Goal: Information Seeking & Learning: Compare options

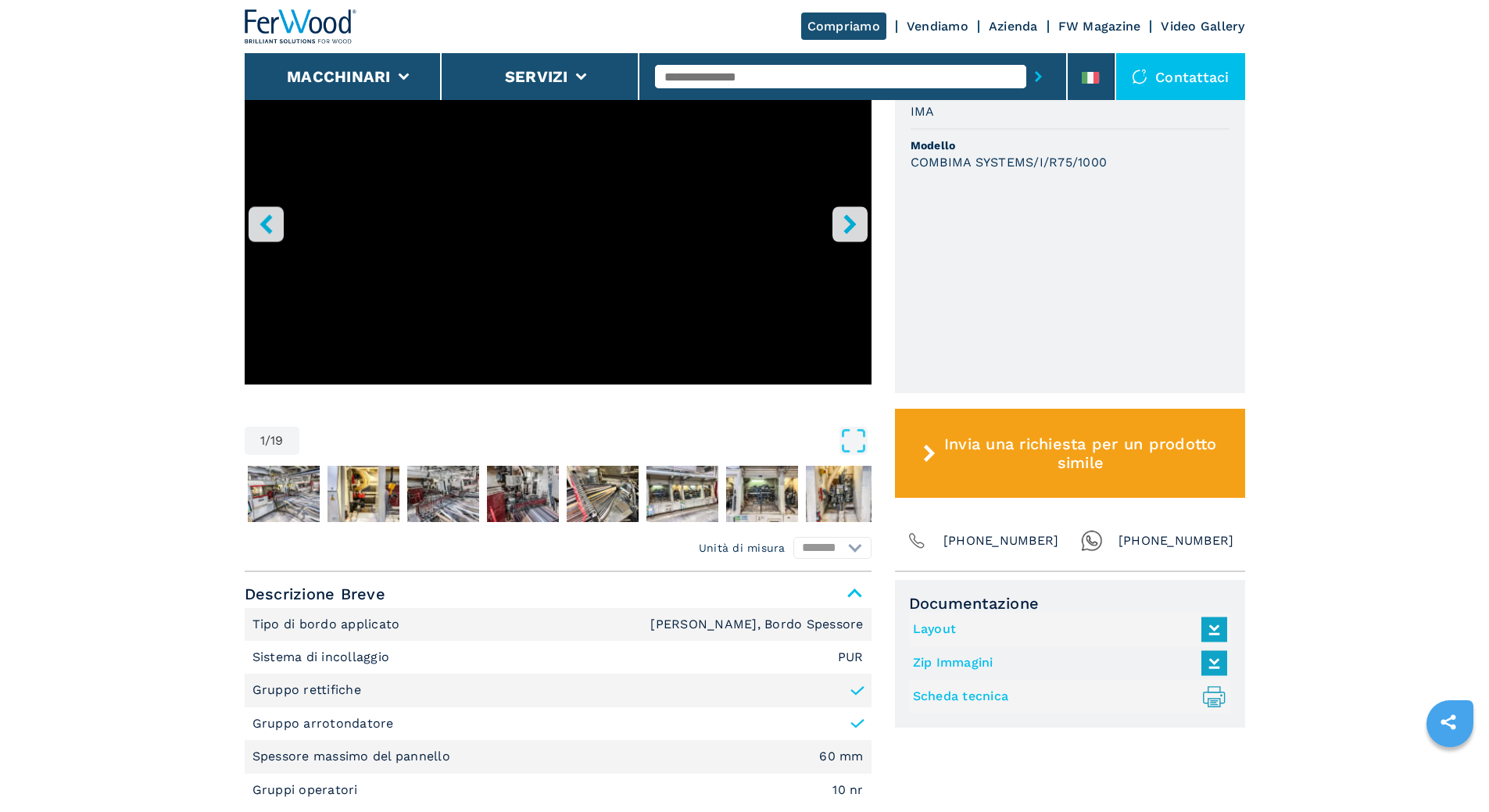
scroll to position [625, 0]
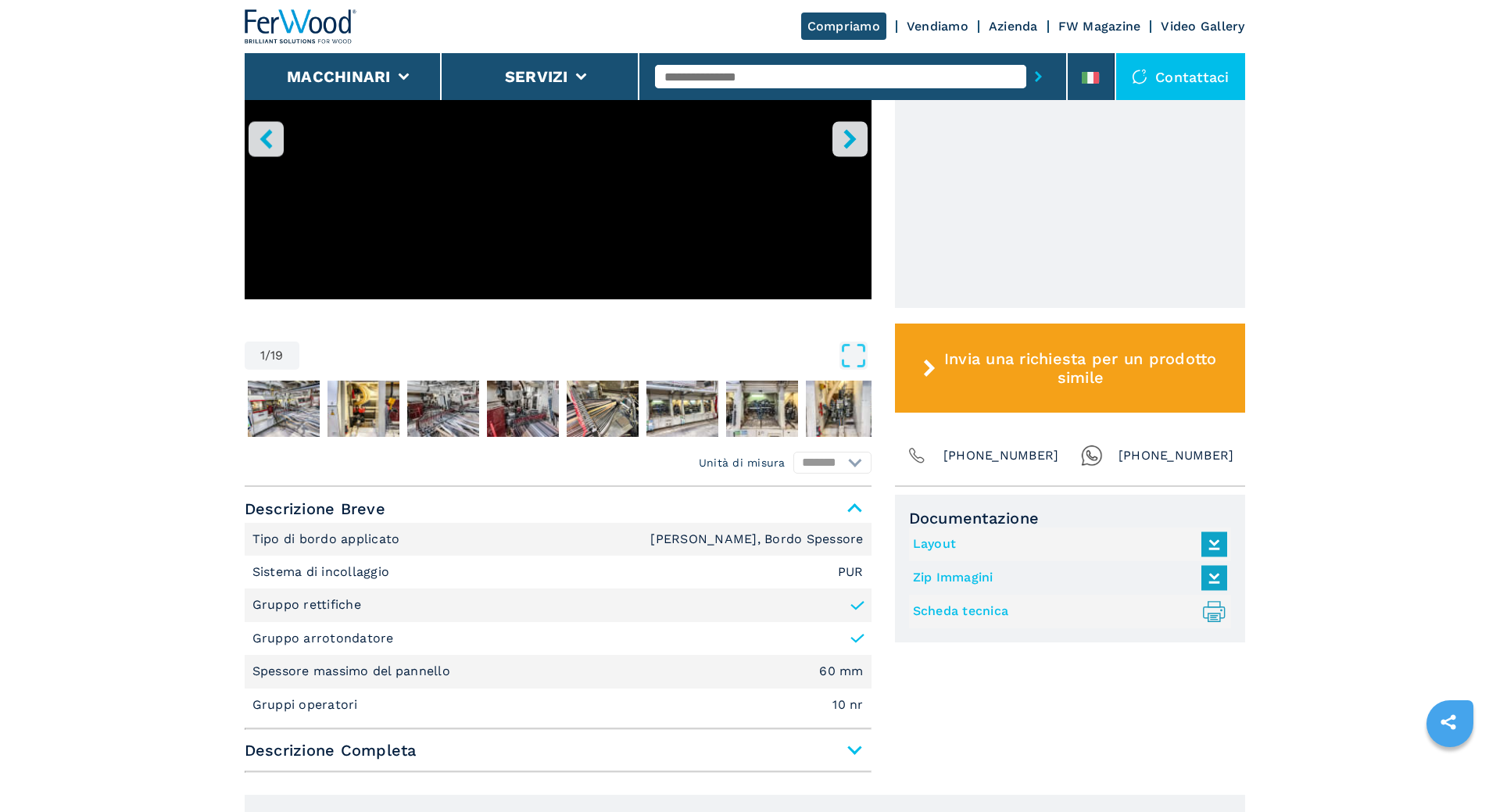
click at [937, 543] on link "Layout" at bounding box center [1066, 543] width 306 height 26
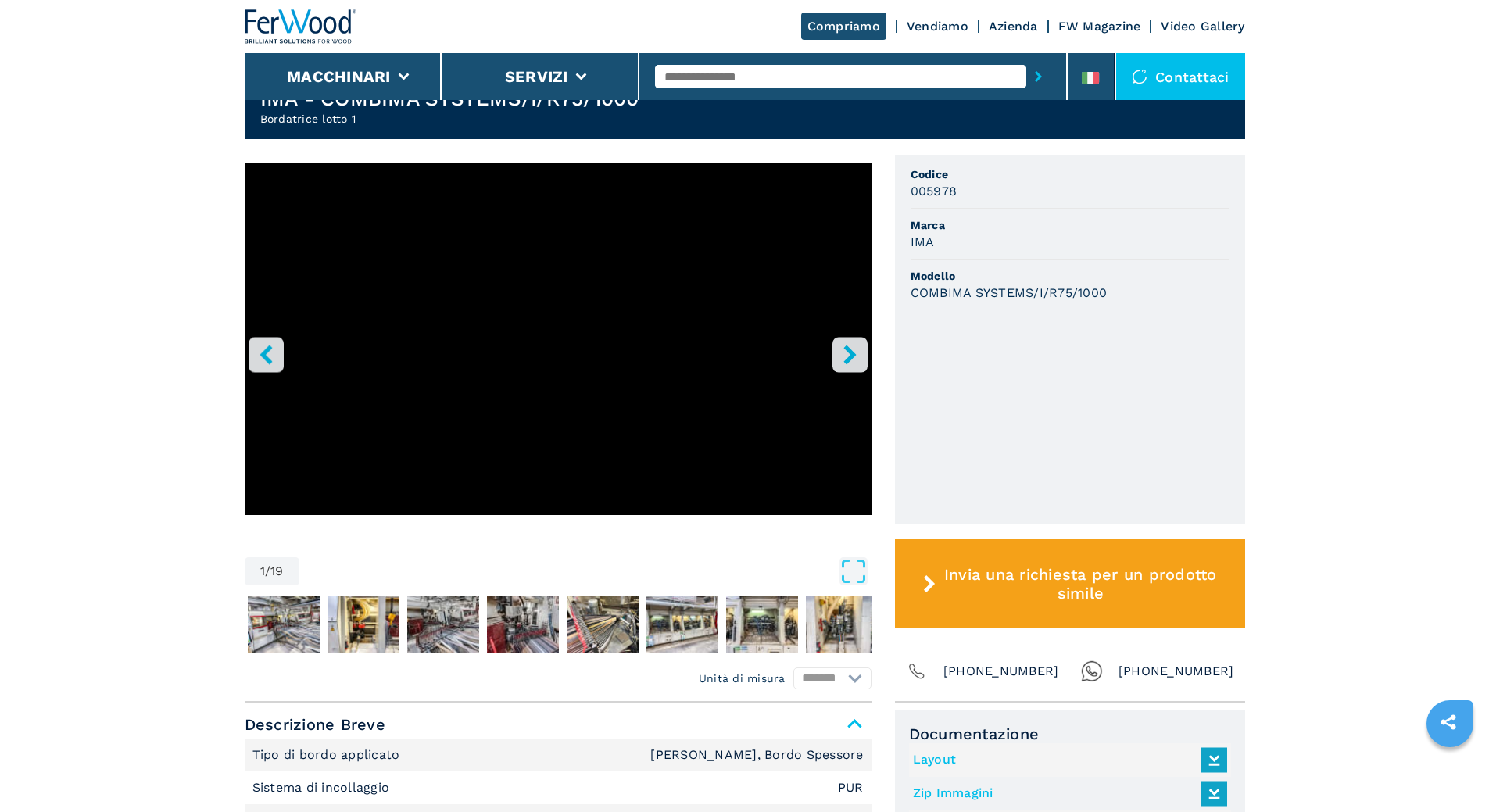
scroll to position [390, 0]
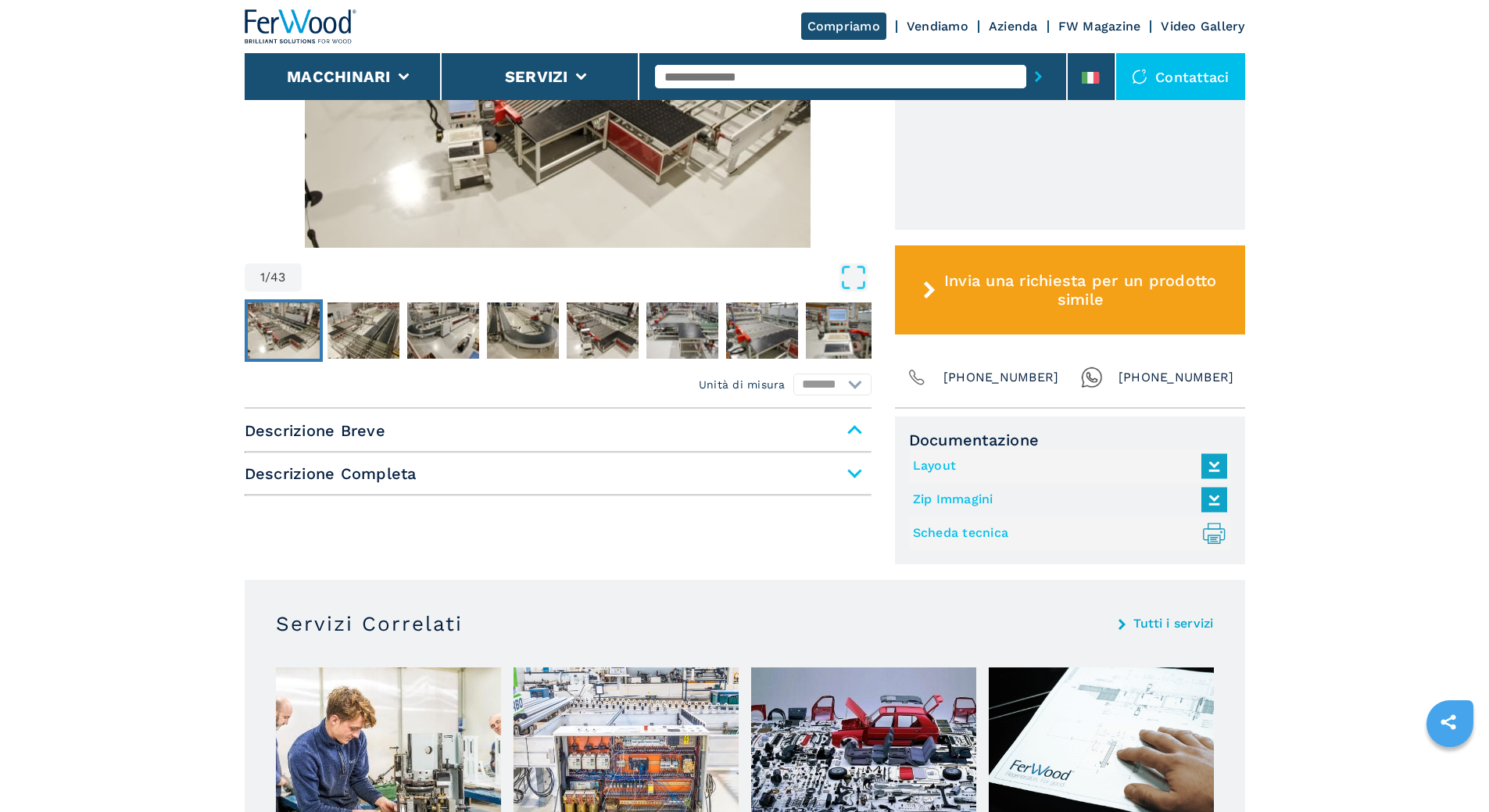
scroll to position [469, 0]
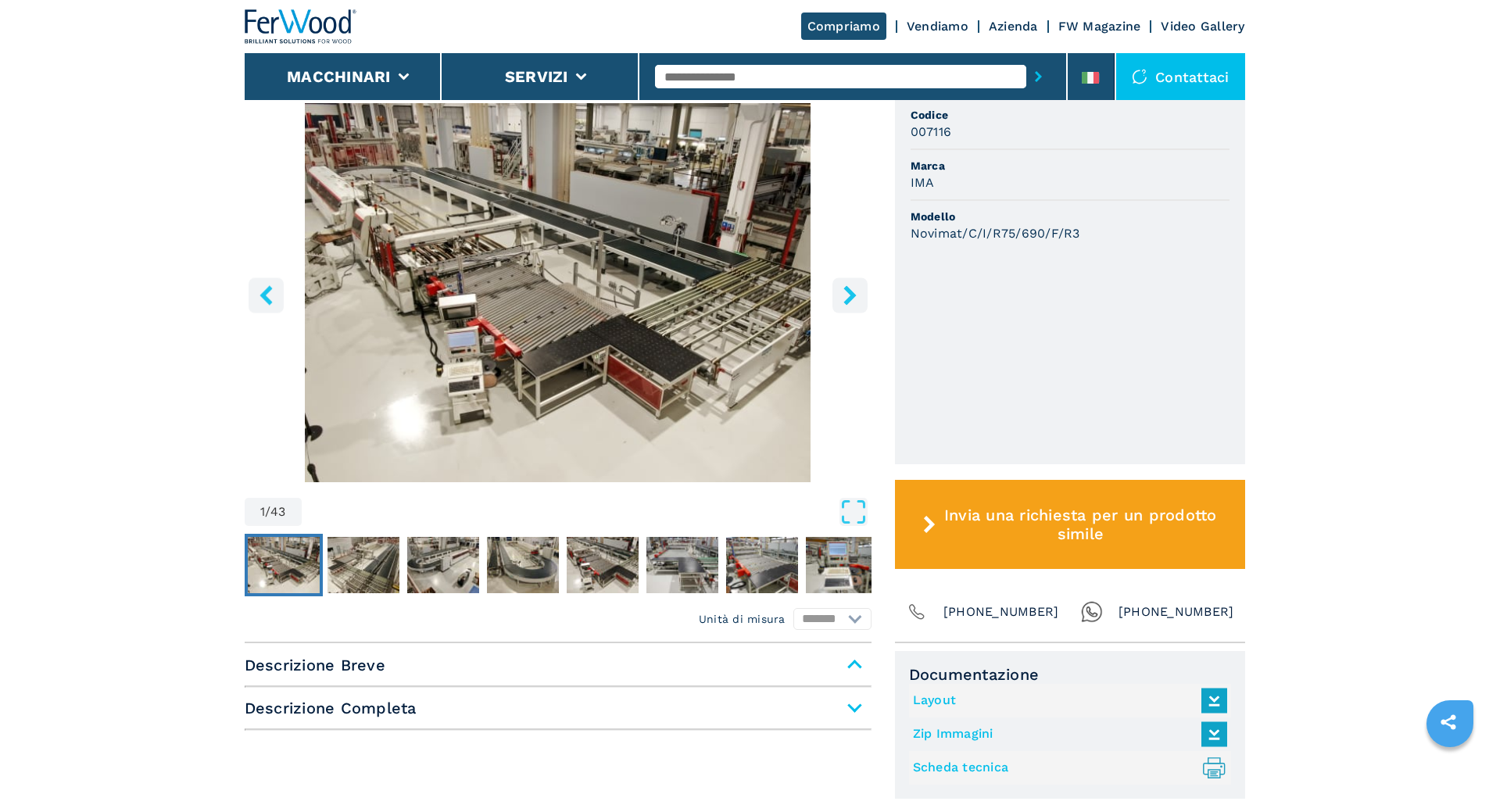
click at [611, 319] on img "Go to Slide 1" at bounding box center [558, 293] width 627 height 379
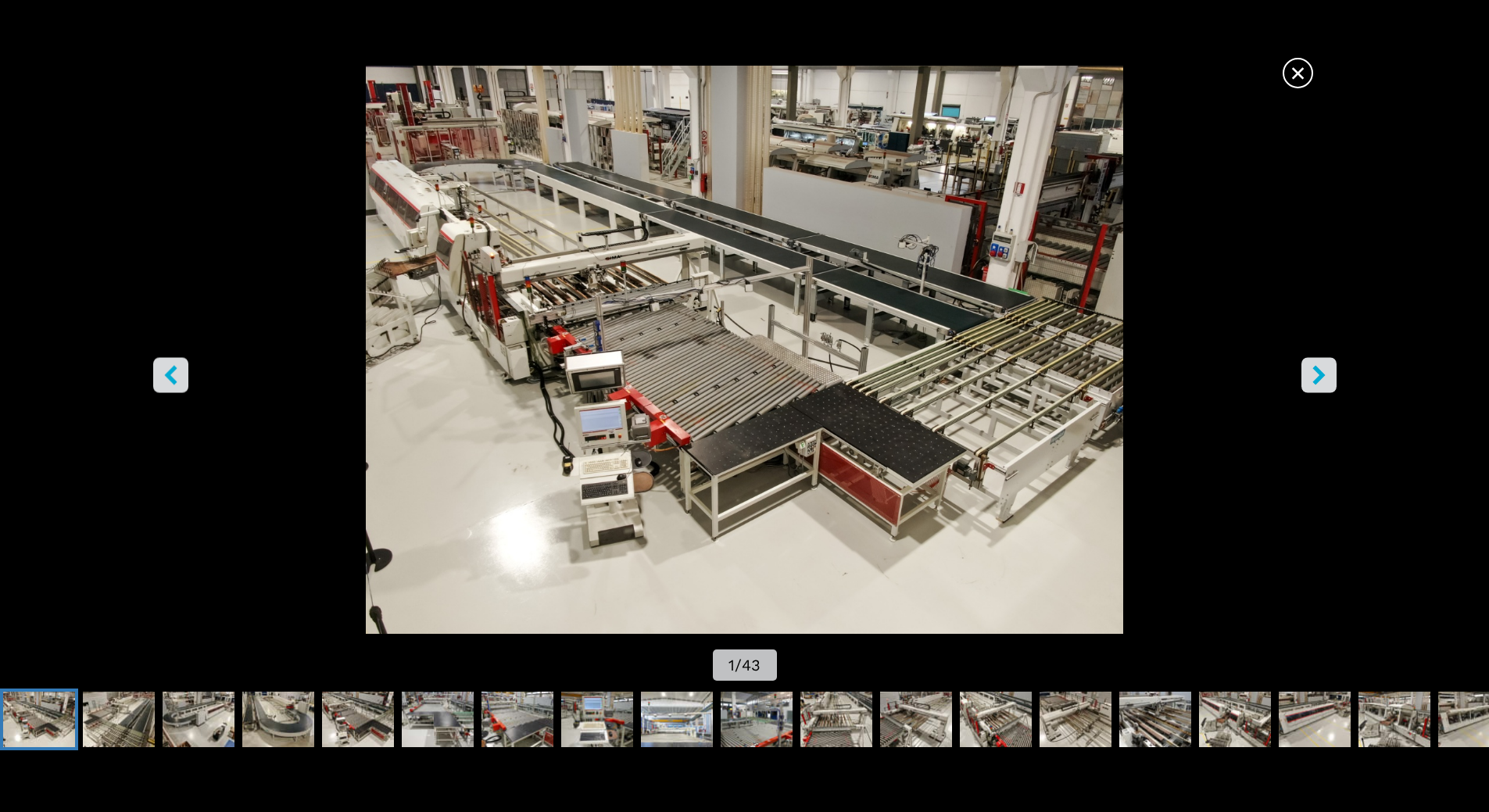
scroll to position [312, 0]
click at [1323, 382] on icon "right-button" at bounding box center [1319, 374] width 20 height 20
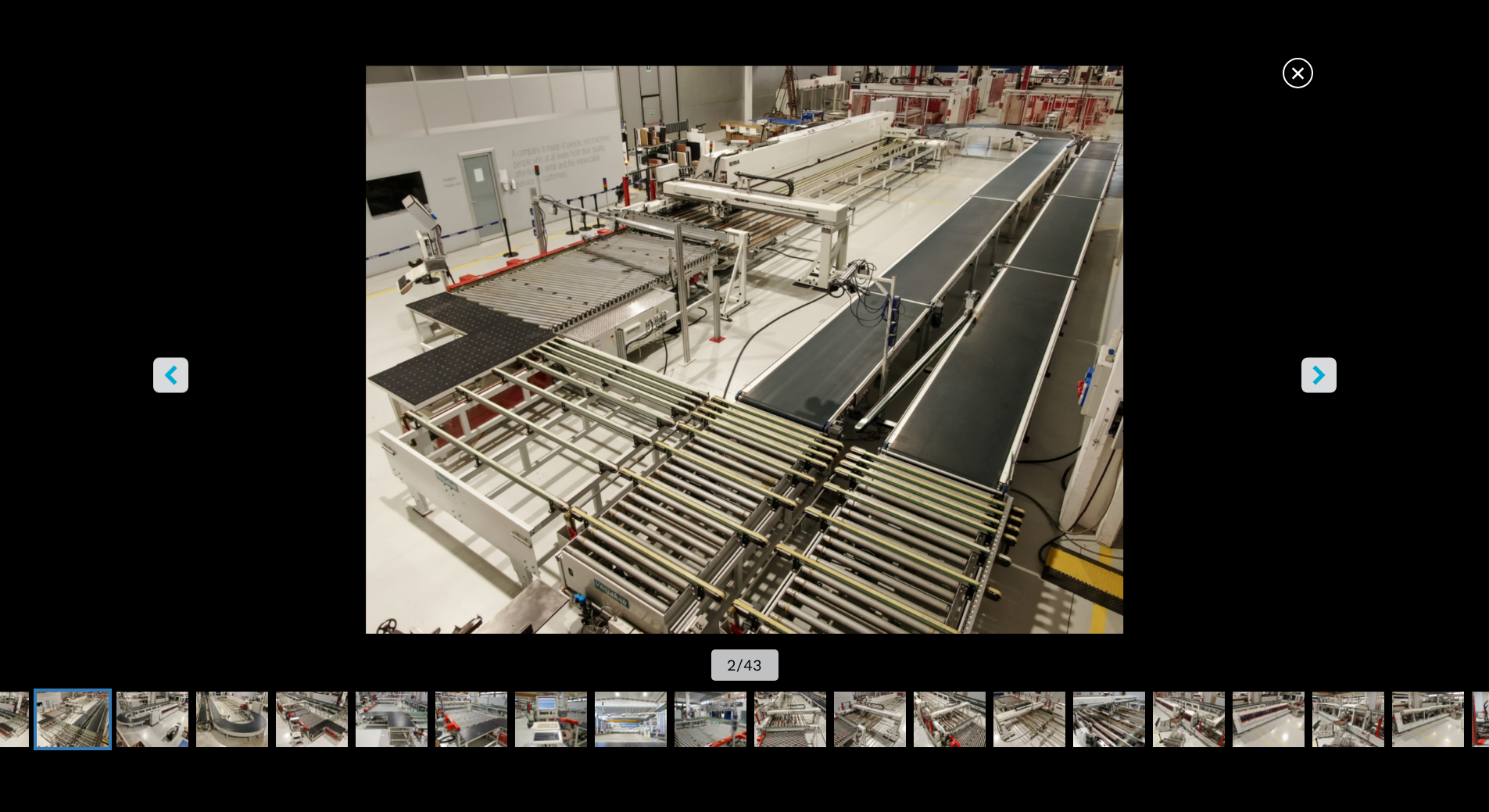
click at [1323, 382] on icon "right-button" at bounding box center [1319, 374] width 20 height 20
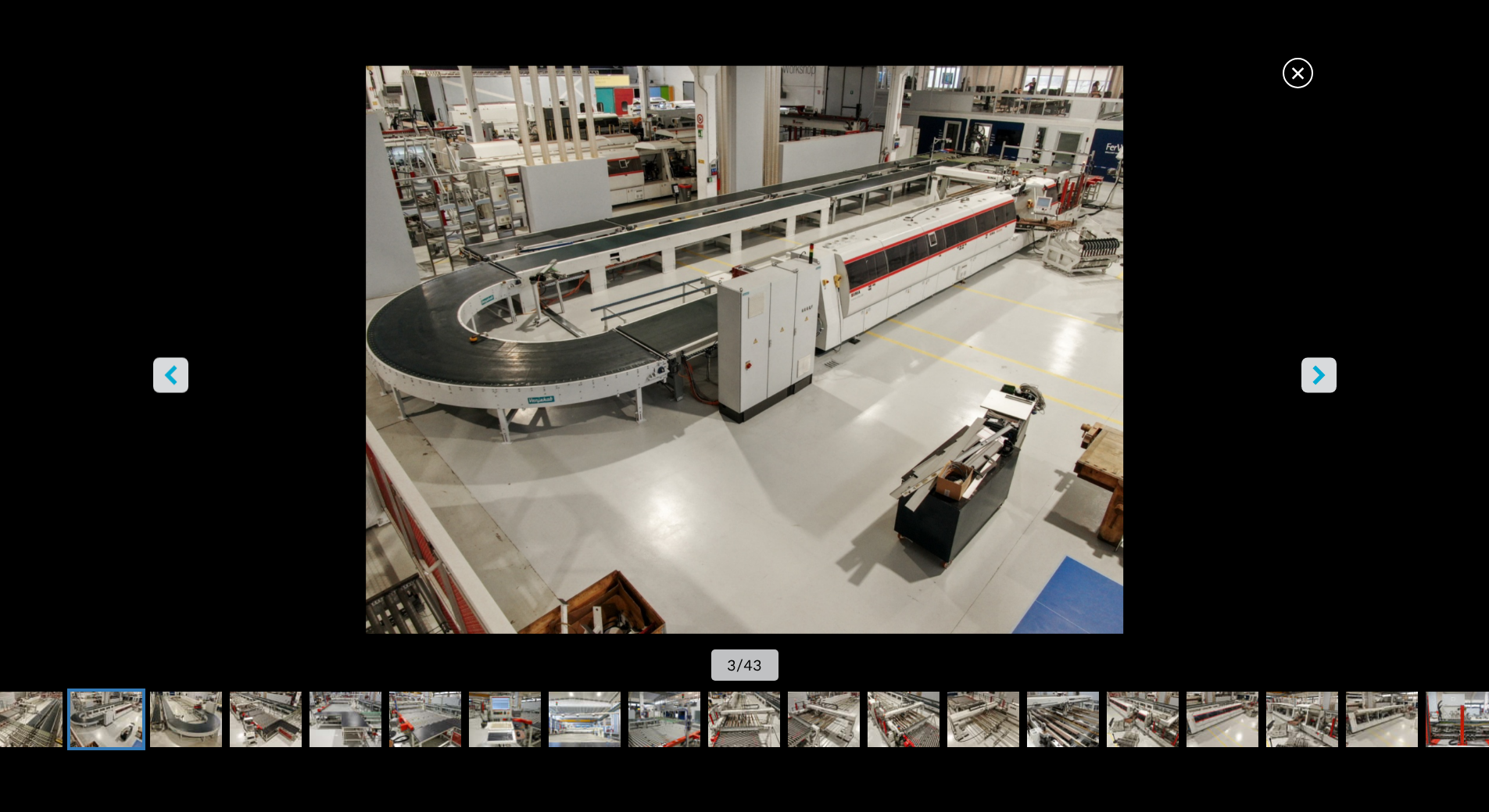
click at [1323, 382] on icon "right-button" at bounding box center [1319, 374] width 20 height 20
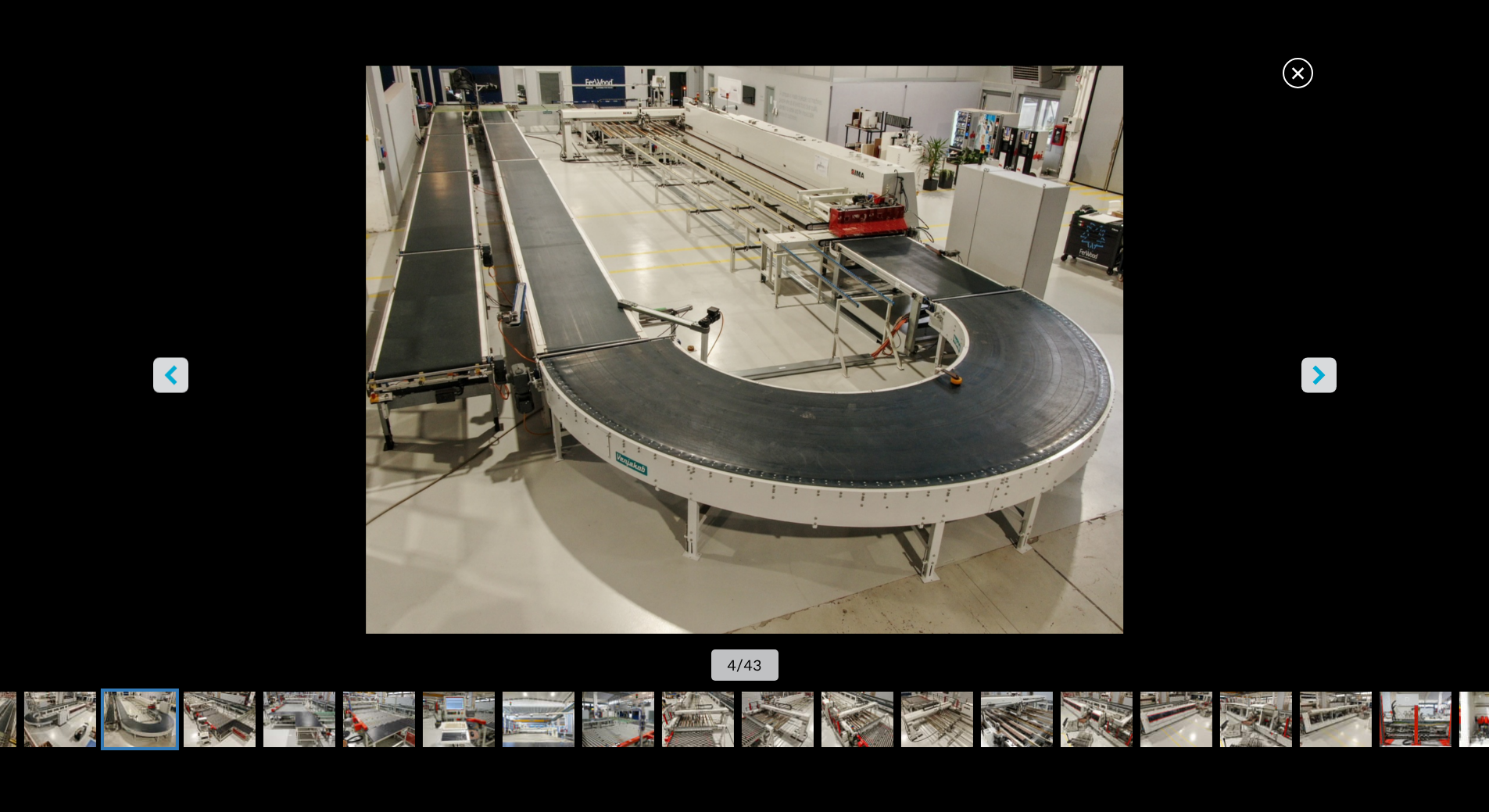
click at [1323, 382] on icon "right-button" at bounding box center [1319, 374] width 20 height 20
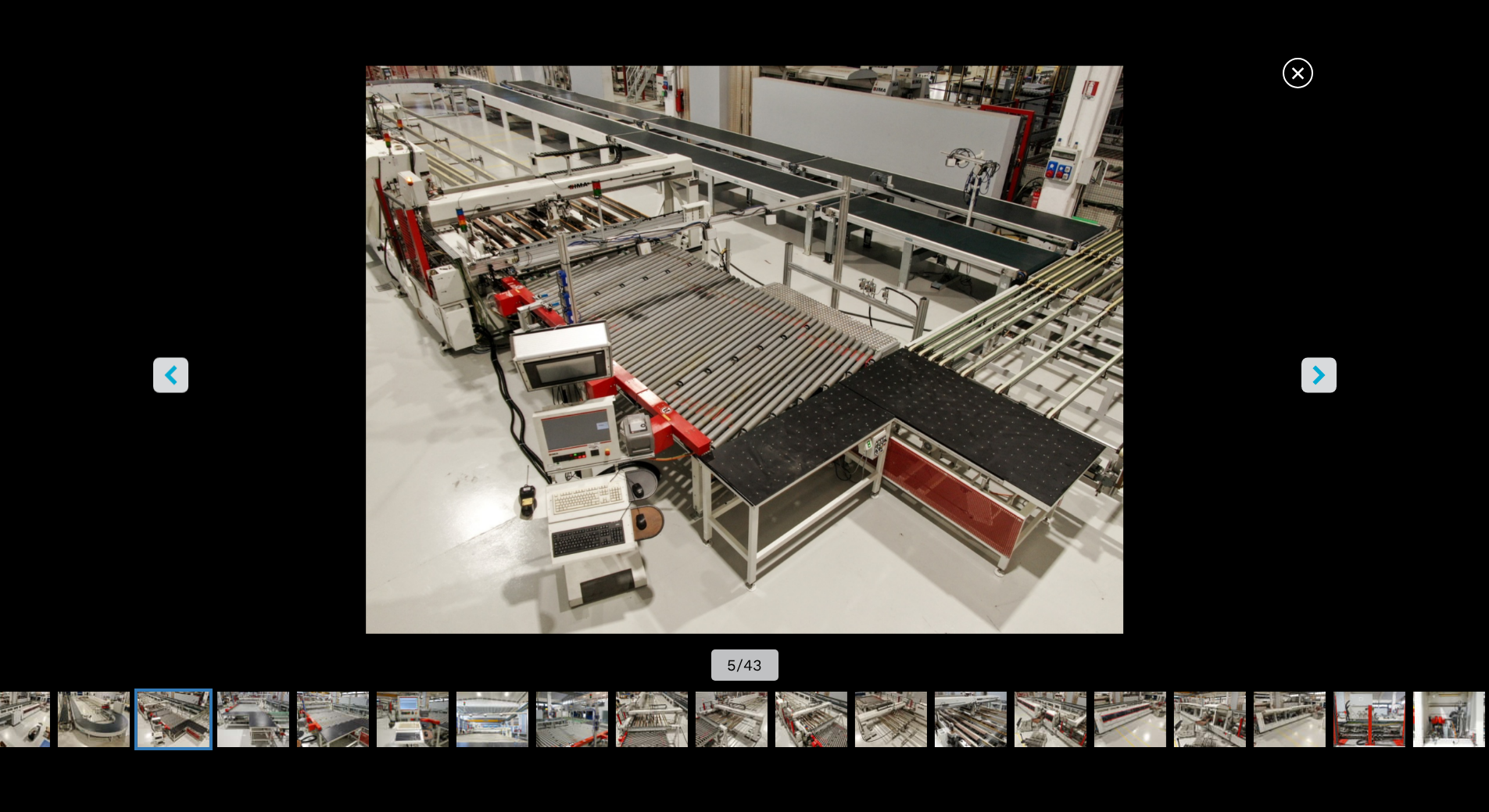
click at [1323, 382] on icon "right-button" at bounding box center [1319, 374] width 20 height 20
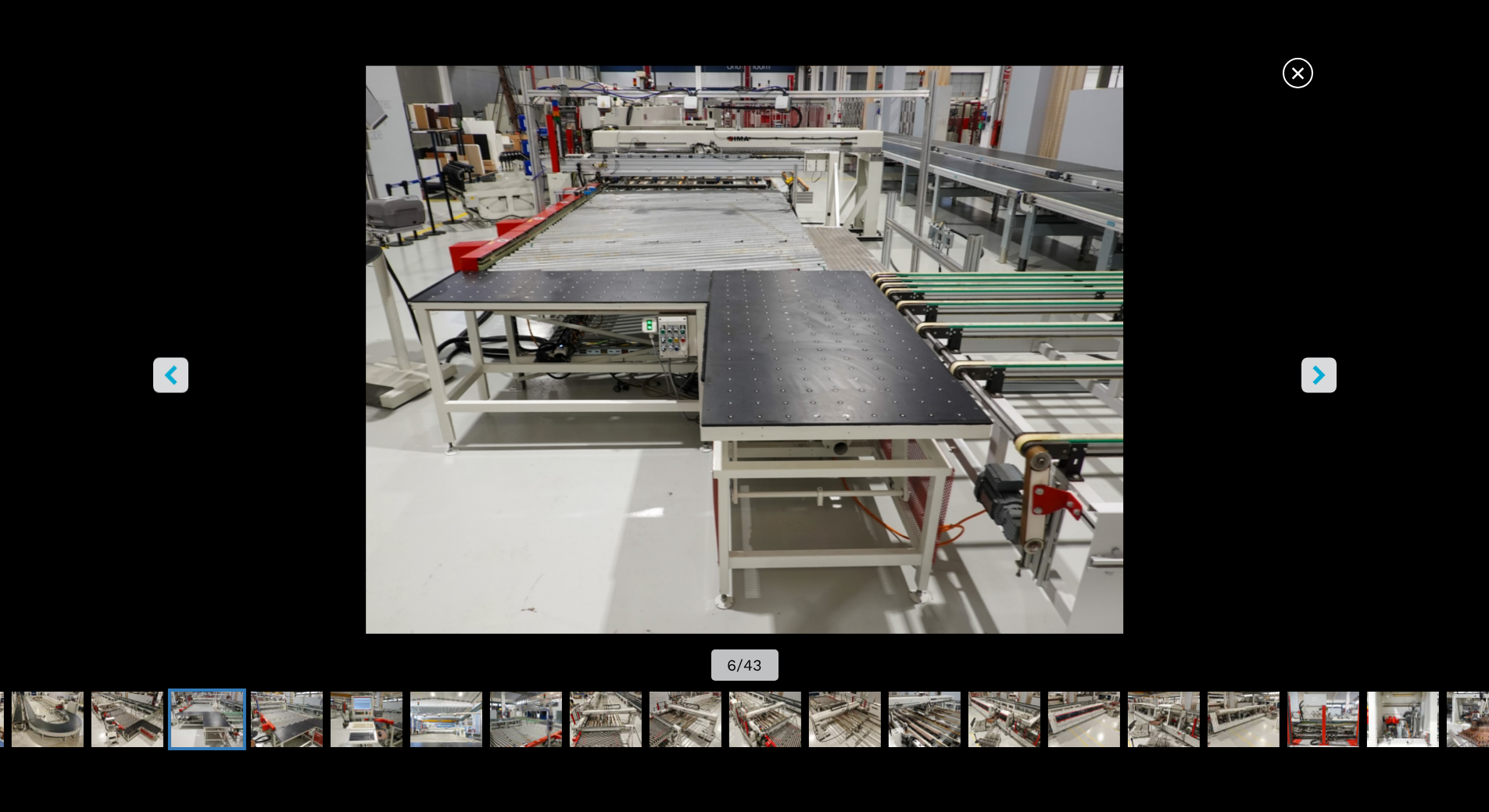
click at [1323, 382] on icon "right-button" at bounding box center [1319, 374] width 20 height 20
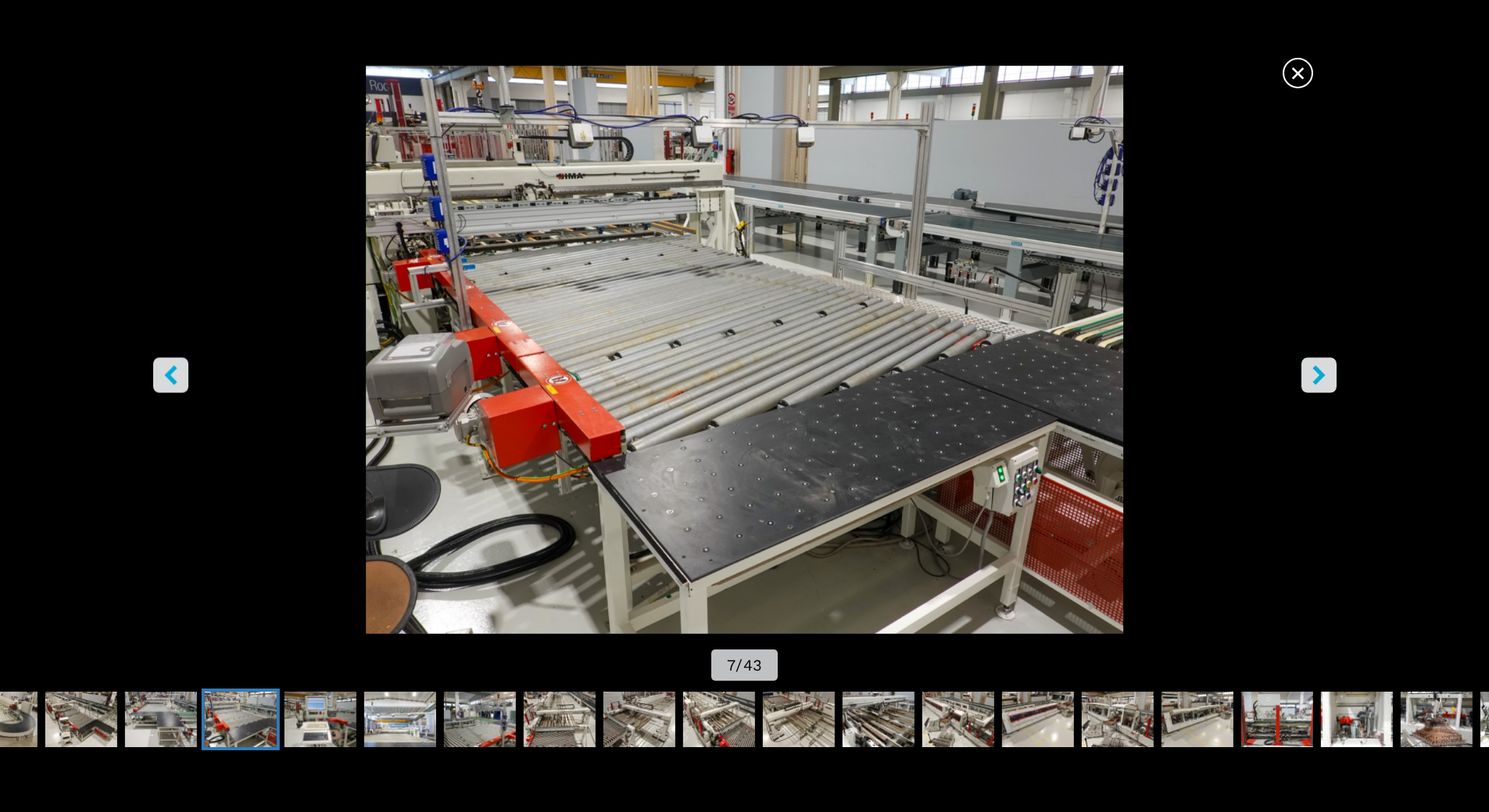
click at [1323, 382] on icon "right-button" at bounding box center [1319, 374] width 20 height 20
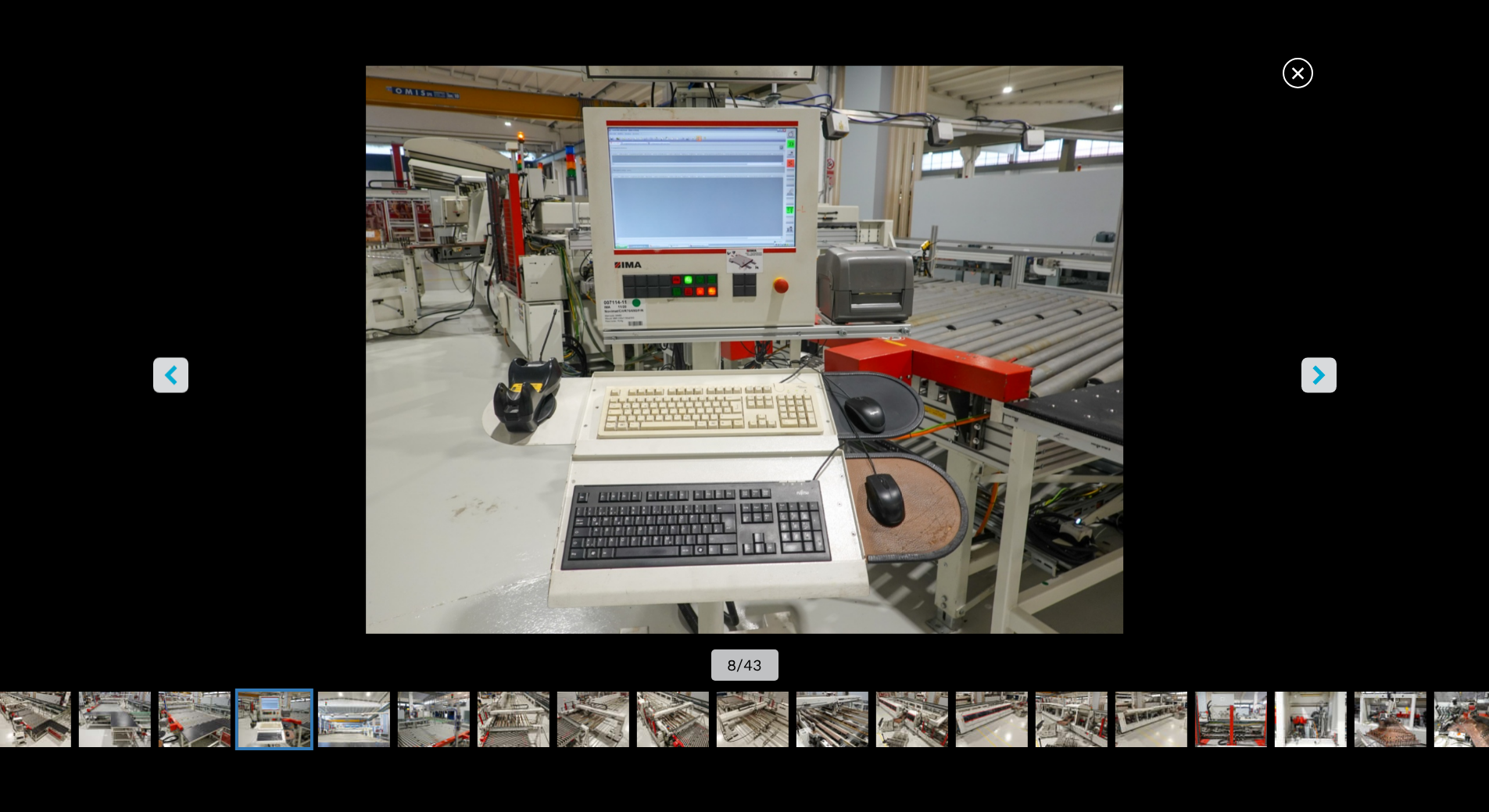
click at [1323, 382] on icon "right-button" at bounding box center [1319, 374] width 20 height 20
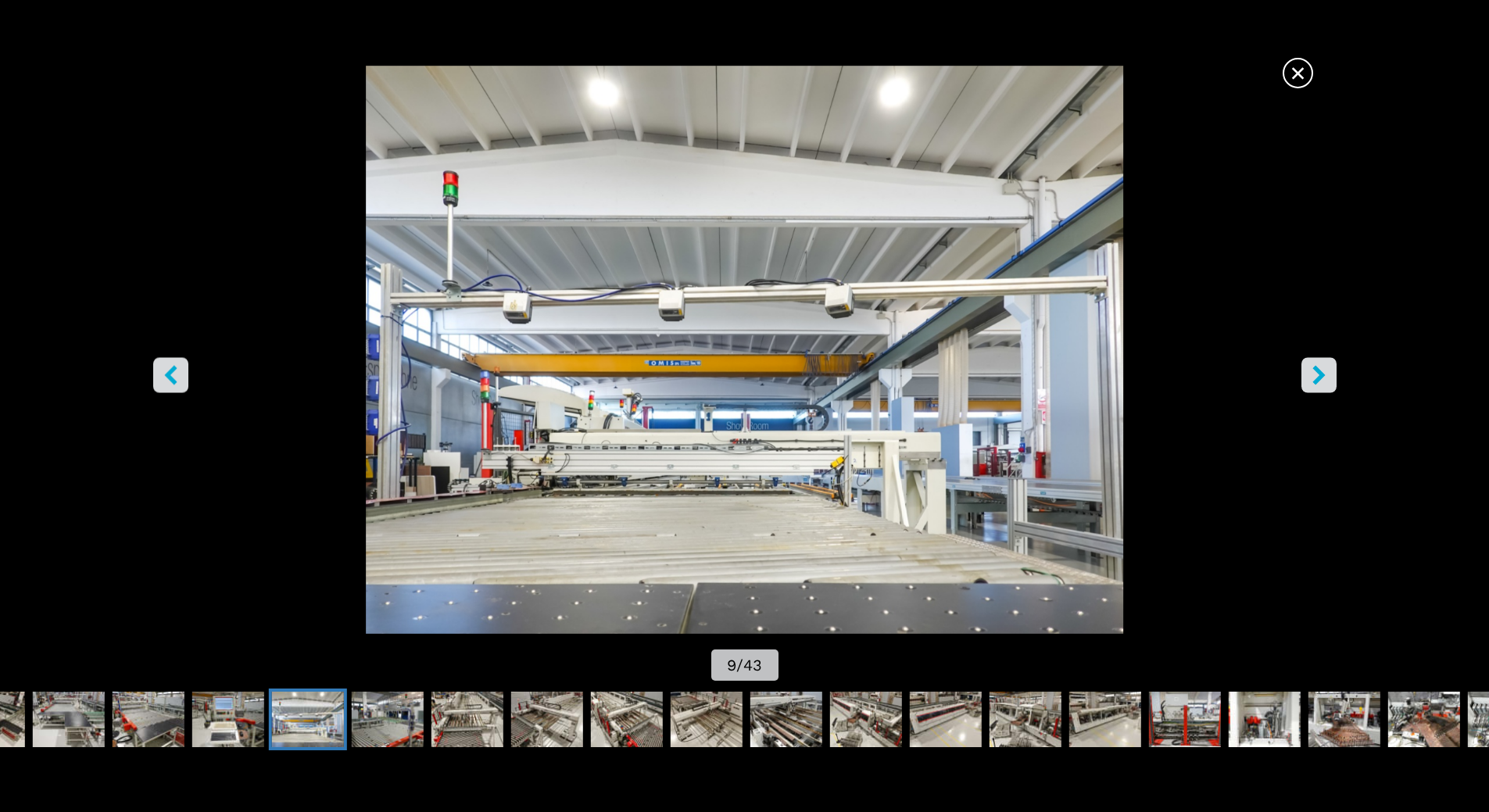
click at [1323, 382] on icon "right-button" at bounding box center [1319, 374] width 20 height 20
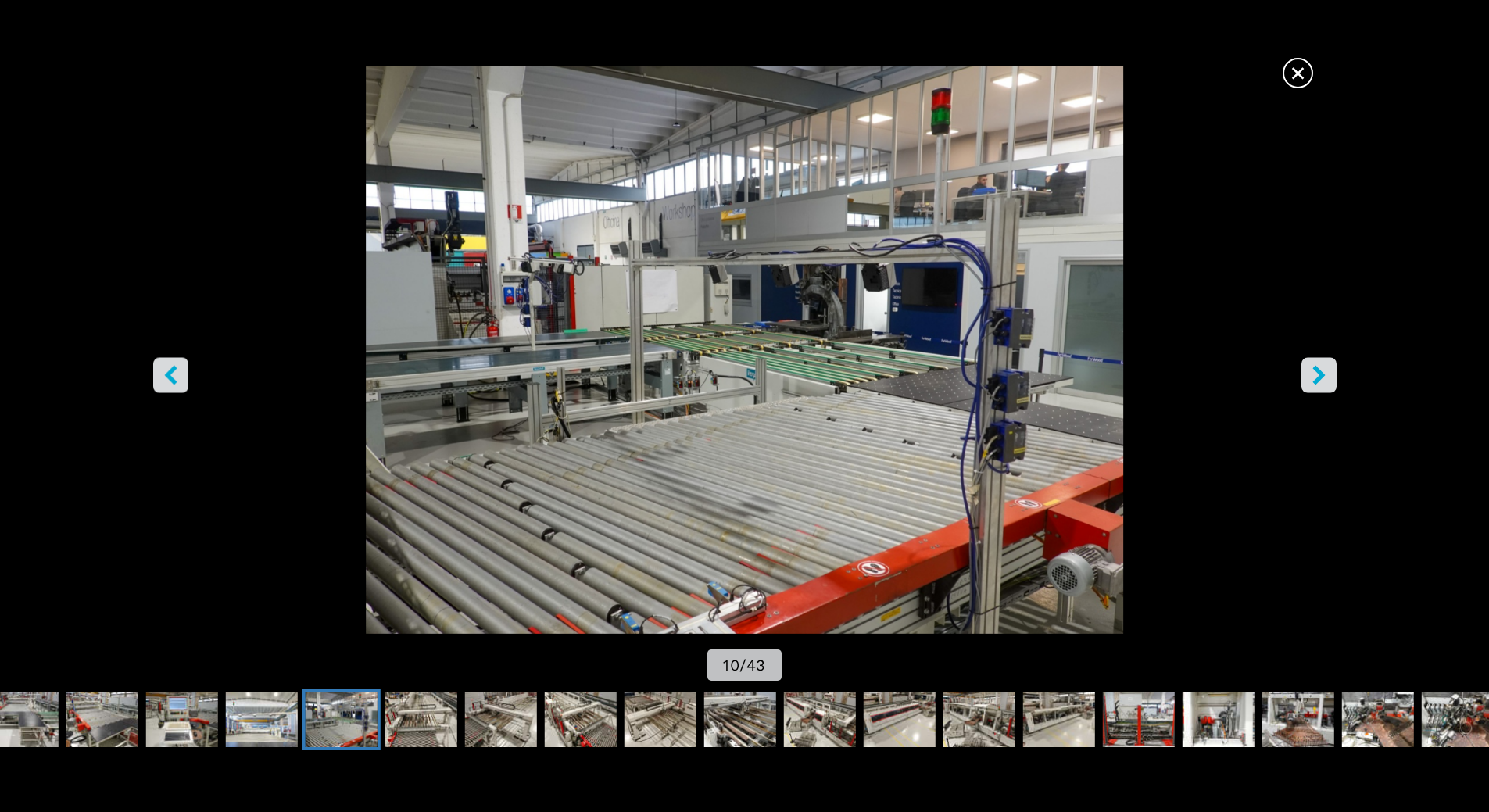
click at [1323, 382] on icon "right-button" at bounding box center [1319, 374] width 20 height 20
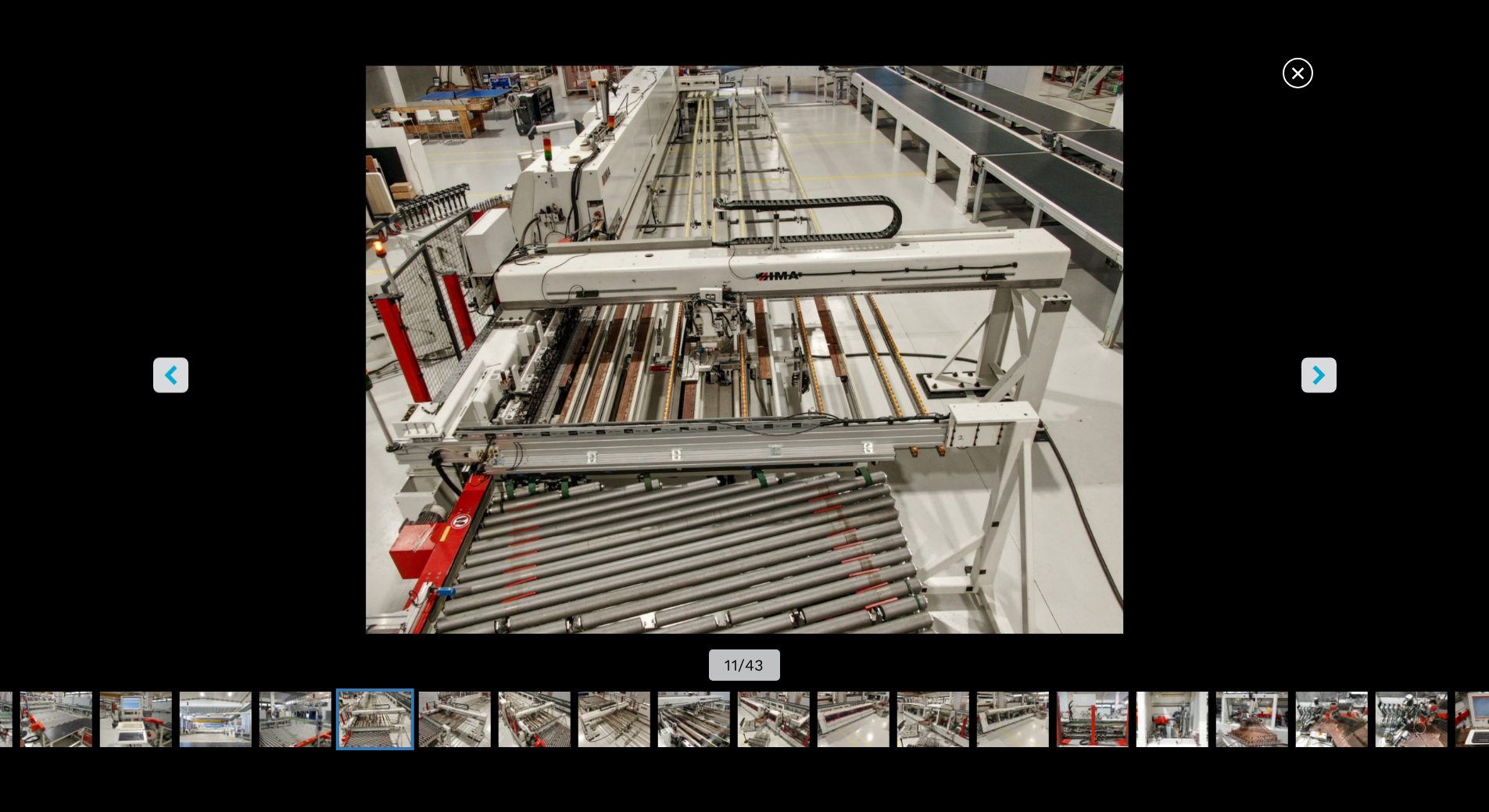
click at [1323, 382] on icon "right-button" at bounding box center [1319, 374] width 20 height 20
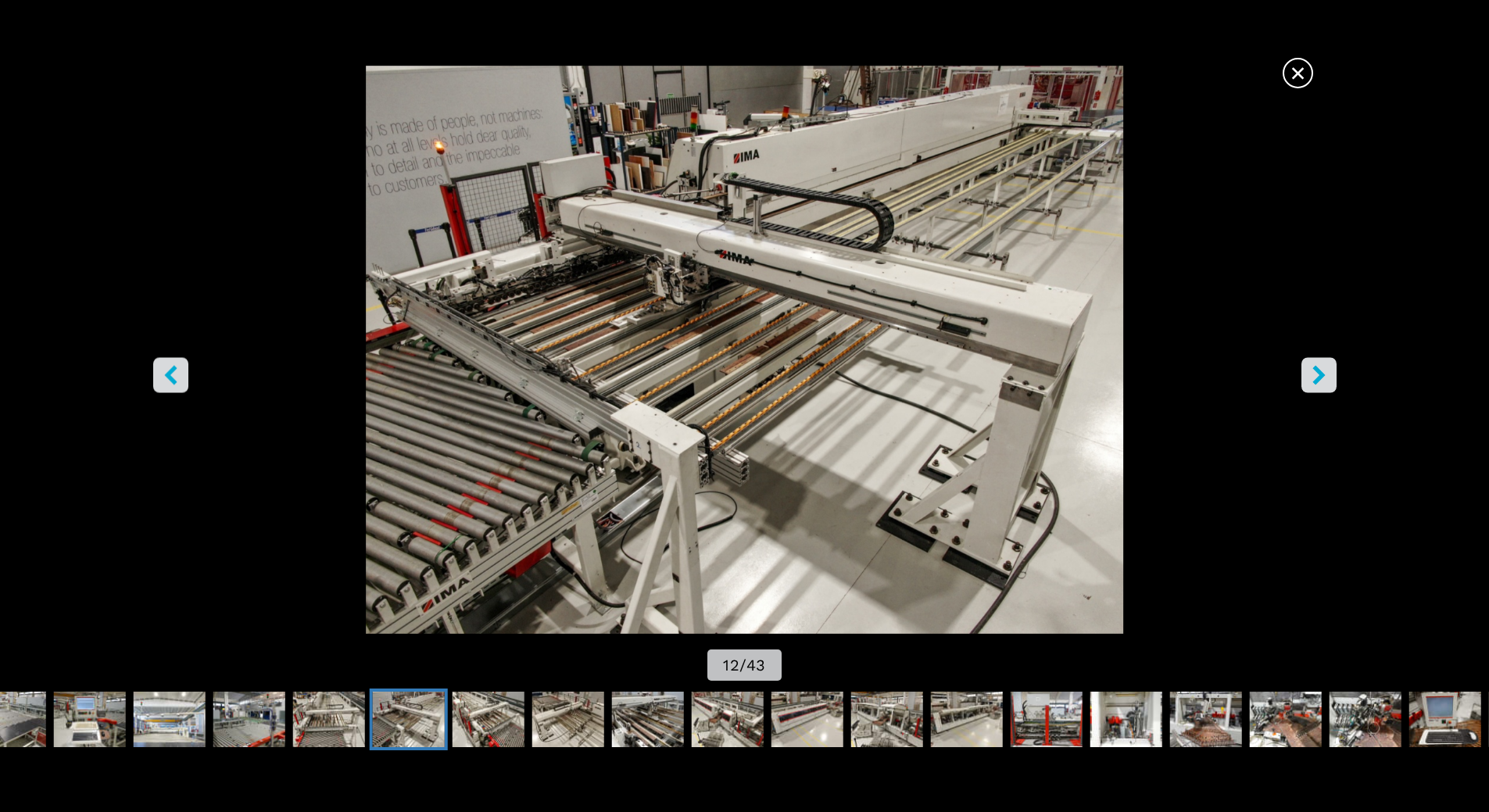
click at [1323, 382] on icon "right-button" at bounding box center [1319, 374] width 20 height 20
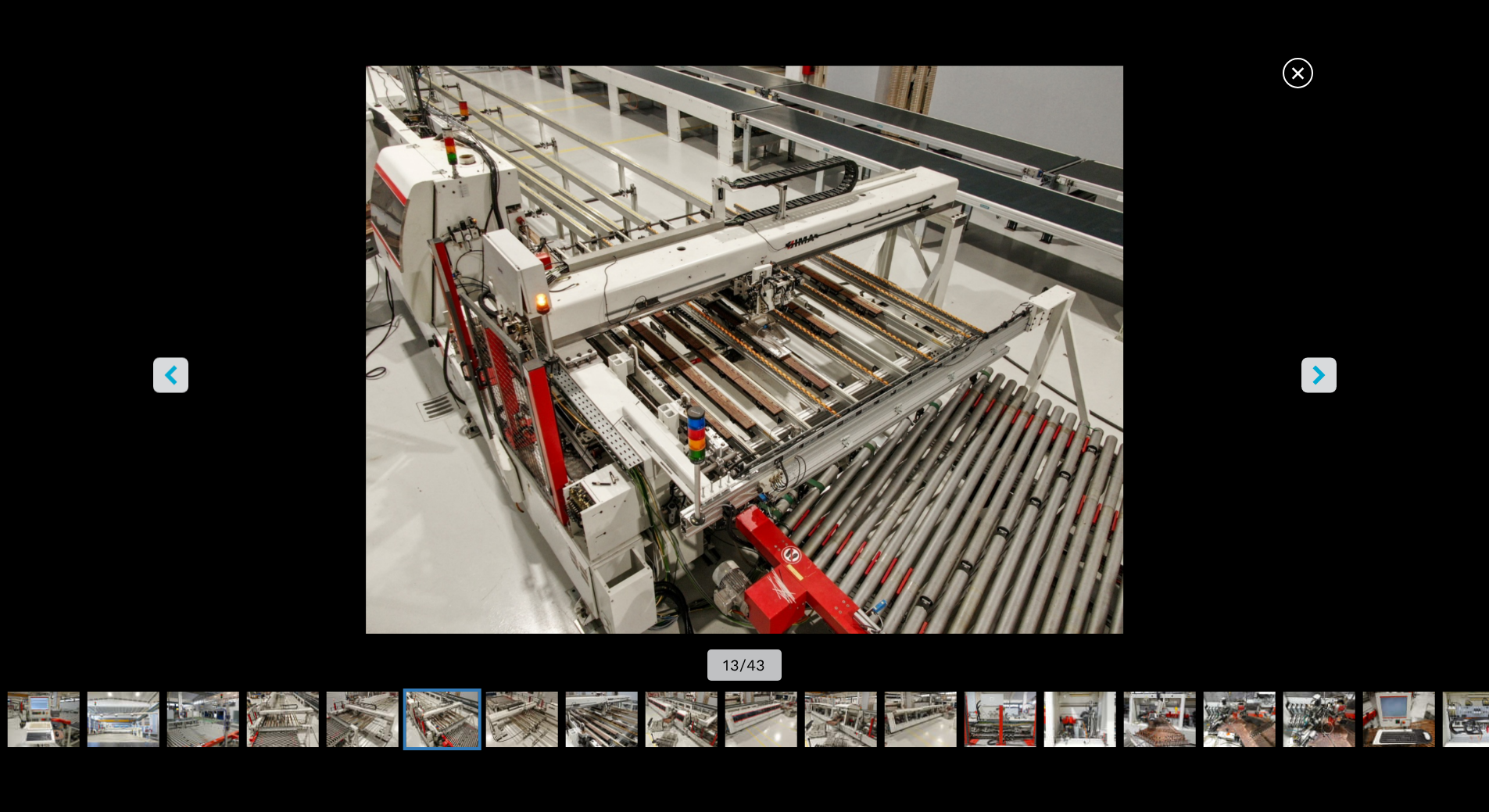
click at [1323, 382] on icon "right-button" at bounding box center [1319, 374] width 20 height 20
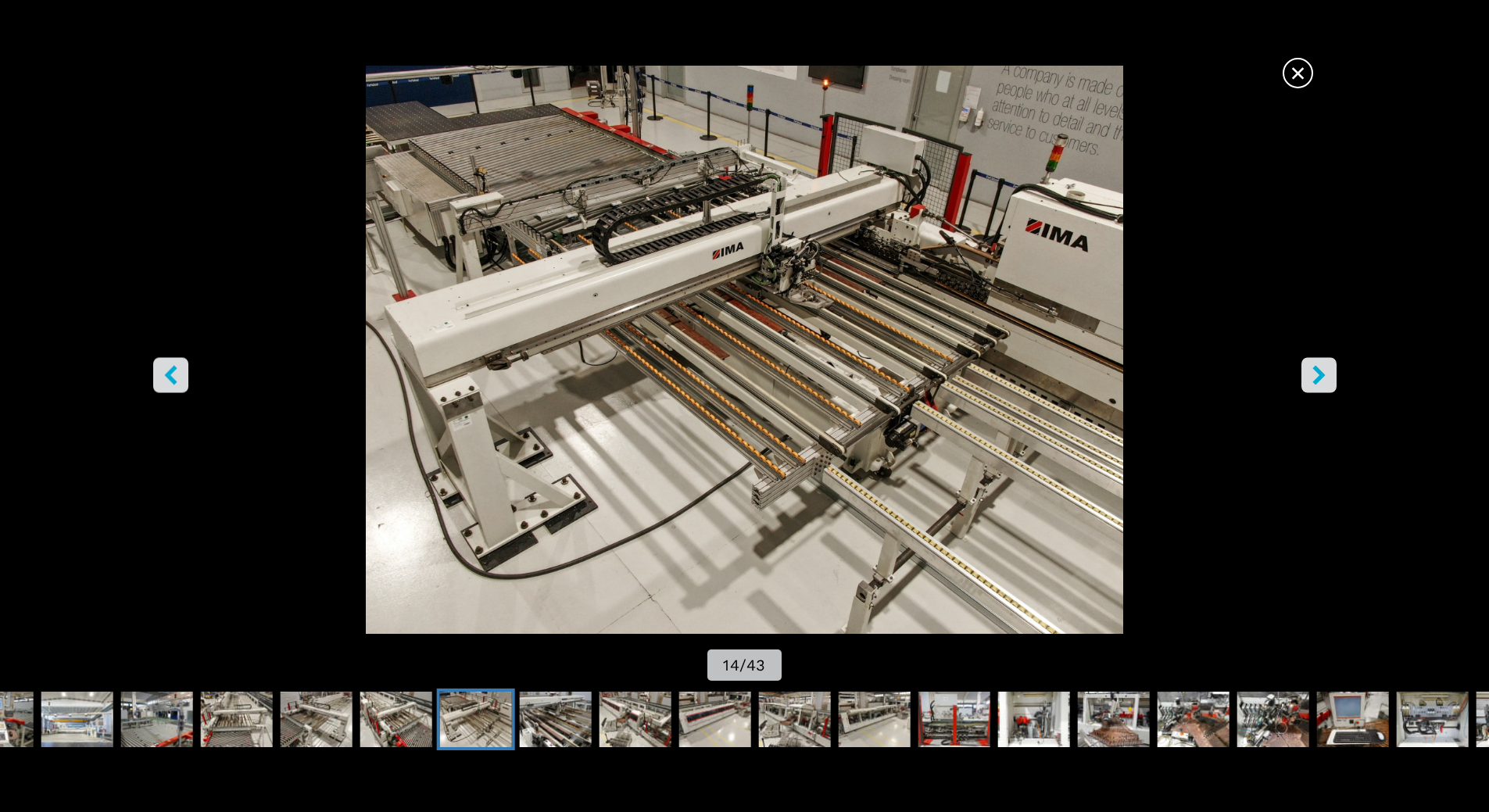
click at [1323, 382] on icon "right-button" at bounding box center [1319, 374] width 20 height 20
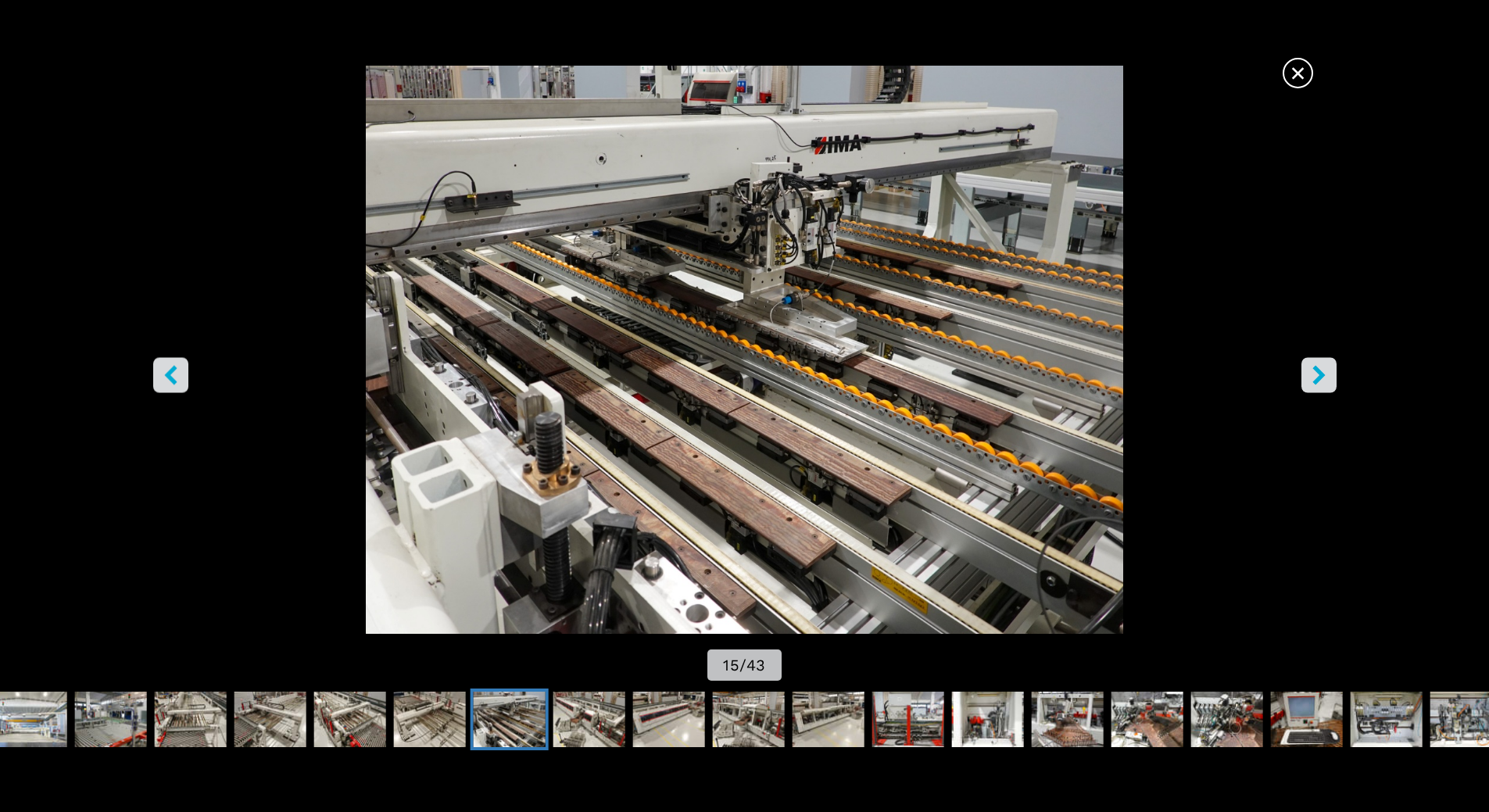
click at [1323, 382] on icon "right-button" at bounding box center [1319, 374] width 20 height 20
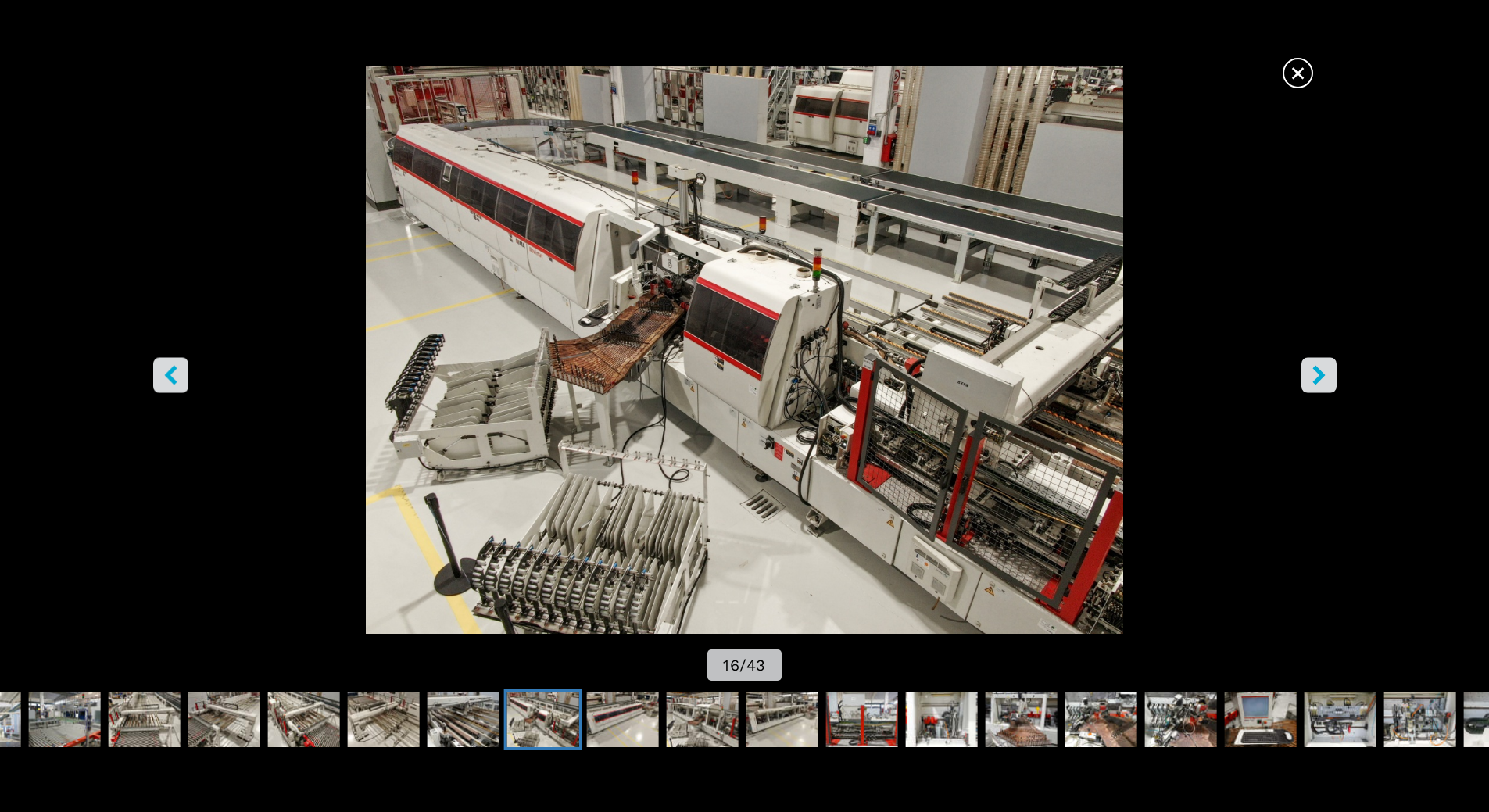
click at [1323, 382] on icon "right-button" at bounding box center [1319, 374] width 20 height 20
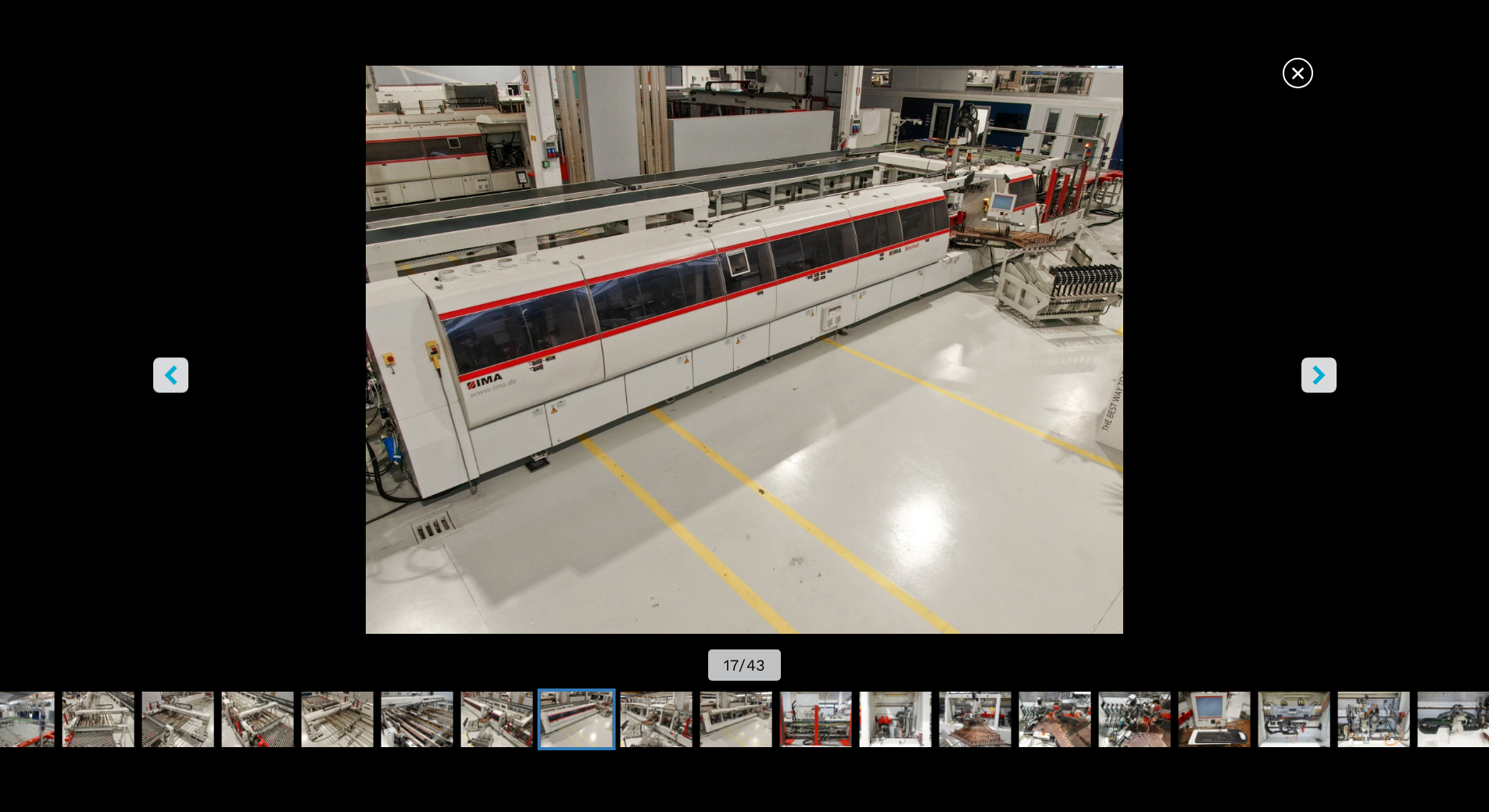
click at [1323, 382] on icon "right-button" at bounding box center [1319, 374] width 20 height 20
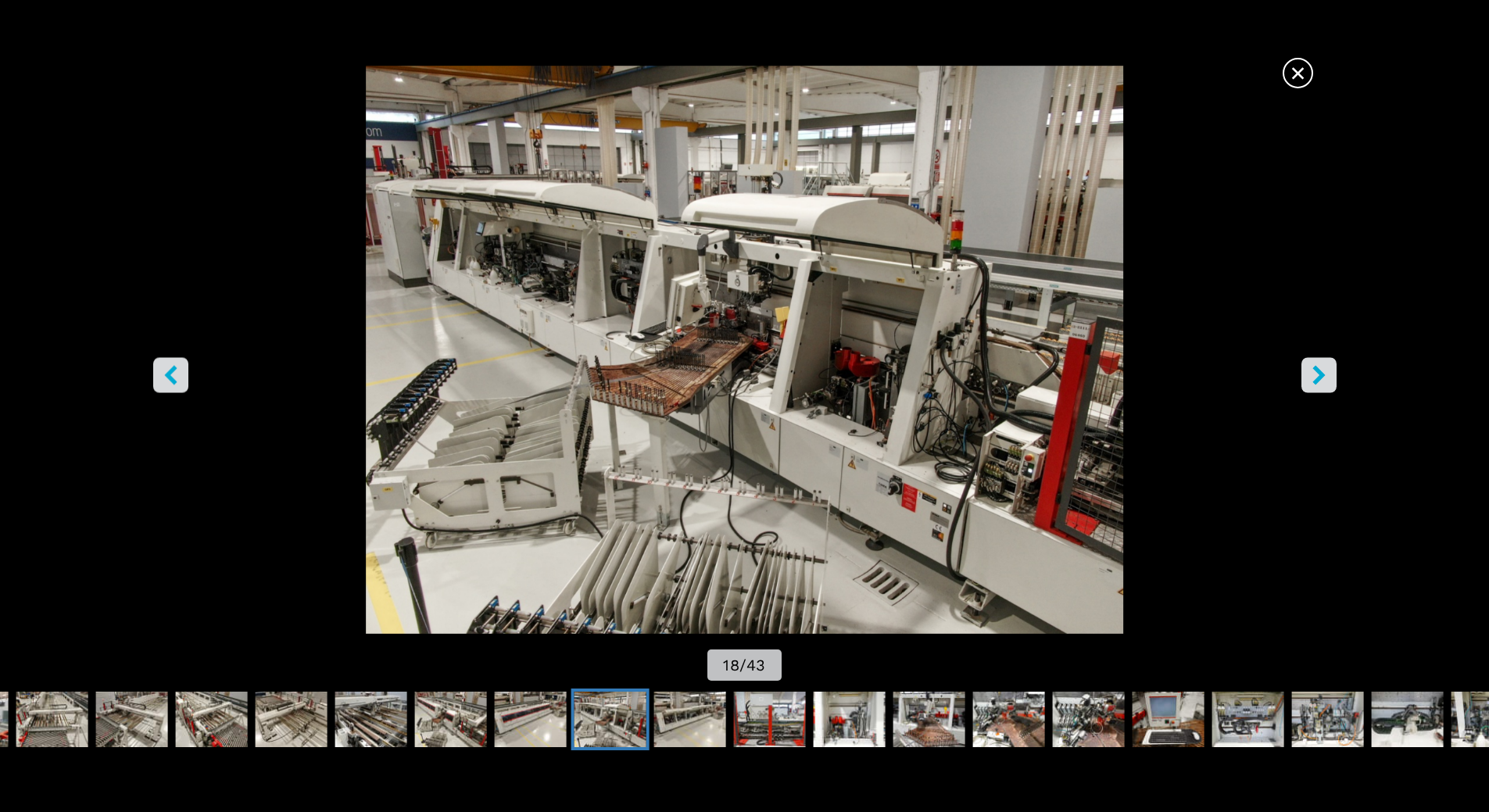
click at [1323, 382] on icon "right-button" at bounding box center [1319, 374] width 20 height 20
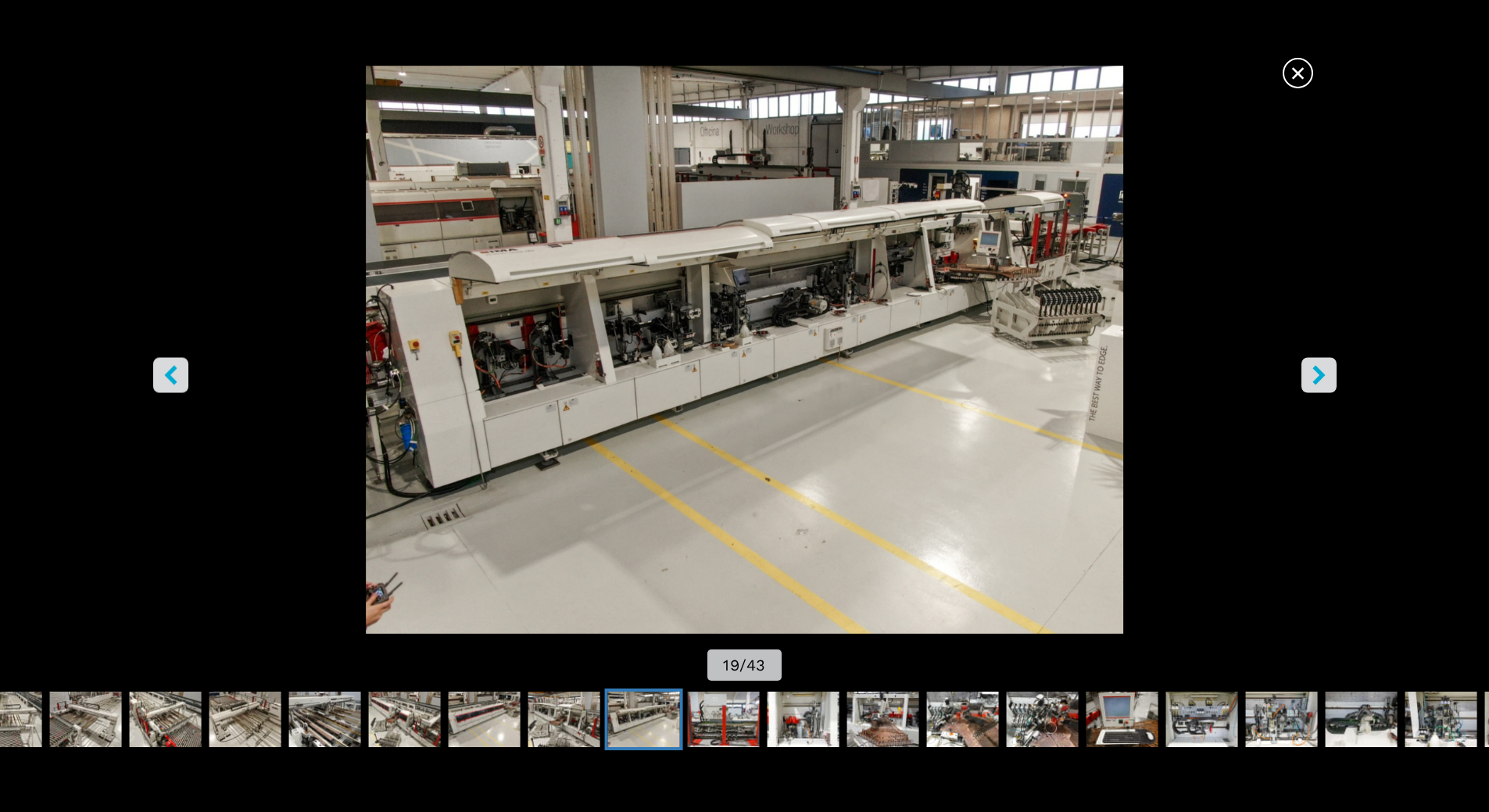
click at [1323, 382] on icon "right-button" at bounding box center [1319, 374] width 20 height 20
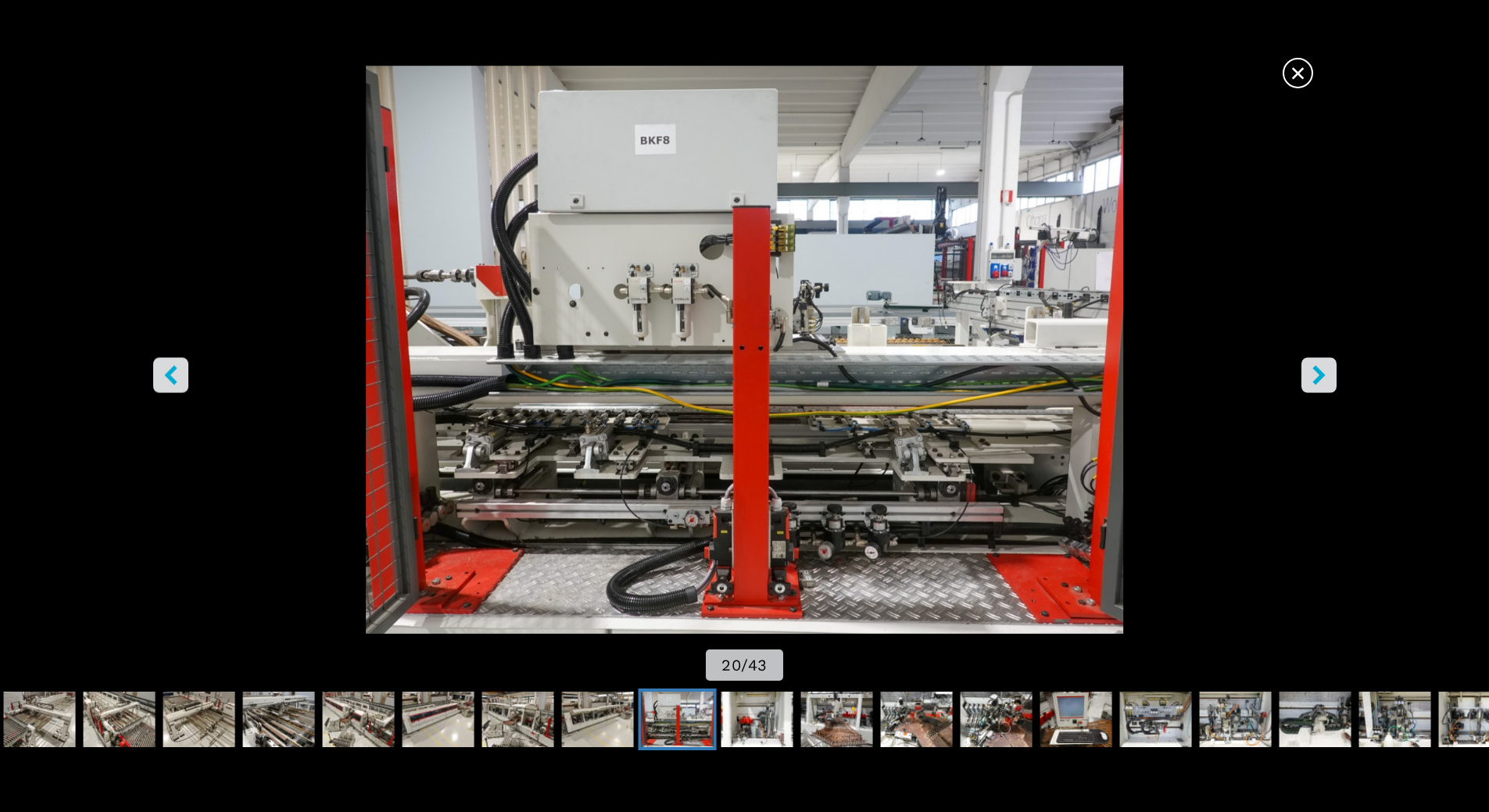
click at [1323, 382] on icon "right-button" at bounding box center [1319, 374] width 20 height 20
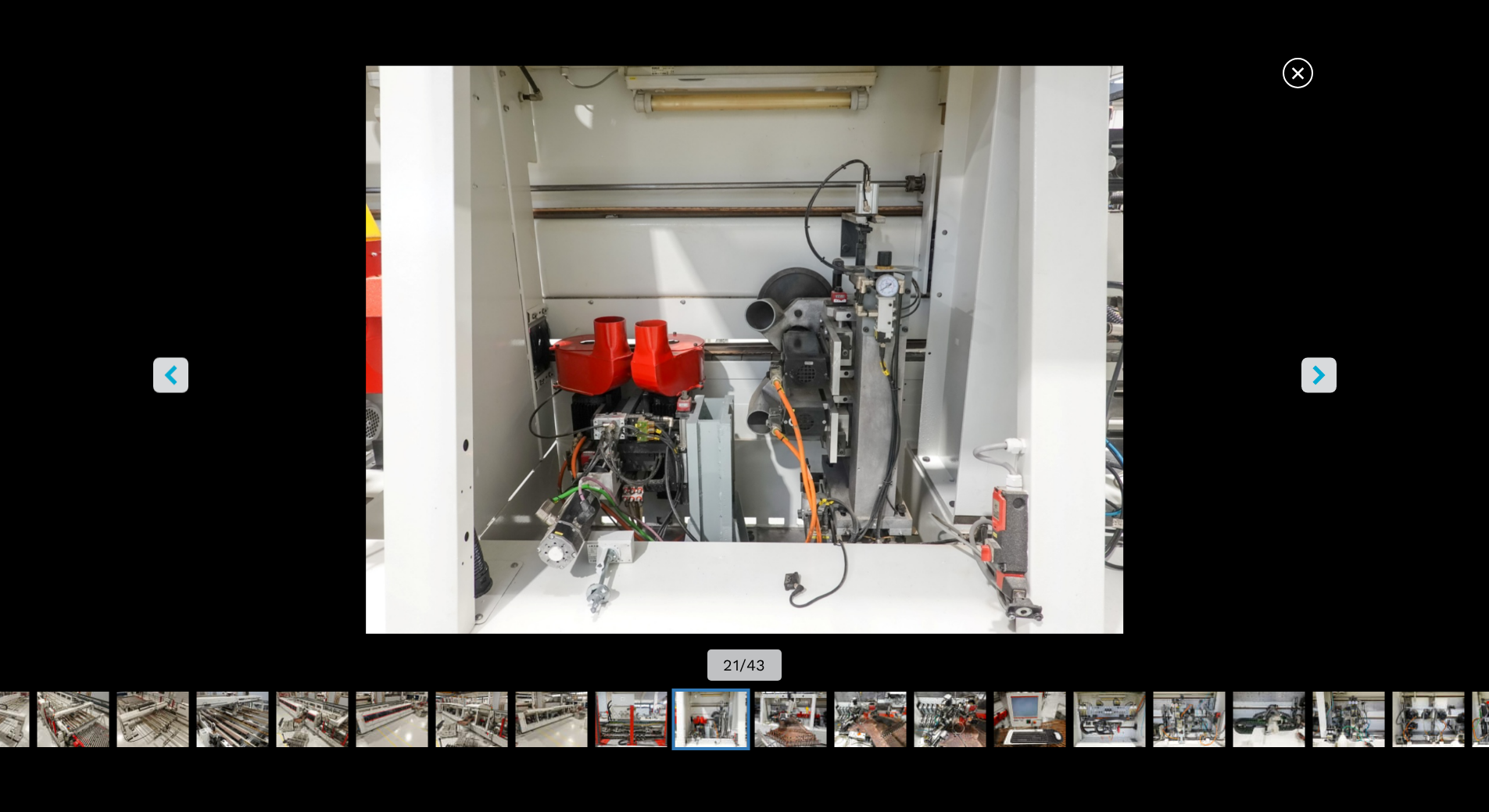
click at [1323, 382] on icon "right-button" at bounding box center [1319, 374] width 20 height 20
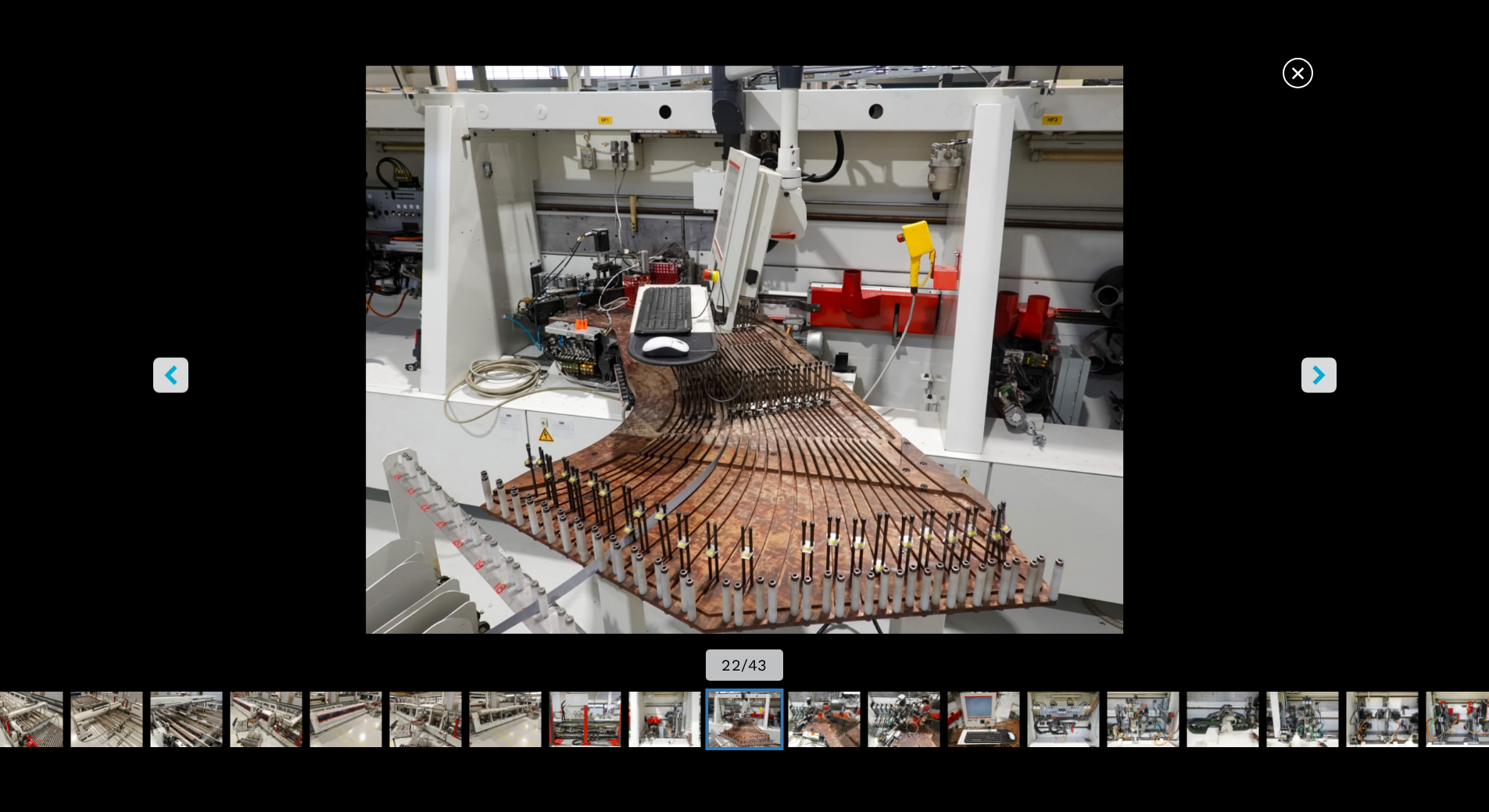
click at [173, 375] on icon "left-button" at bounding box center [171, 374] width 20 height 20
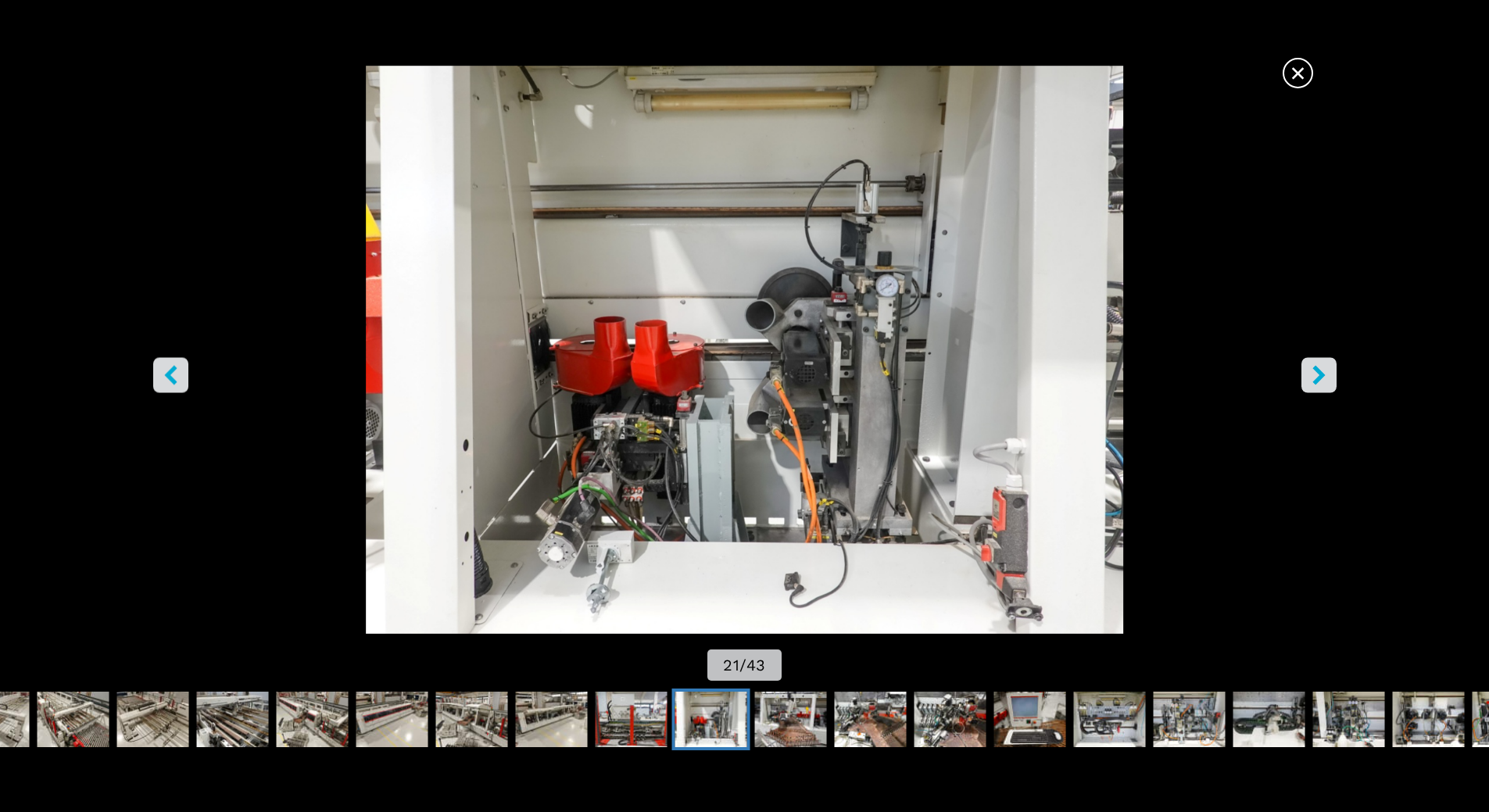
click at [1320, 379] on icon "right-button" at bounding box center [1318, 374] width 12 height 20
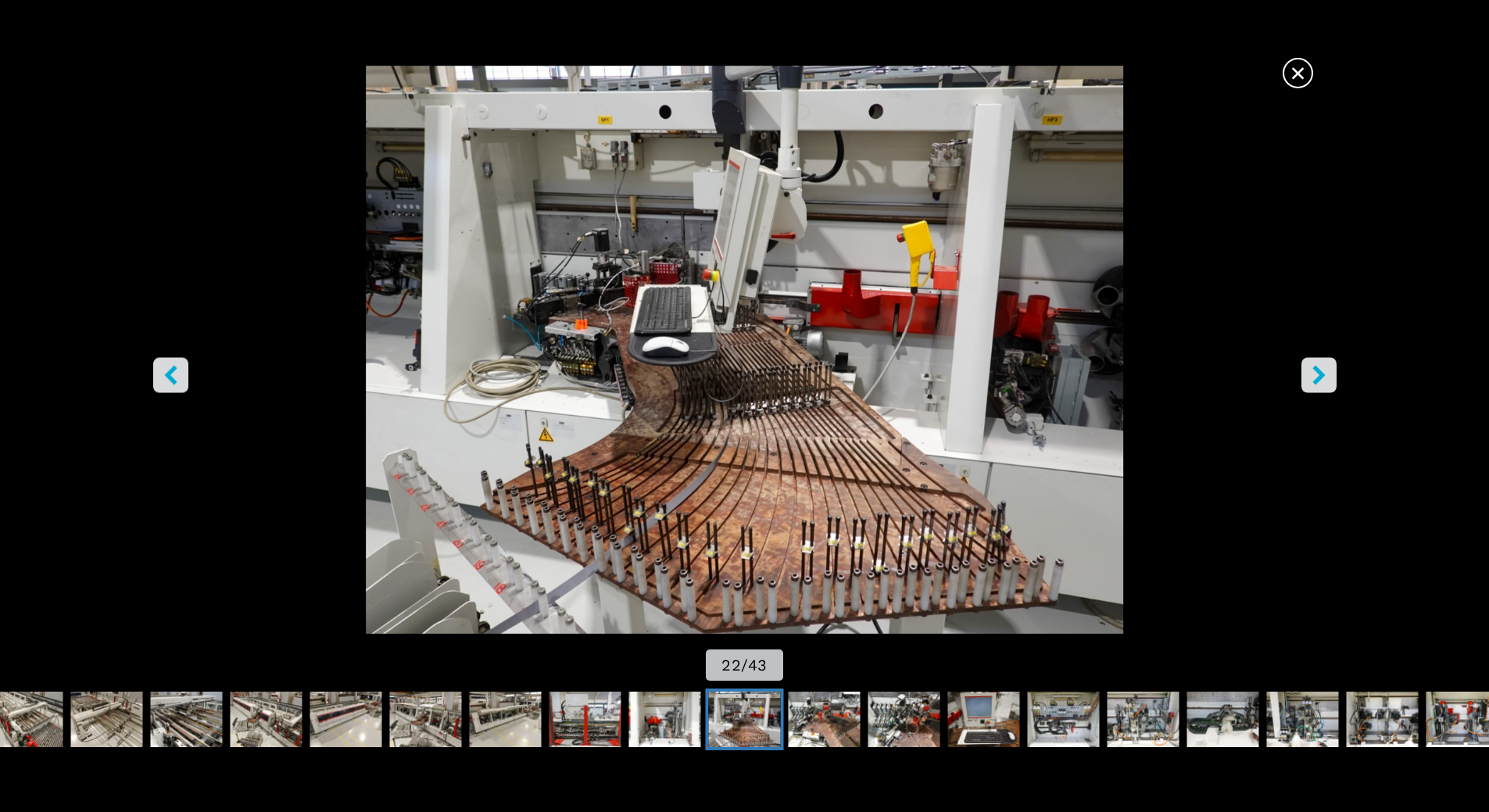
click at [1320, 379] on icon "right-button" at bounding box center [1318, 374] width 12 height 20
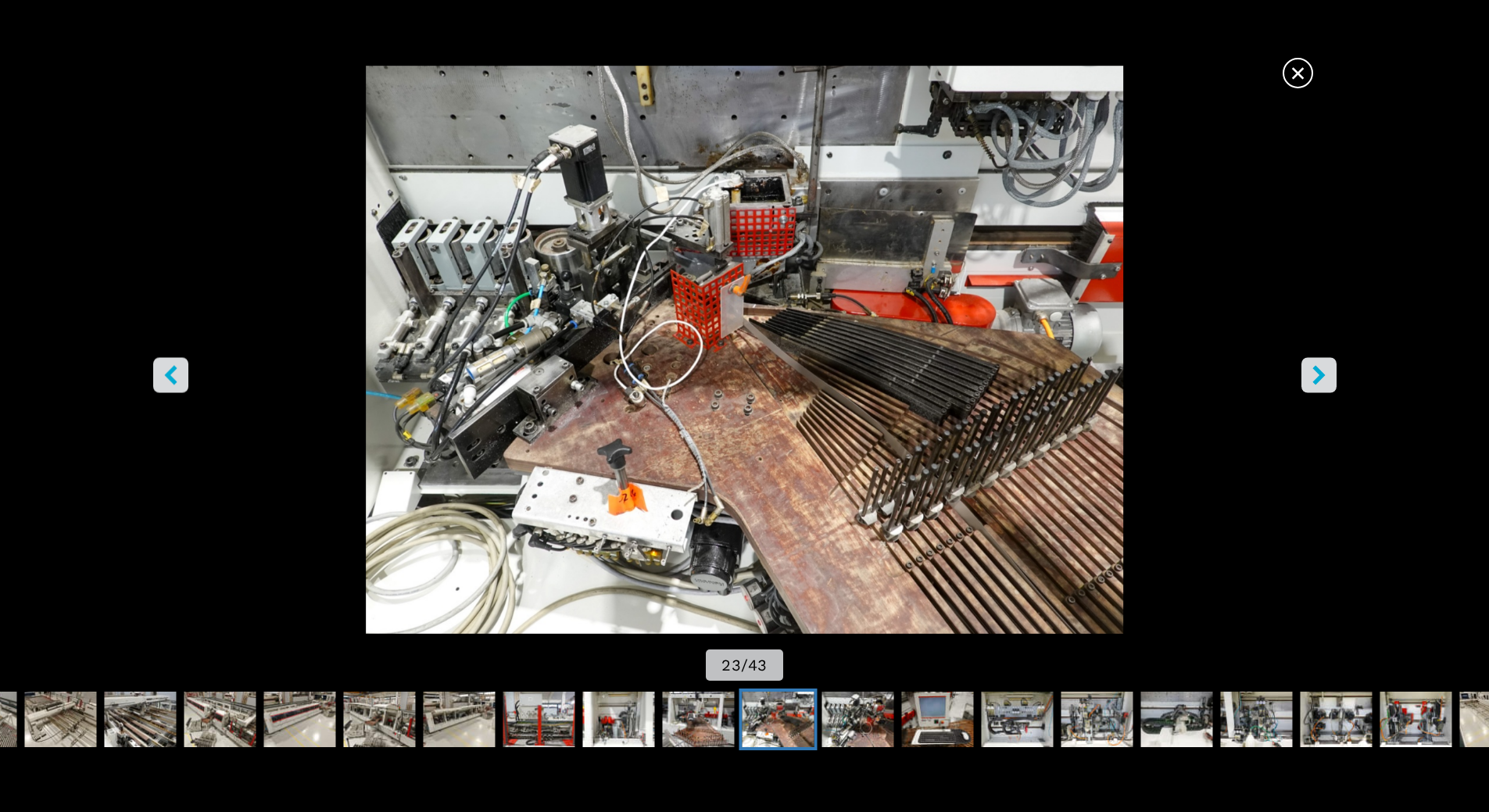
click at [171, 380] on icon "left-button" at bounding box center [171, 374] width 12 height 20
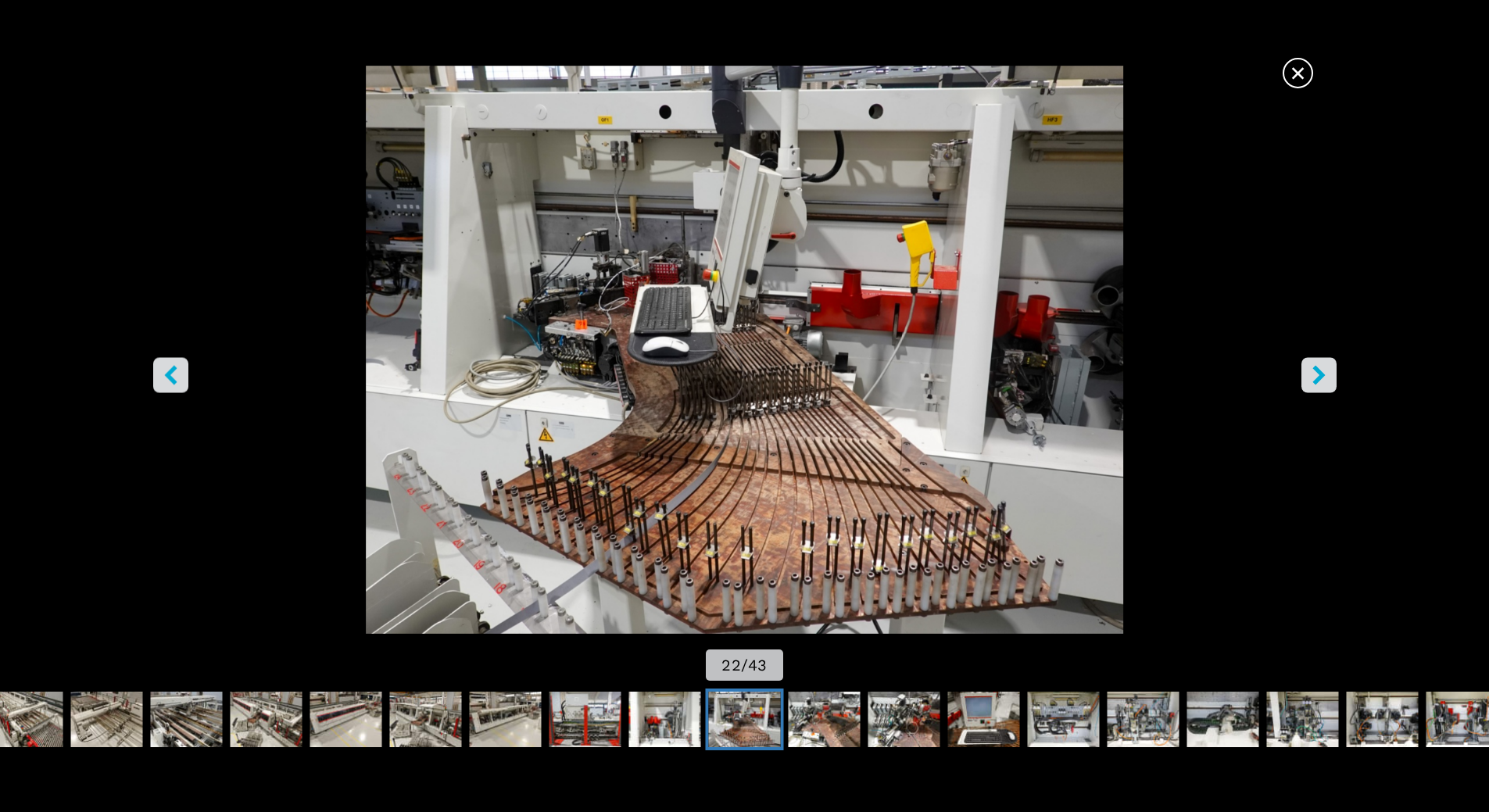
click at [171, 380] on icon "left-button" at bounding box center [171, 374] width 12 height 20
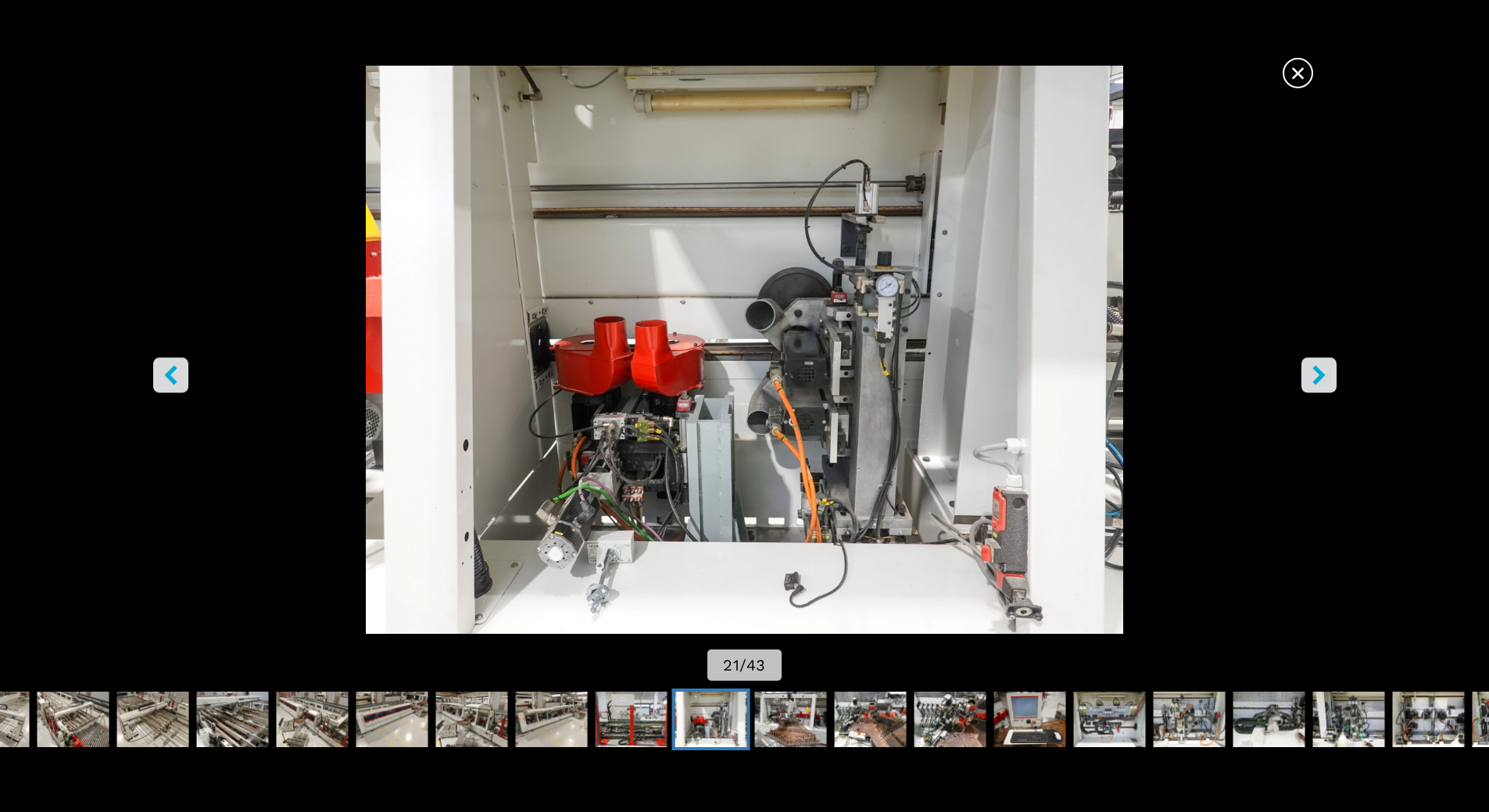
click at [1330, 366] on button "right-button" at bounding box center [1319, 375] width 36 height 36
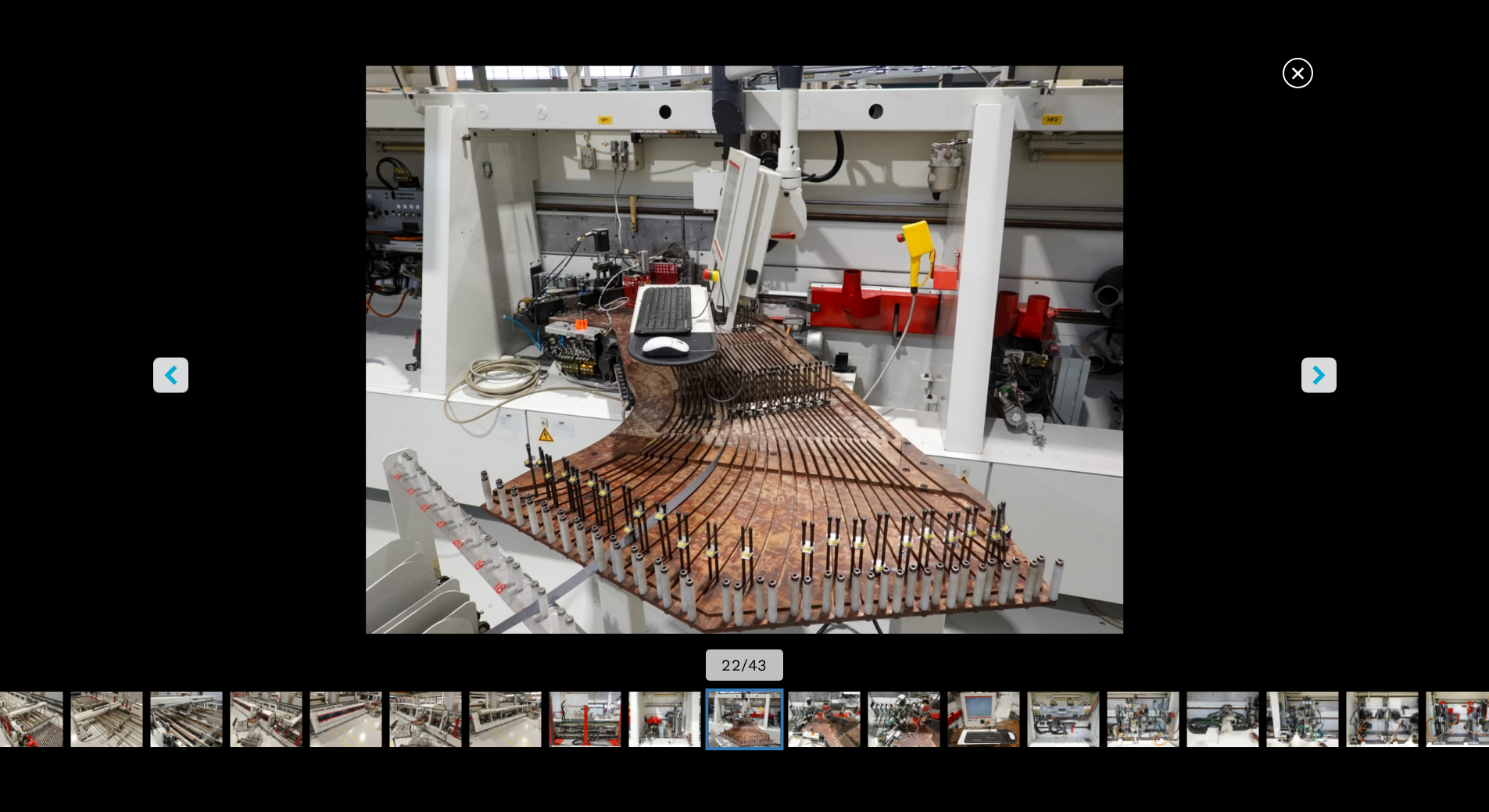
click at [1330, 367] on button "right-button" at bounding box center [1319, 375] width 36 height 36
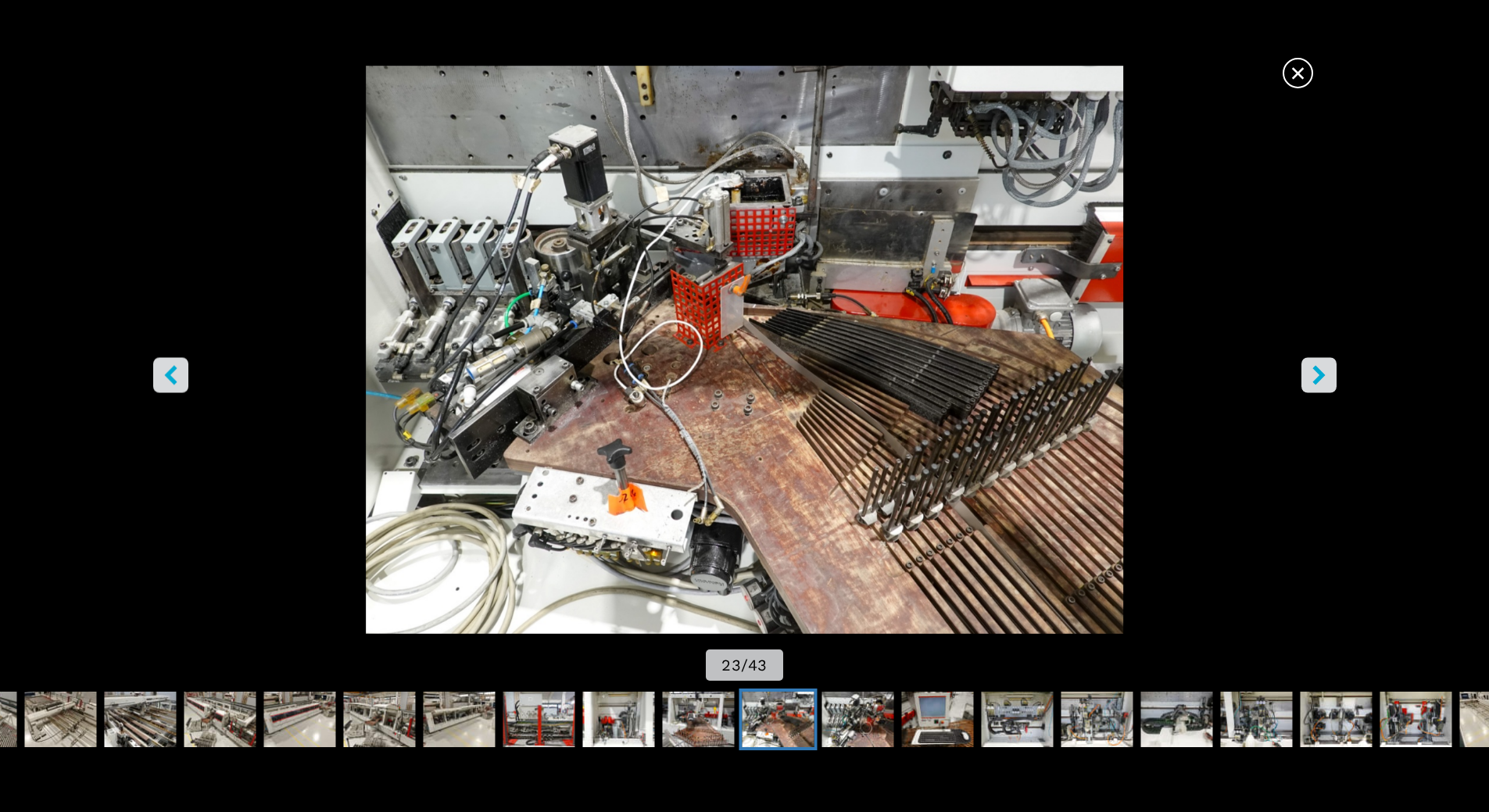
click at [1330, 367] on button "right-button" at bounding box center [1319, 375] width 36 height 36
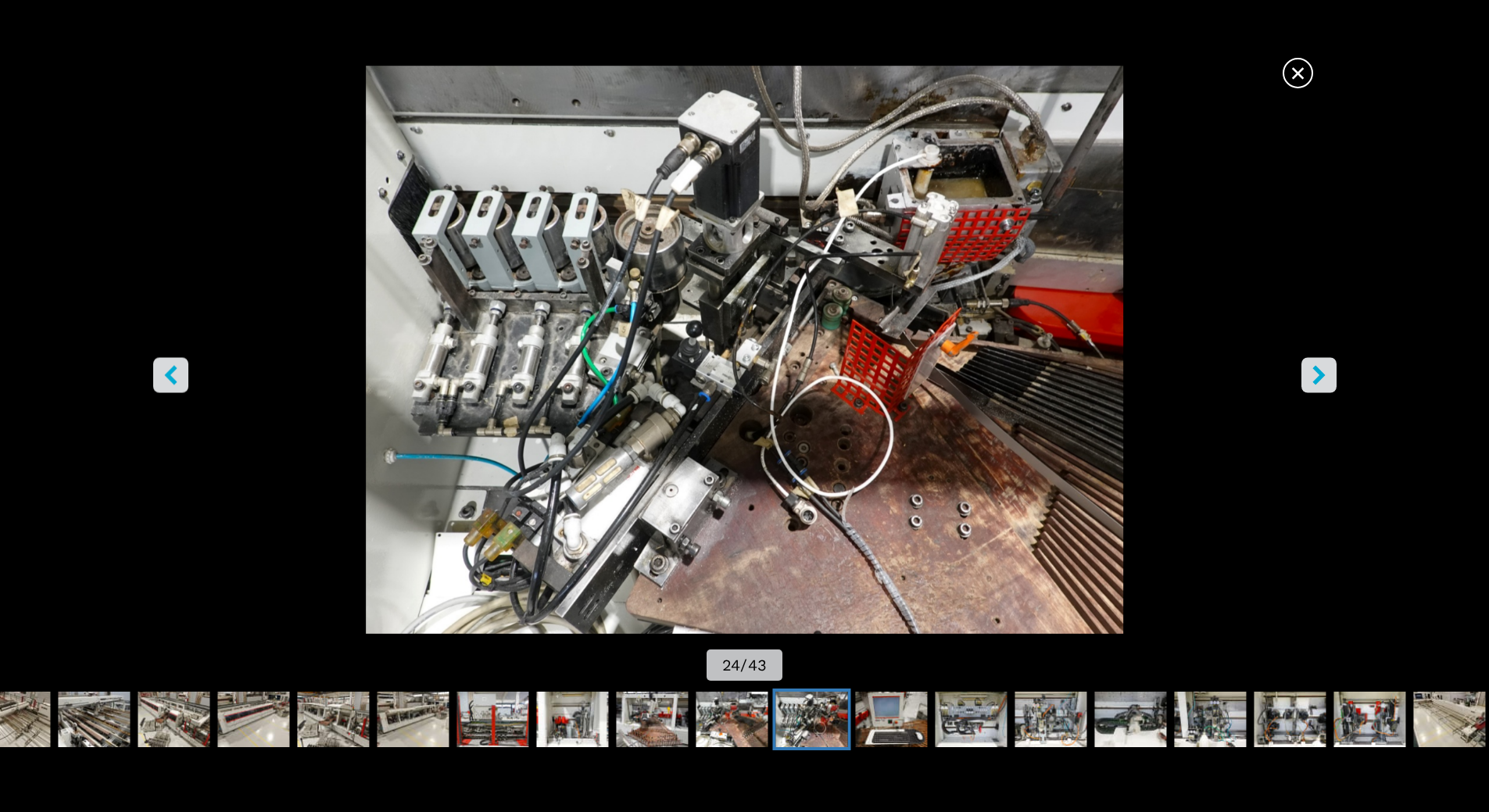
click at [1330, 367] on button "right-button" at bounding box center [1319, 375] width 36 height 36
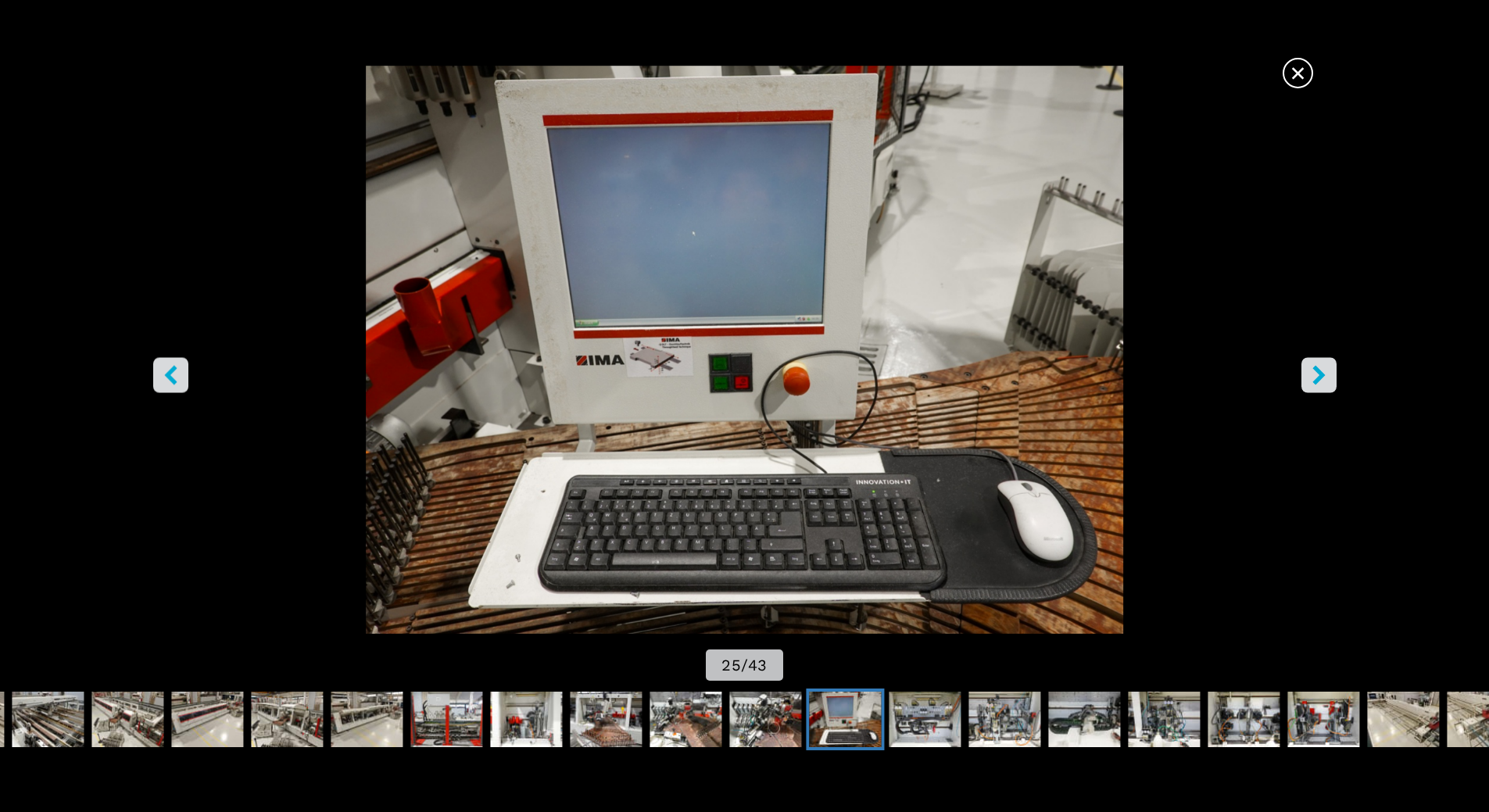
click at [1330, 367] on button "right-button" at bounding box center [1319, 375] width 36 height 36
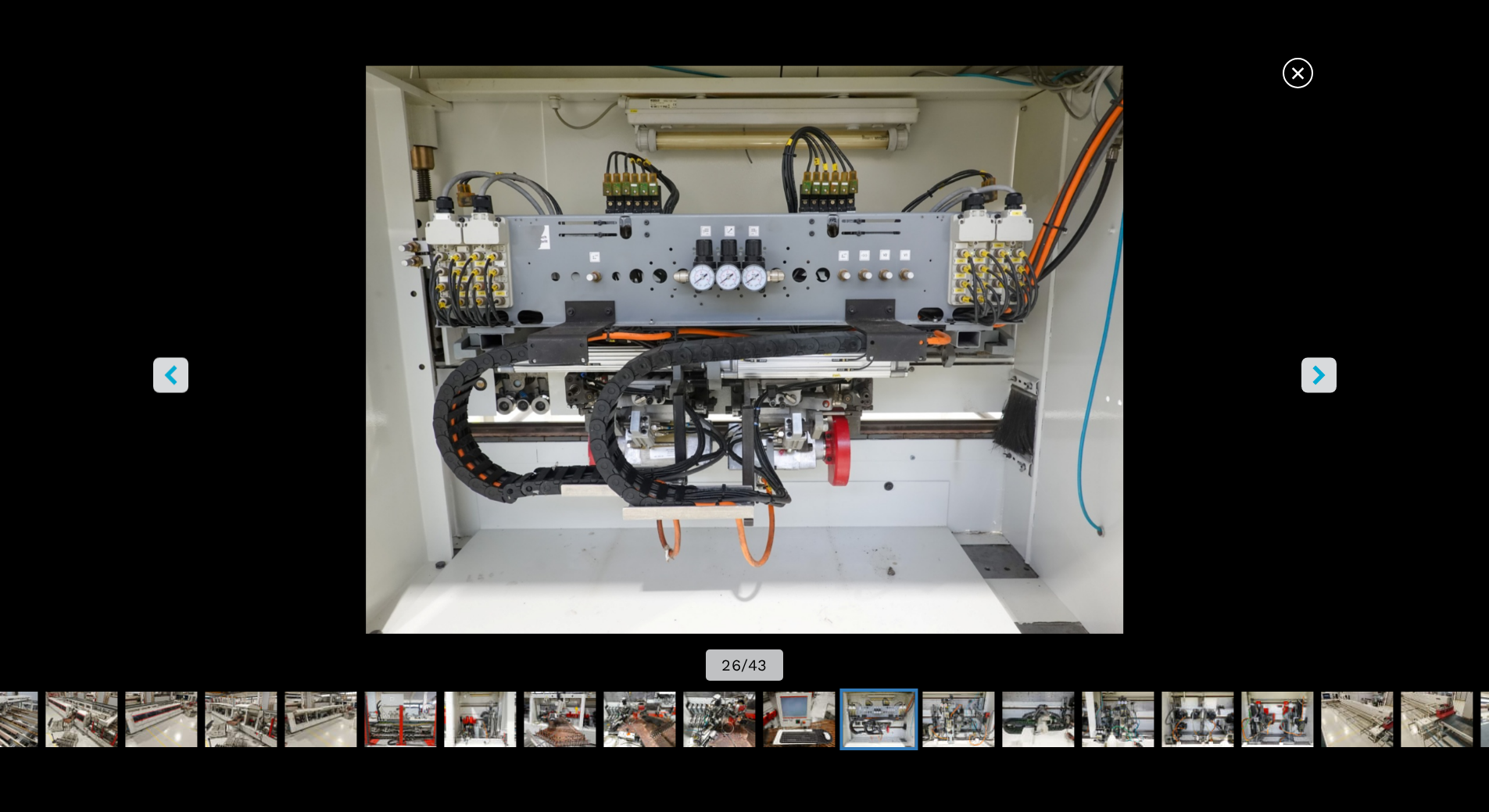
click at [1330, 367] on button "right-button" at bounding box center [1319, 375] width 36 height 36
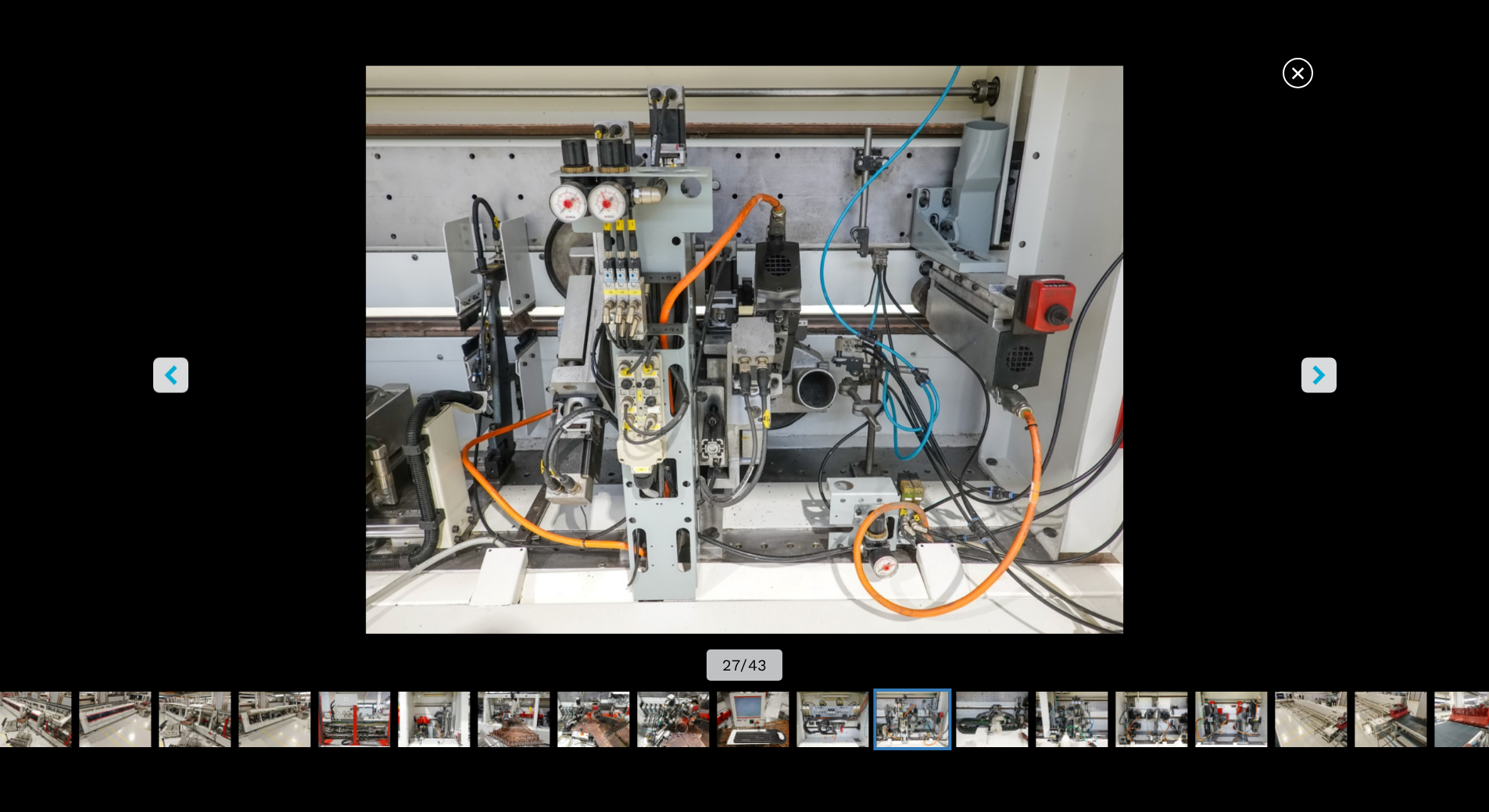
click at [1330, 367] on button "right-button" at bounding box center [1319, 375] width 36 height 36
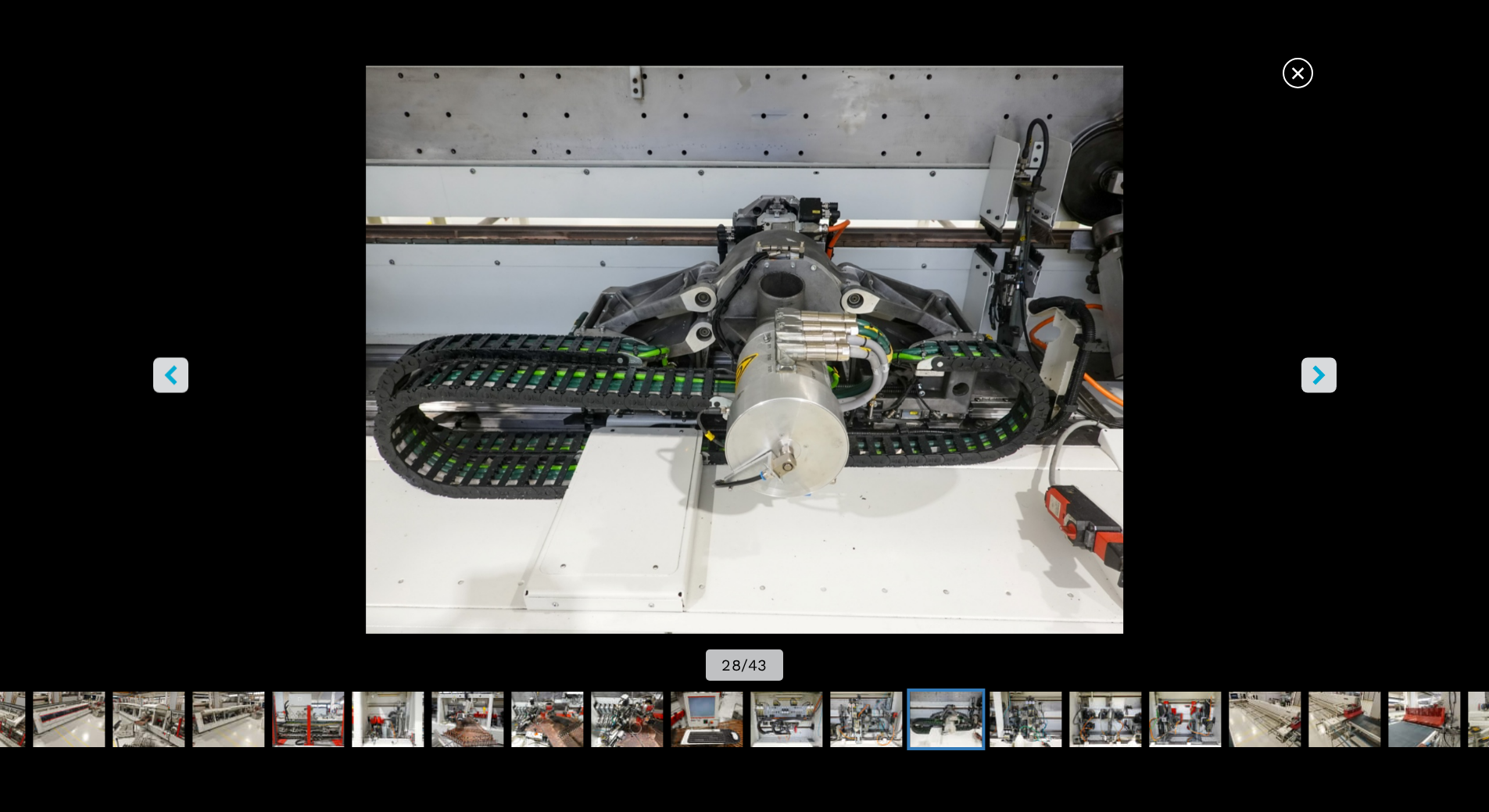
click at [1330, 367] on button "right-button" at bounding box center [1319, 375] width 36 height 36
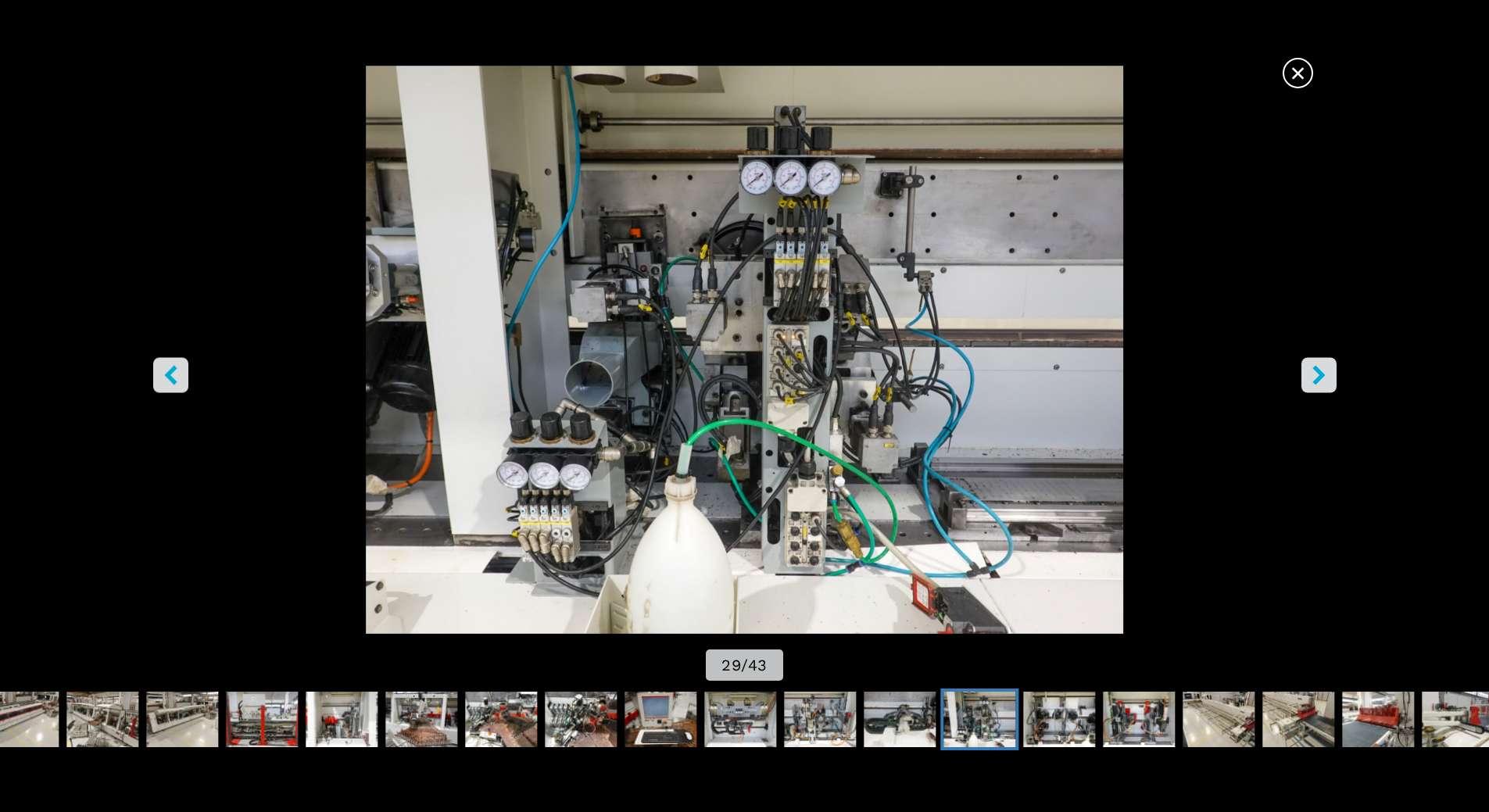
click at [1330, 367] on button "right-button" at bounding box center [1319, 375] width 36 height 36
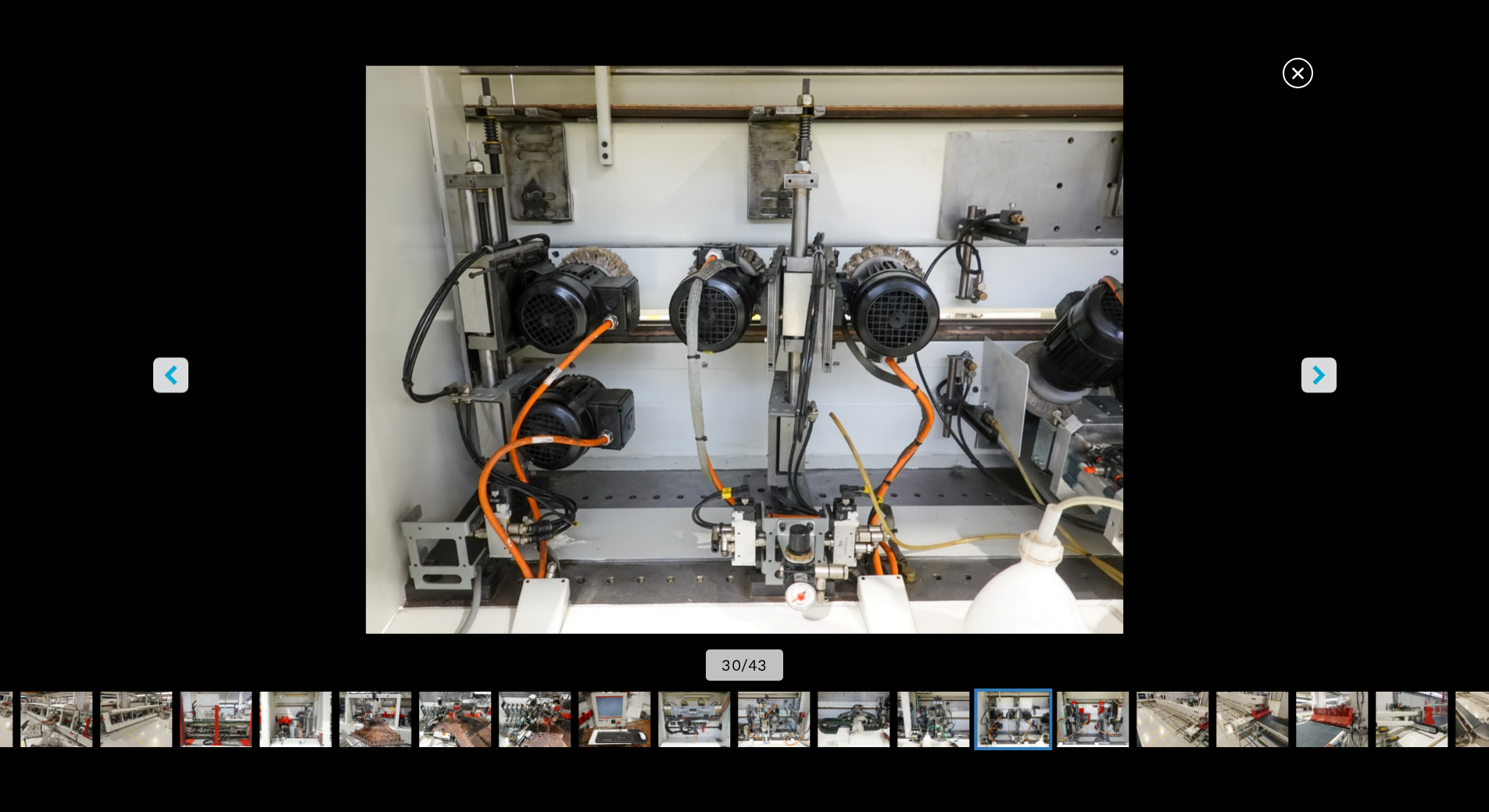
click at [1330, 367] on button "right-button" at bounding box center [1319, 375] width 36 height 36
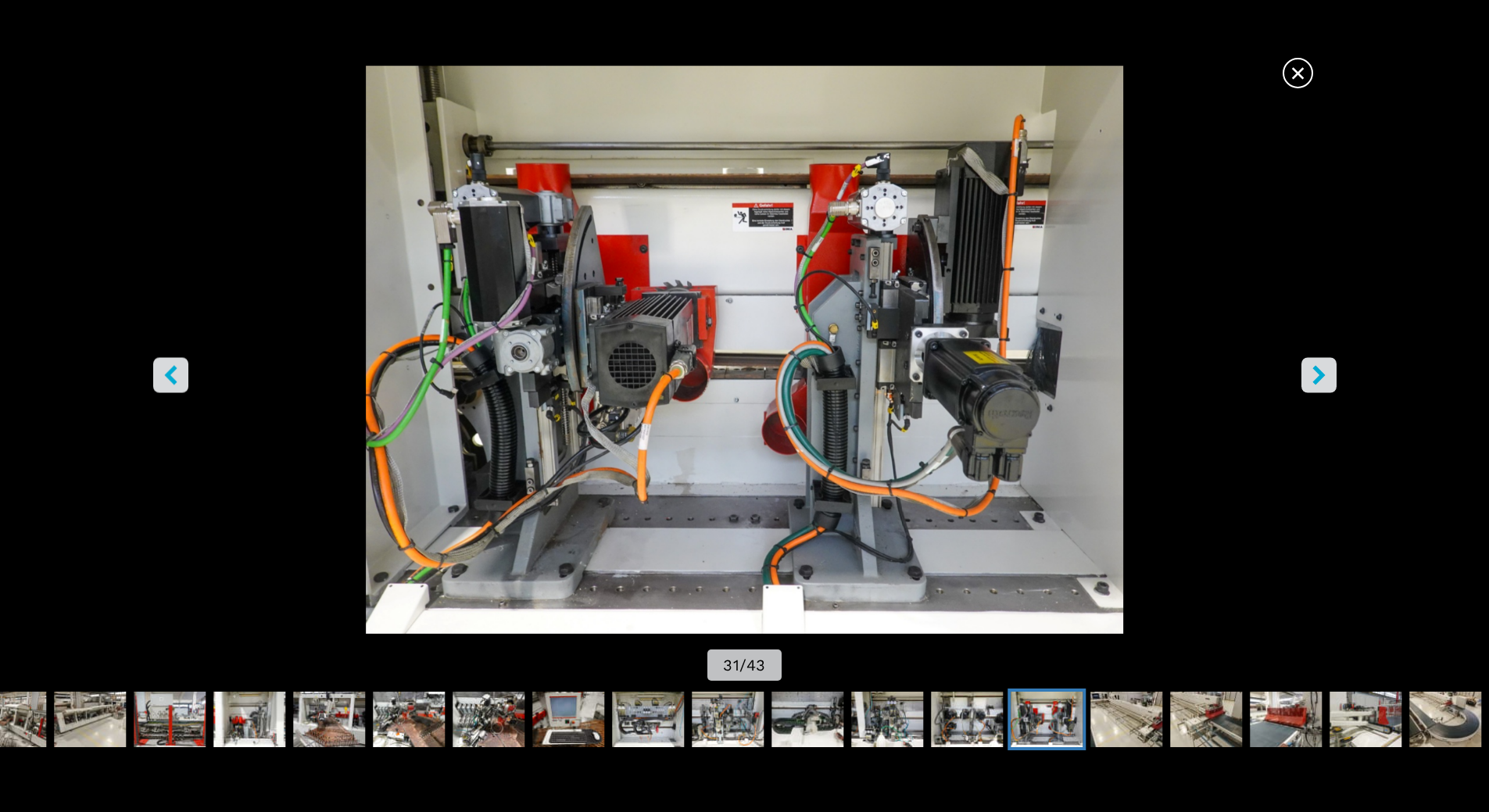
click at [1330, 367] on button "right-button" at bounding box center [1319, 375] width 36 height 36
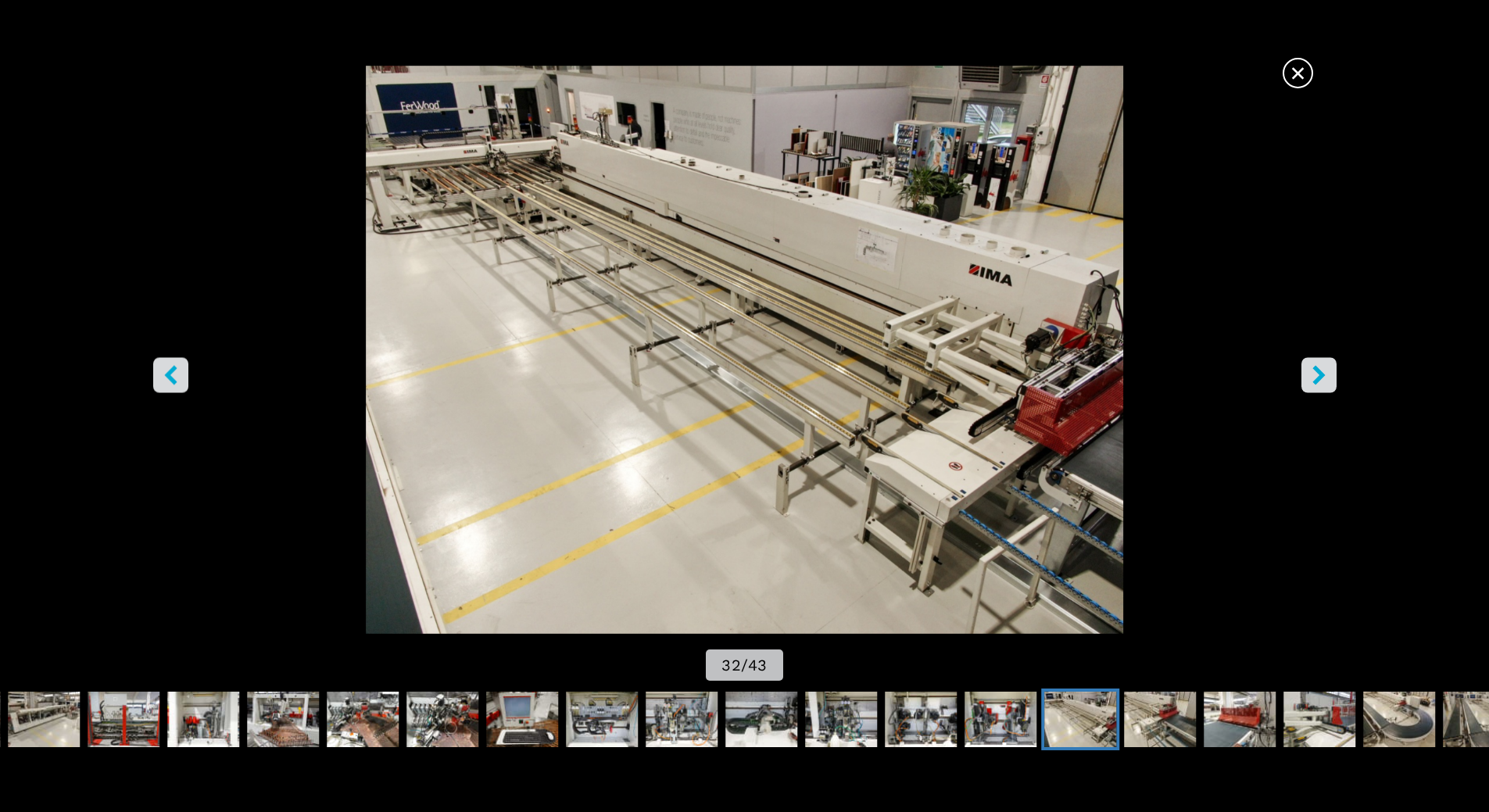
click at [171, 374] on icon "left-button" at bounding box center [171, 374] width 12 height 20
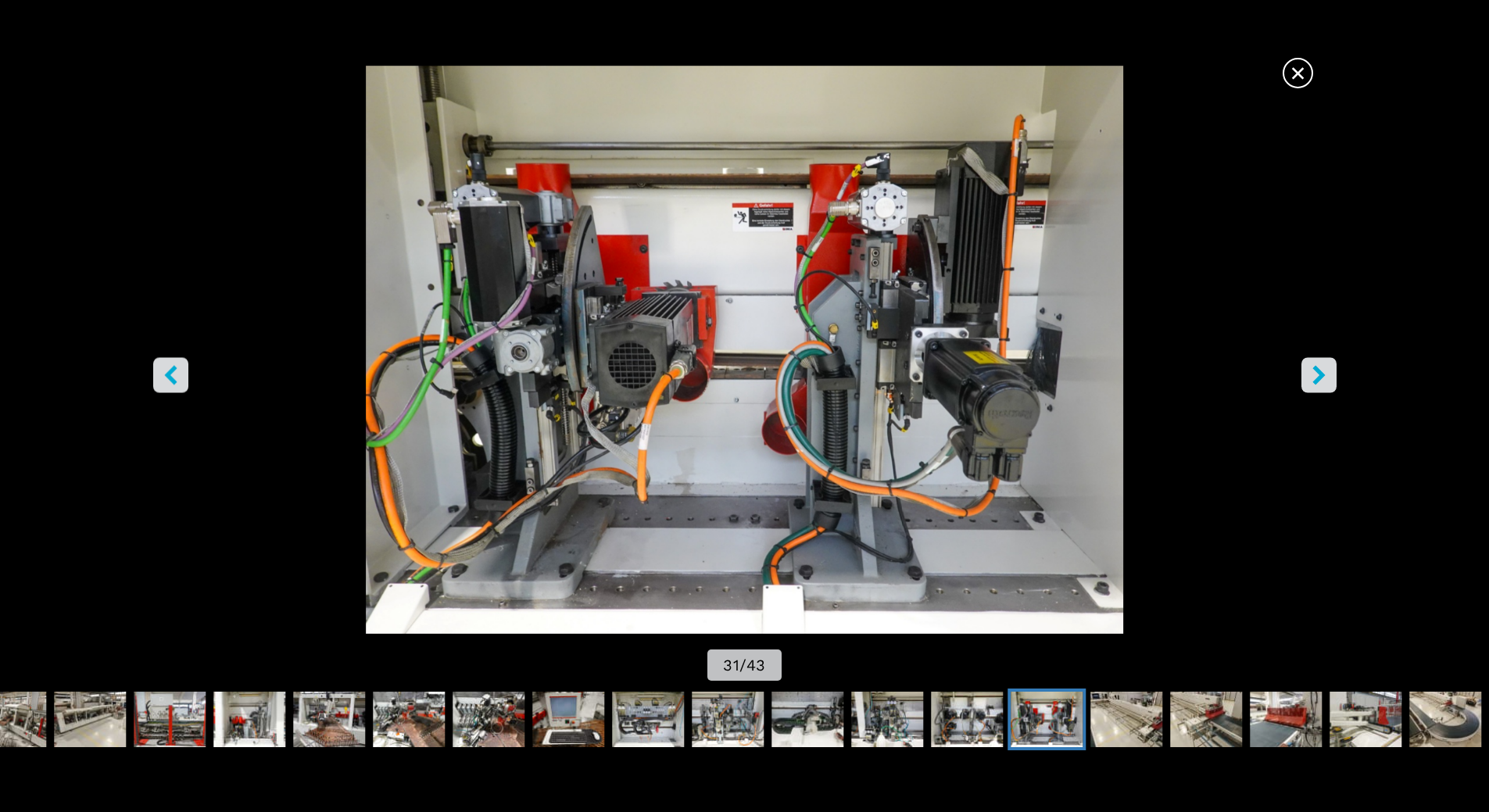
click at [1313, 379] on icon "right-button" at bounding box center [1319, 374] width 20 height 20
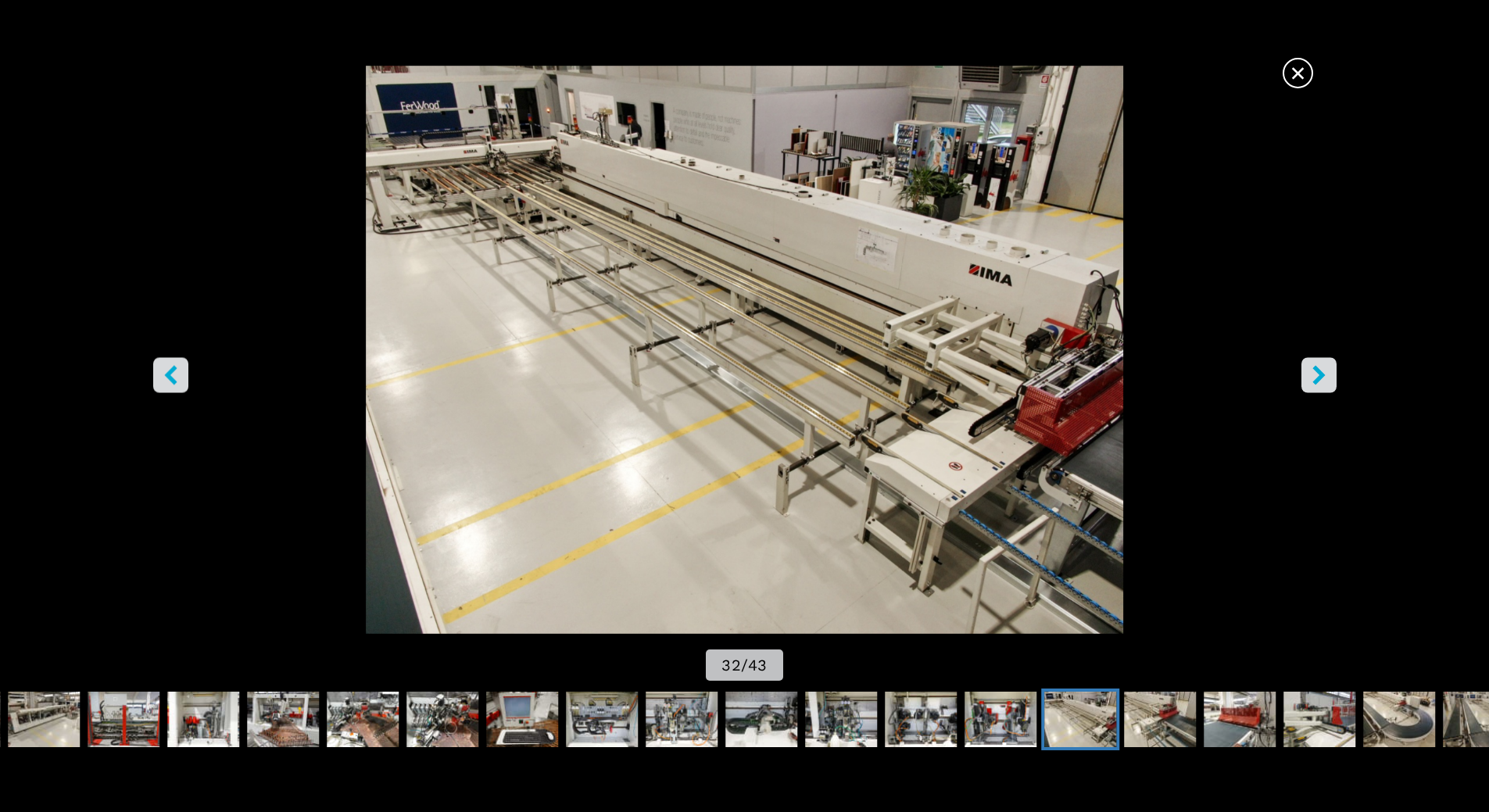
click at [1313, 379] on icon "right-button" at bounding box center [1319, 374] width 20 height 20
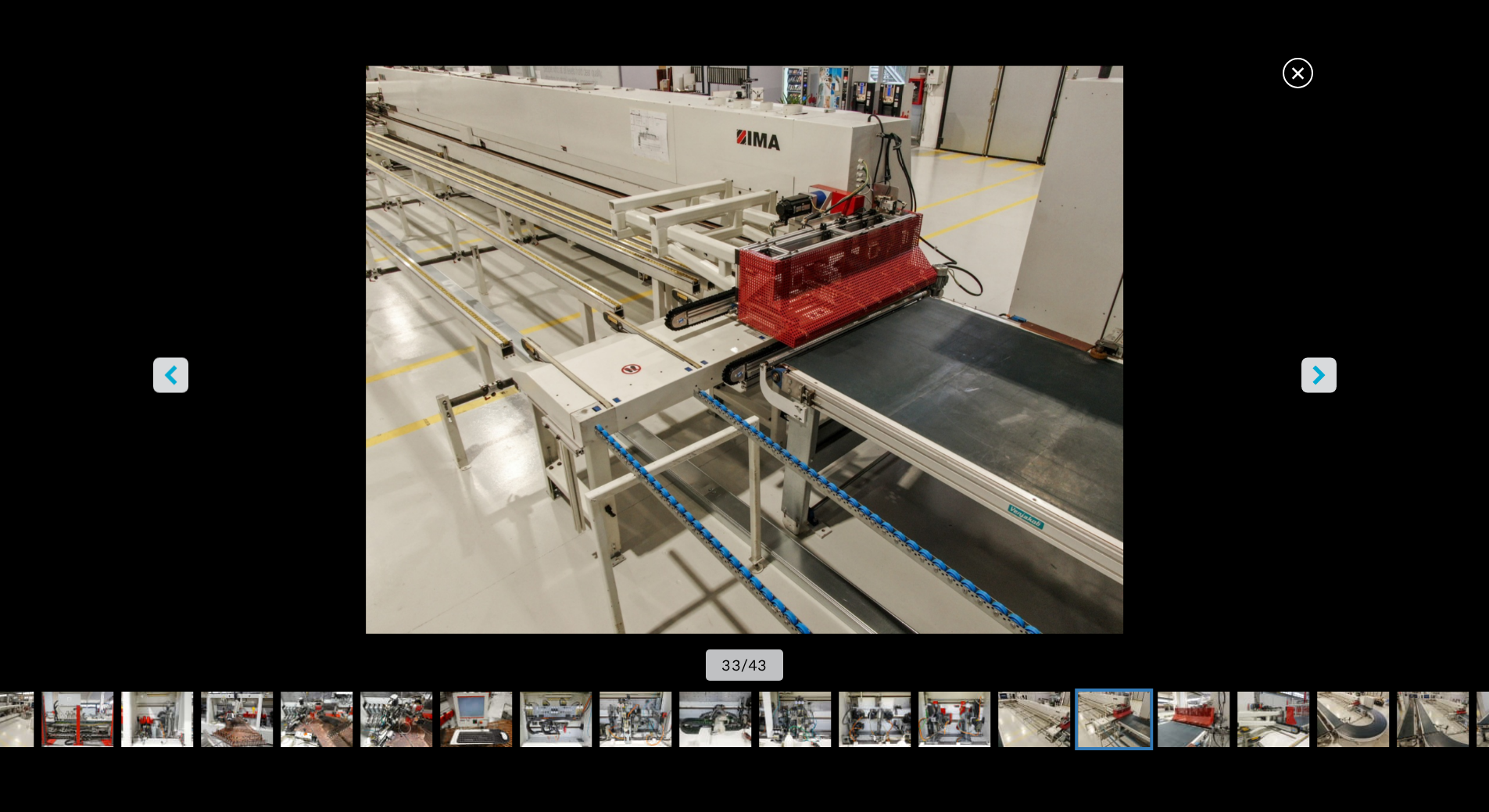
click at [1313, 379] on icon "right-button" at bounding box center [1319, 374] width 20 height 20
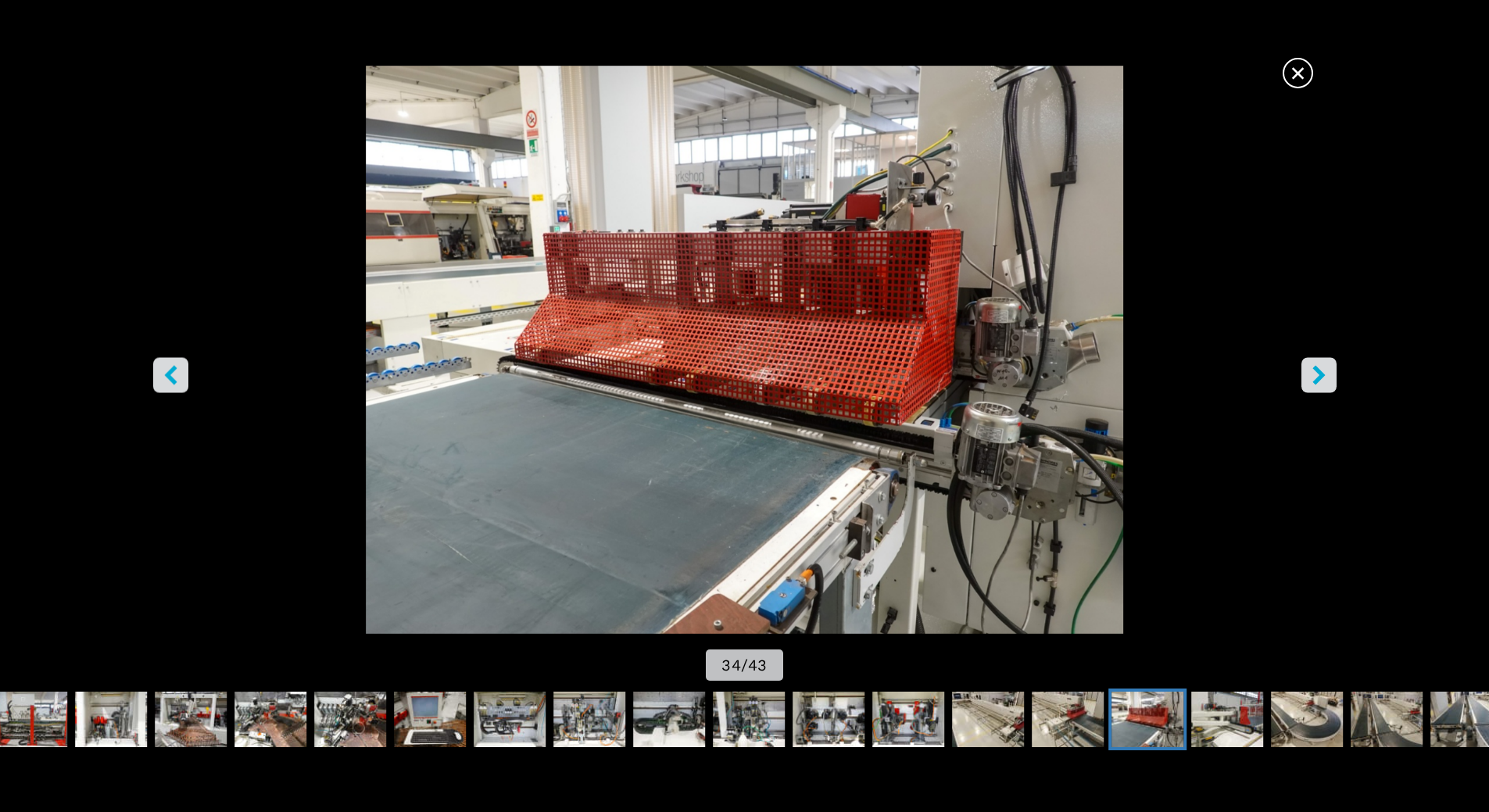
click at [1313, 379] on icon "right-button" at bounding box center [1319, 374] width 20 height 20
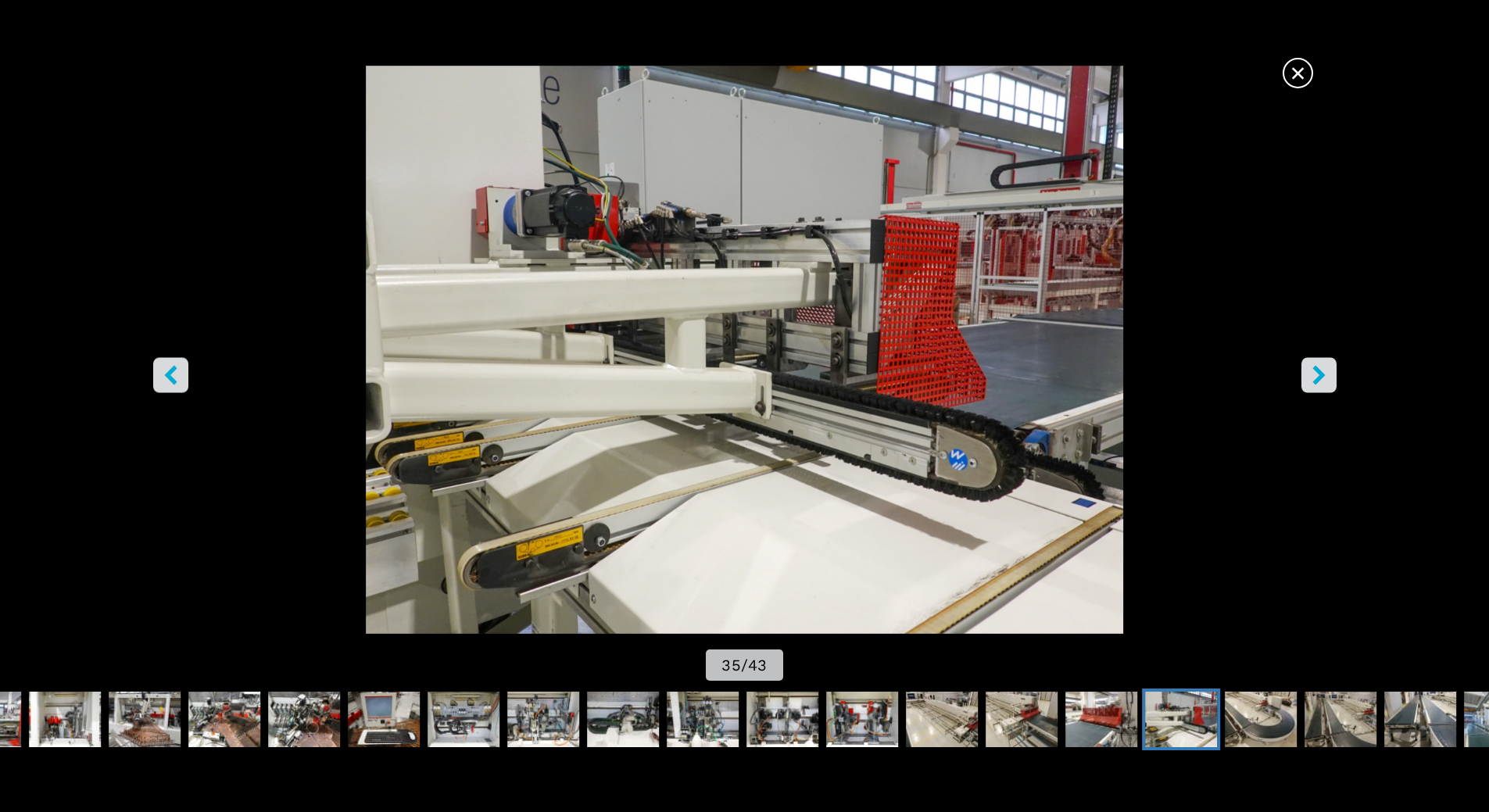
click at [1313, 379] on icon "right-button" at bounding box center [1319, 374] width 20 height 20
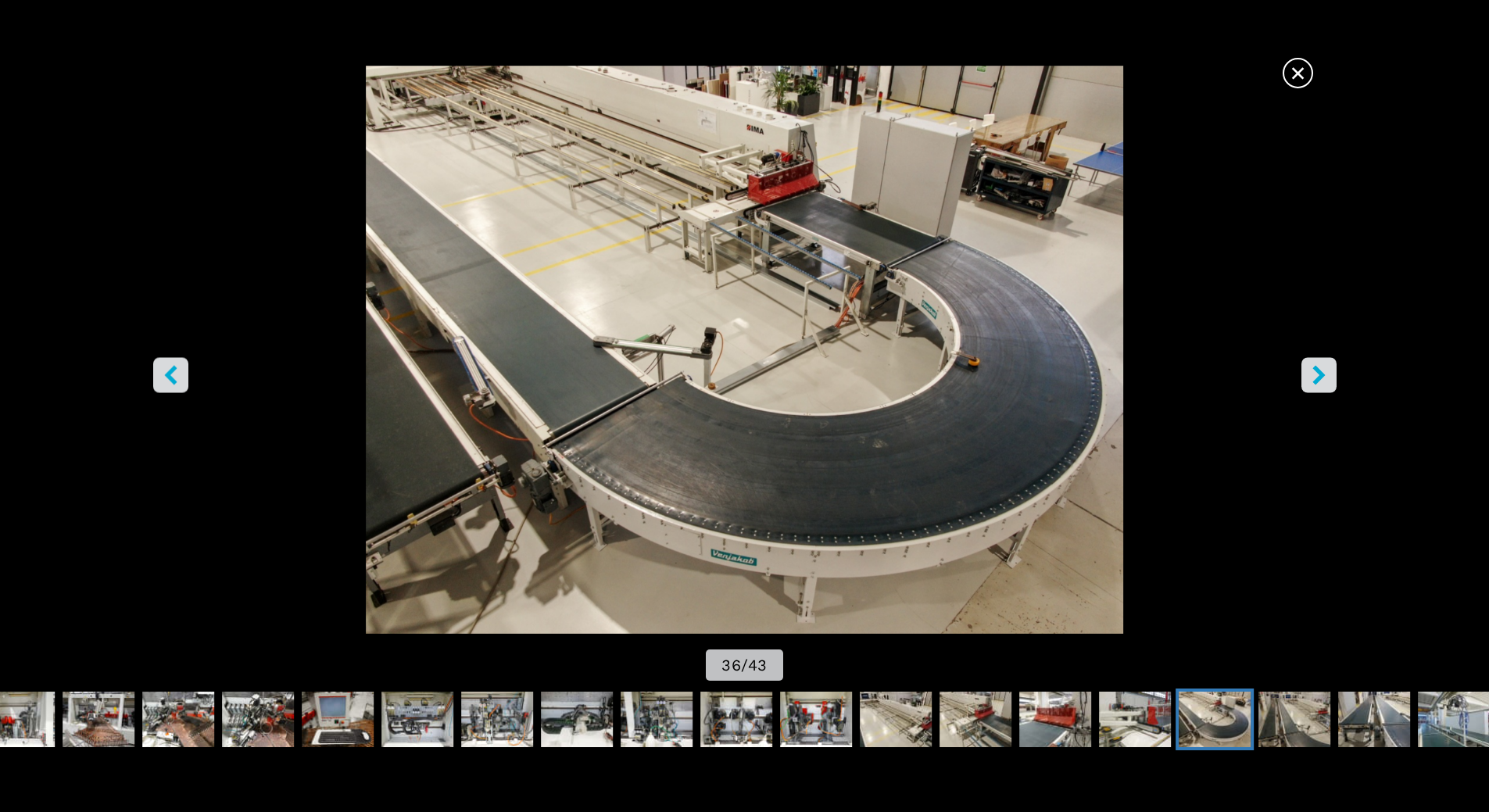
click at [1309, 380] on icon "right-button" at bounding box center [1319, 374] width 20 height 20
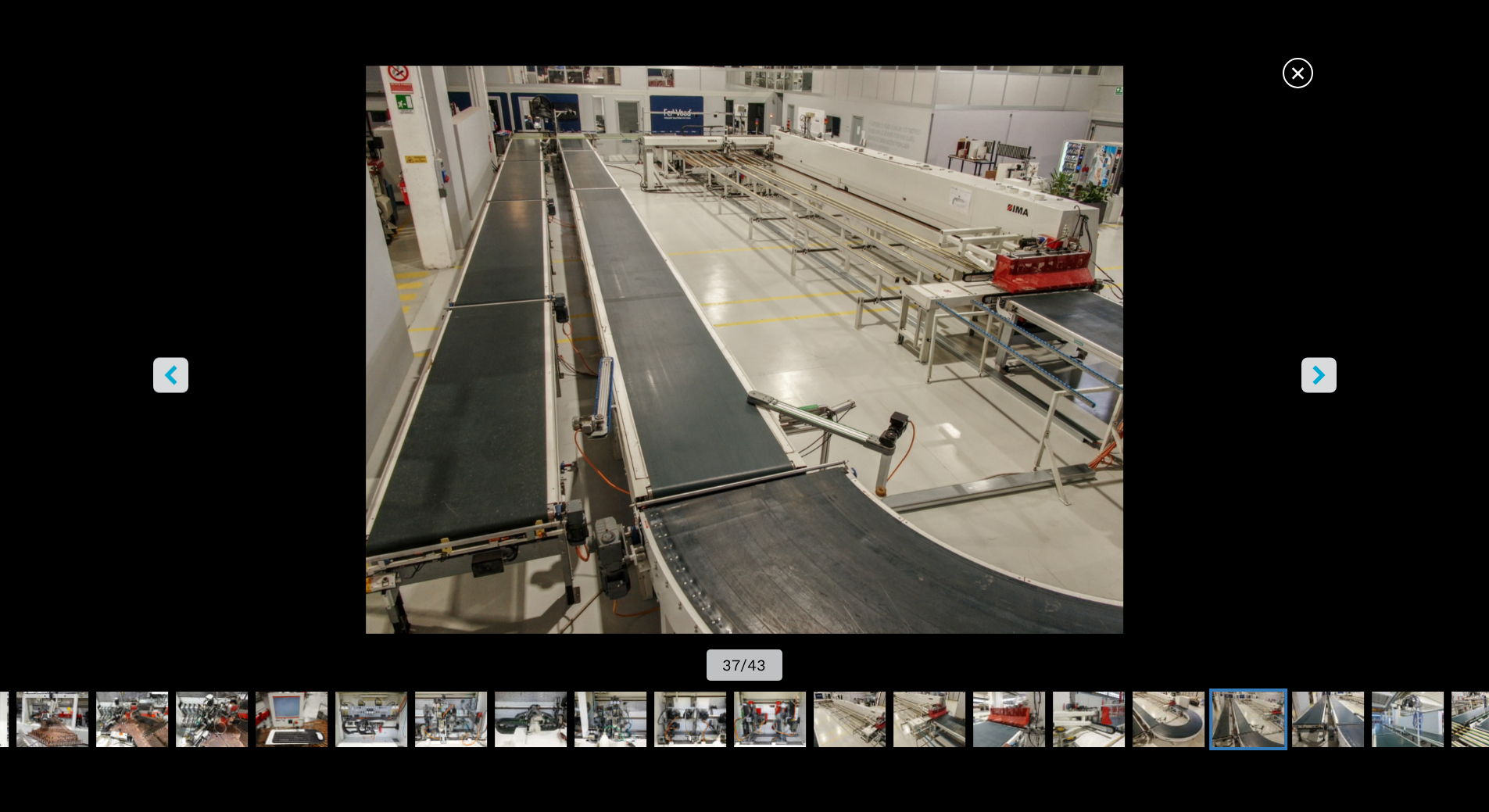
click at [1304, 380] on button "right-button" at bounding box center [1319, 375] width 36 height 36
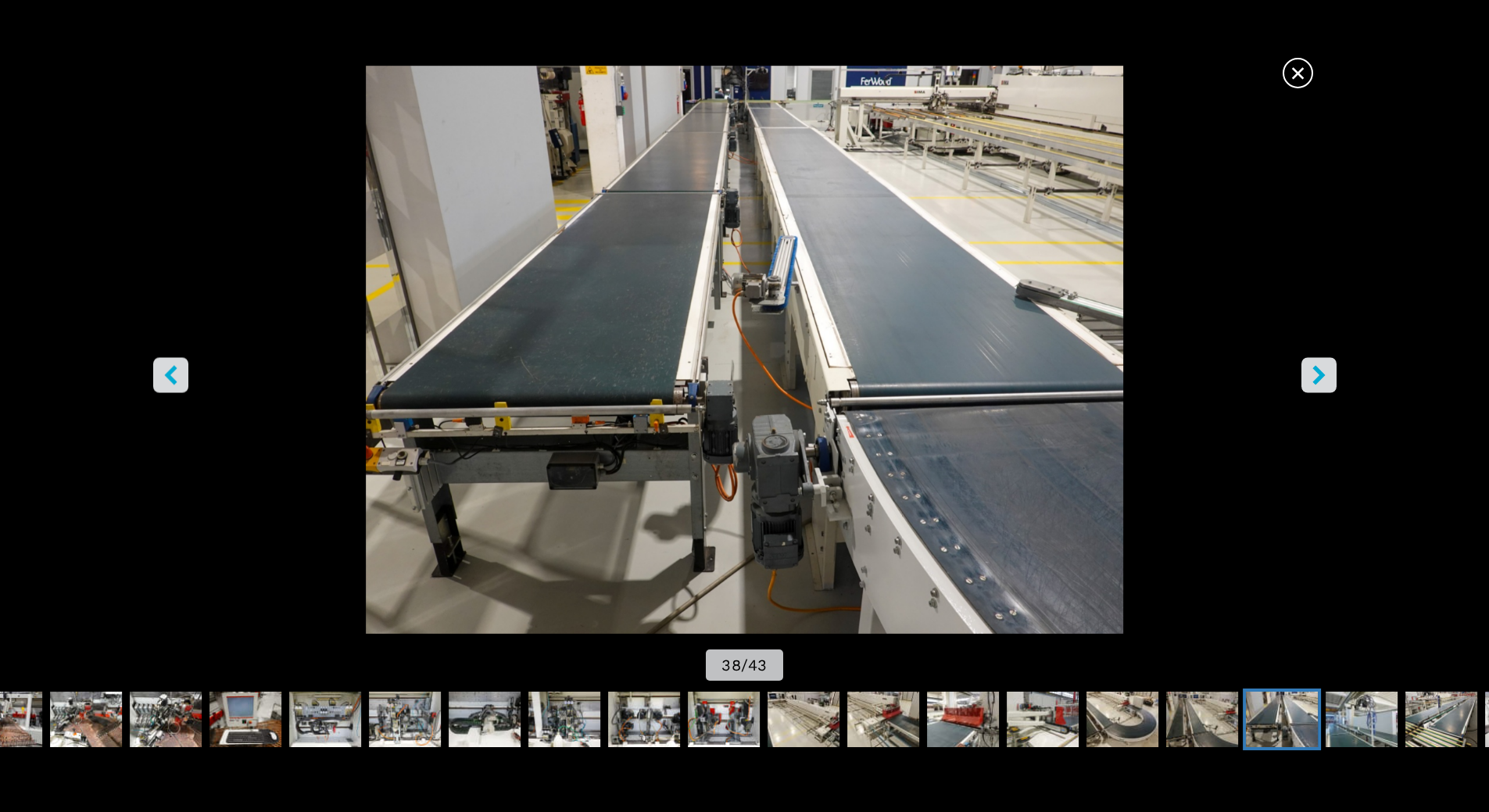
click at [1304, 380] on button "right-button" at bounding box center [1319, 375] width 36 height 36
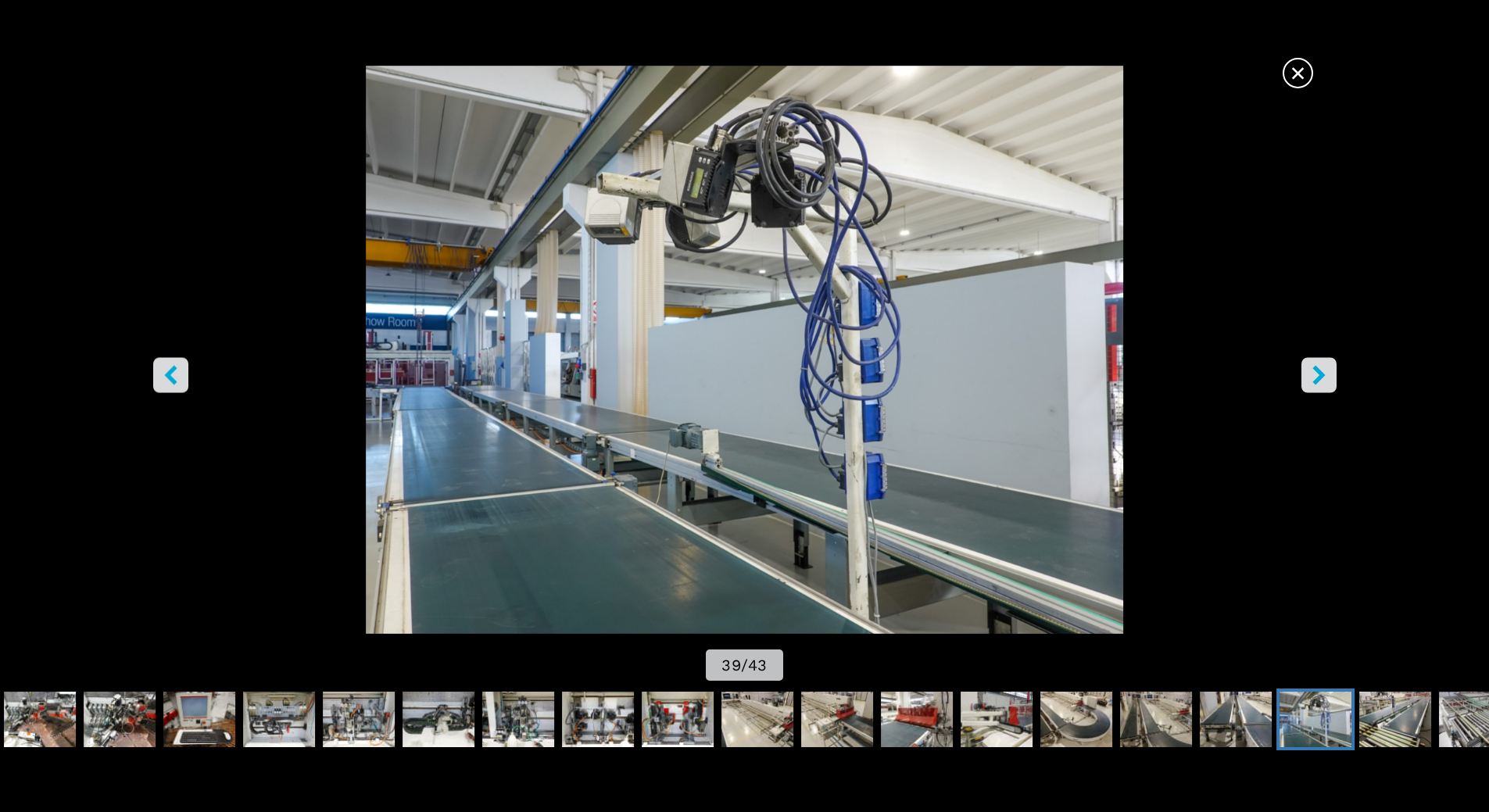
click at [1304, 380] on button "right-button" at bounding box center [1319, 375] width 36 height 36
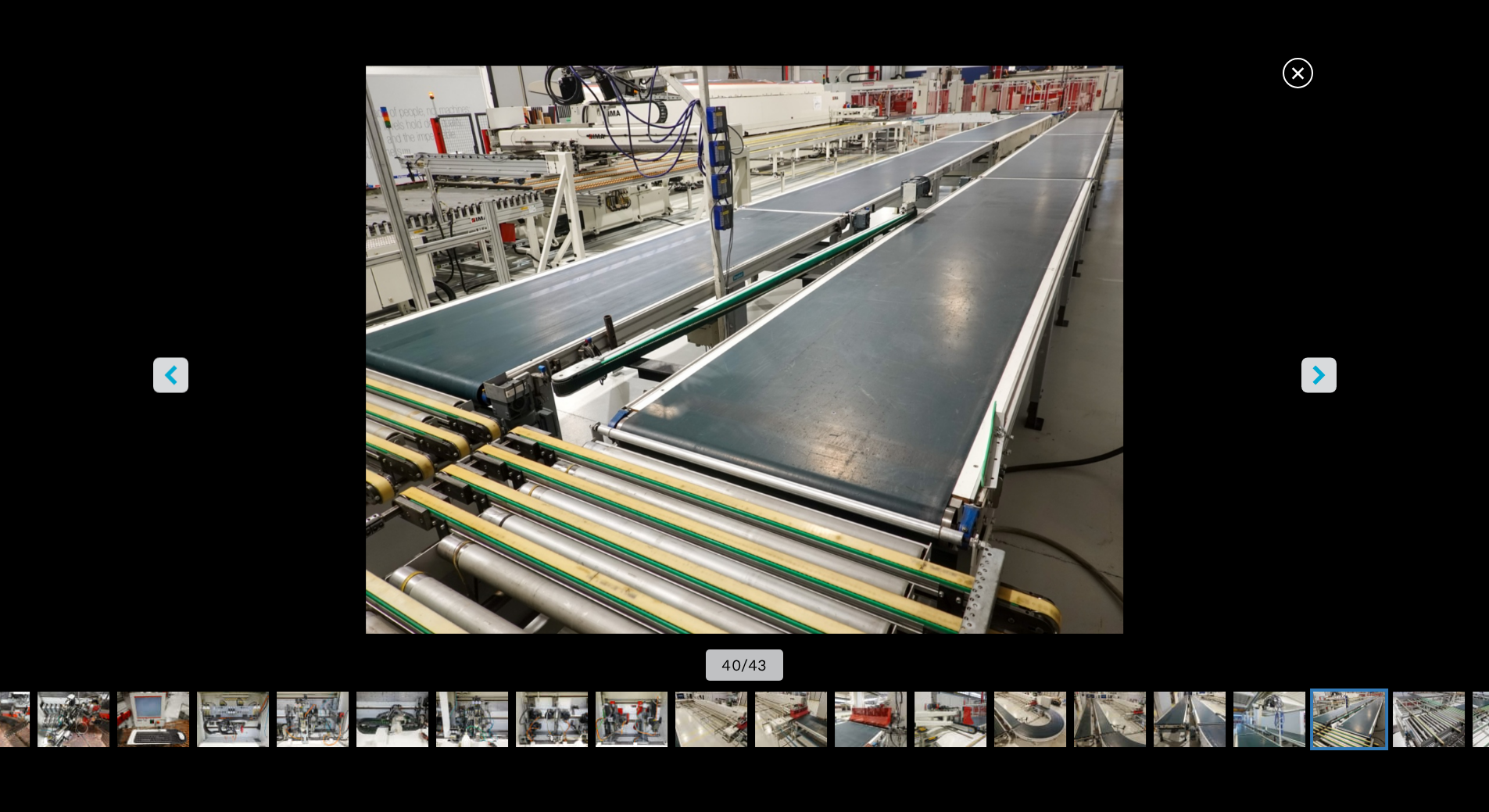
click at [1304, 380] on button "right-button" at bounding box center [1319, 375] width 36 height 36
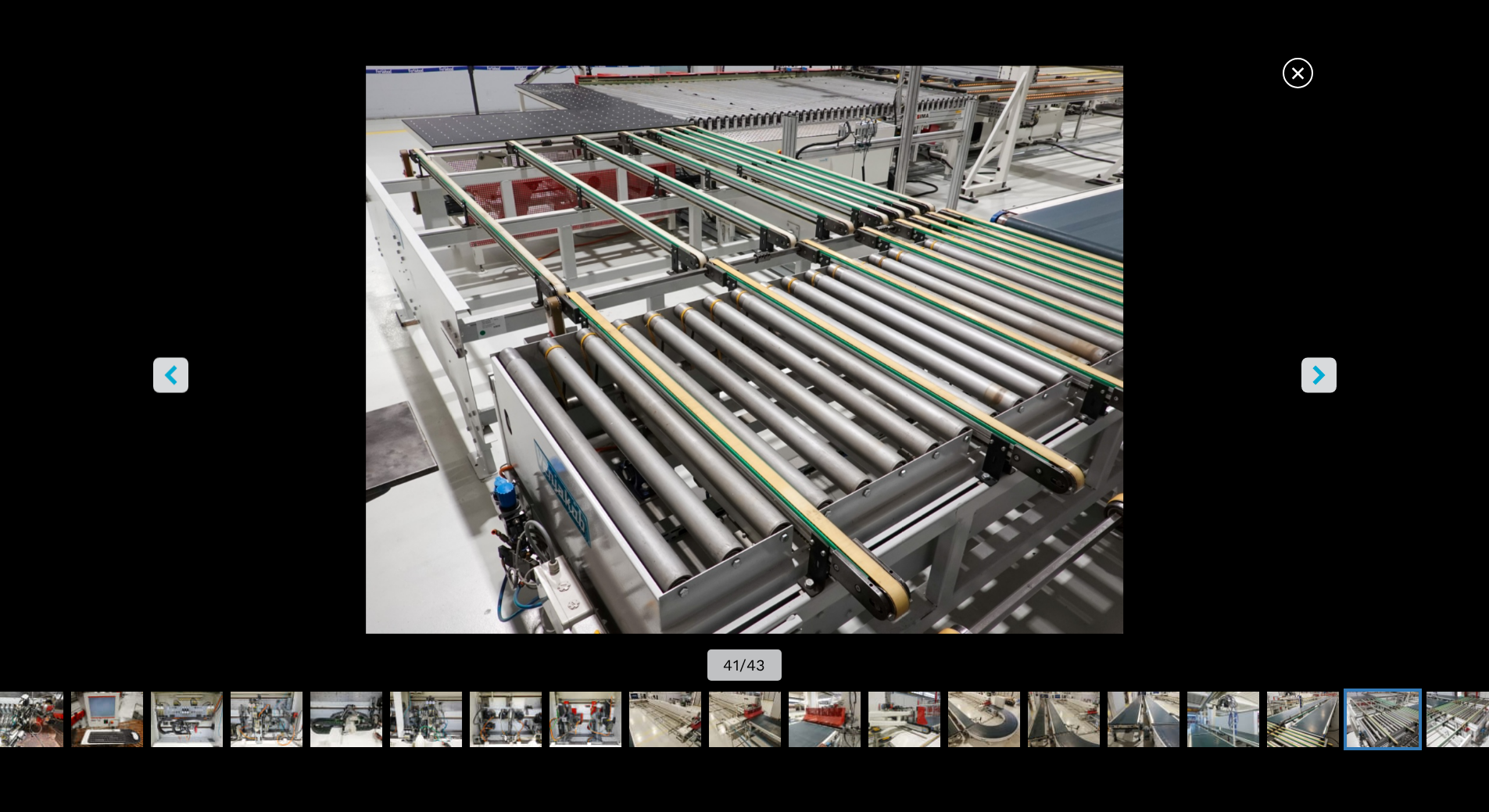
click at [1304, 380] on button "right-button" at bounding box center [1319, 375] width 36 height 36
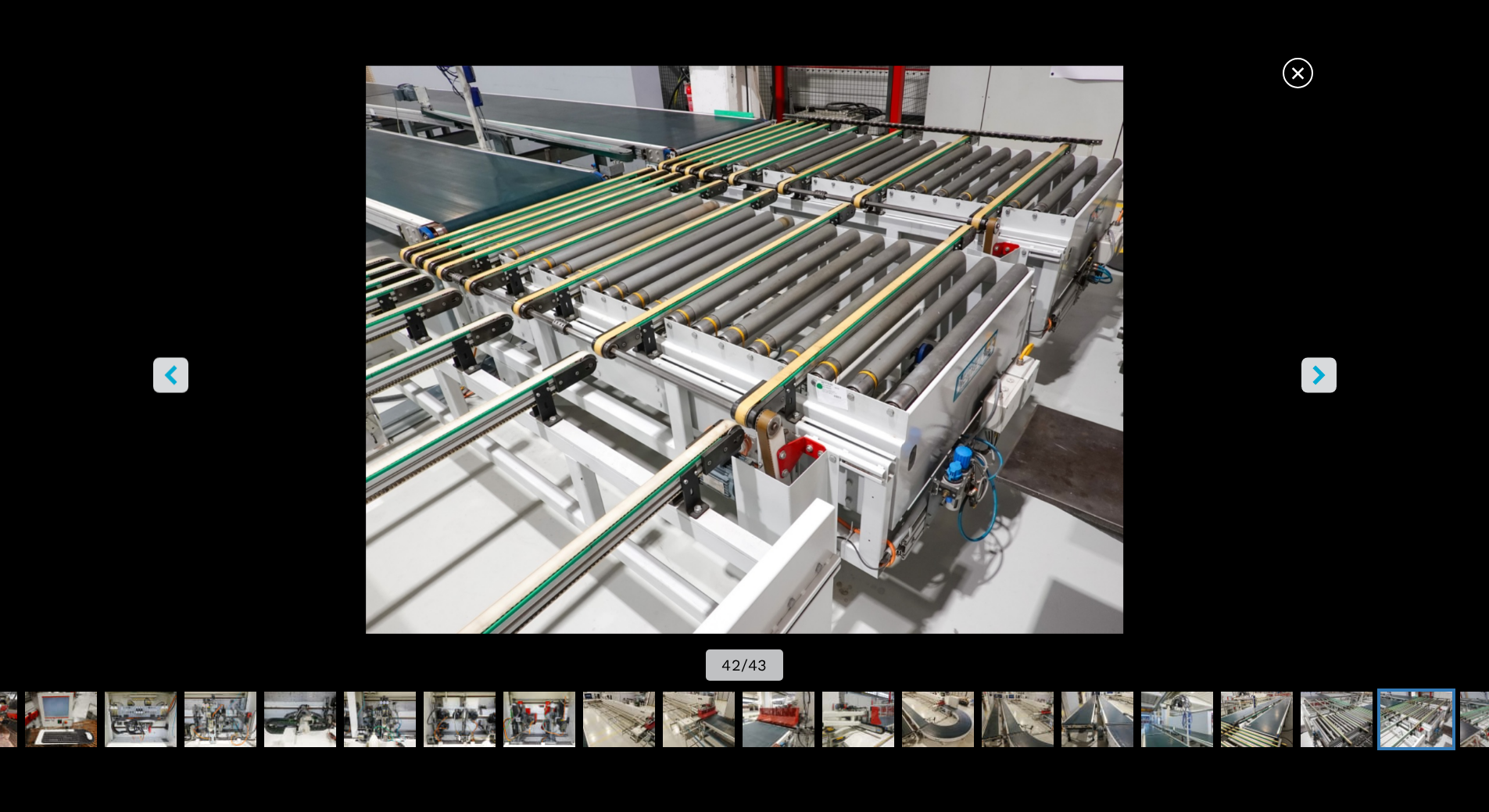
click at [1304, 380] on button "right-button" at bounding box center [1319, 375] width 36 height 36
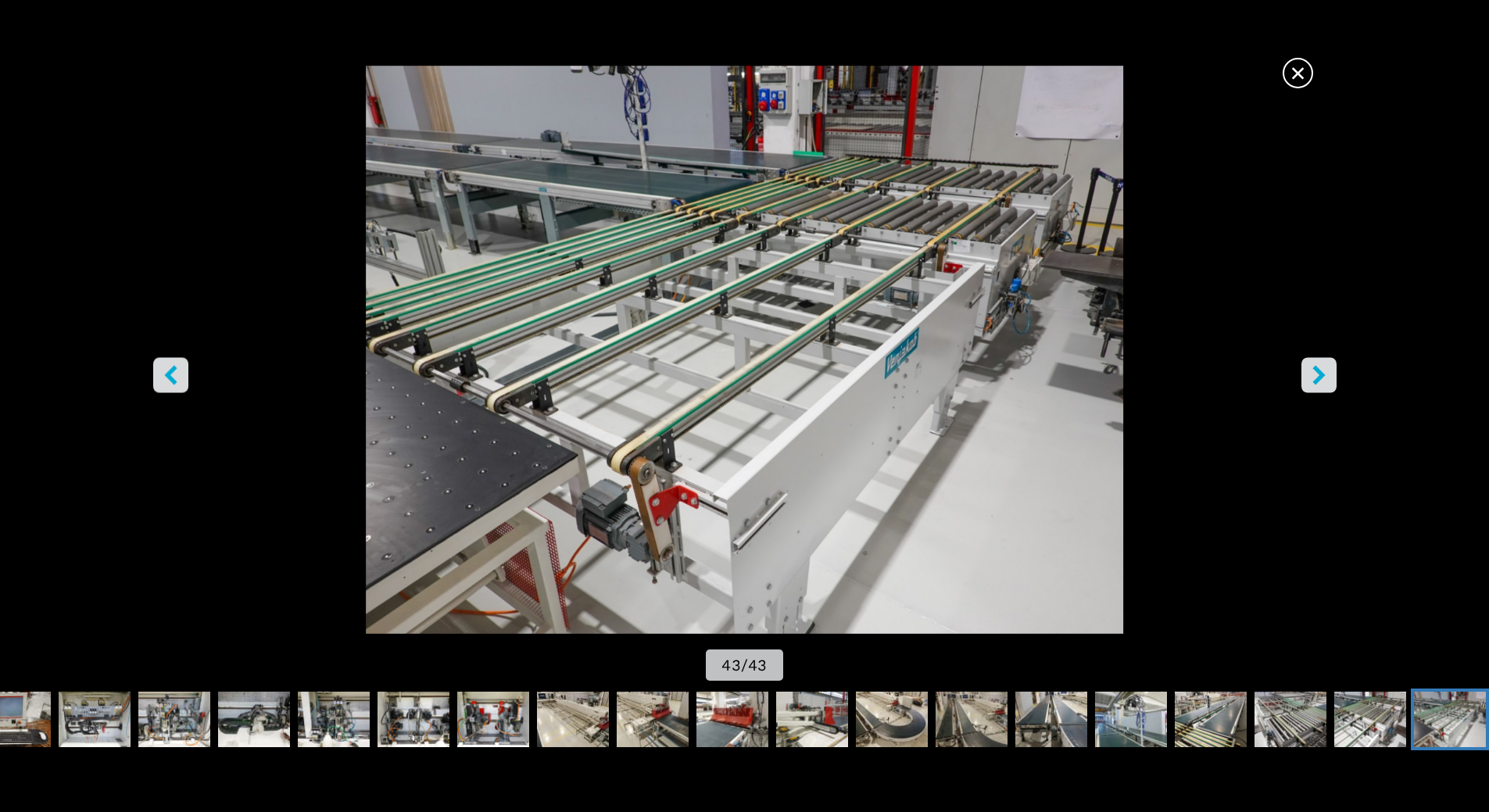
click at [1304, 380] on button "right-button" at bounding box center [1319, 375] width 36 height 36
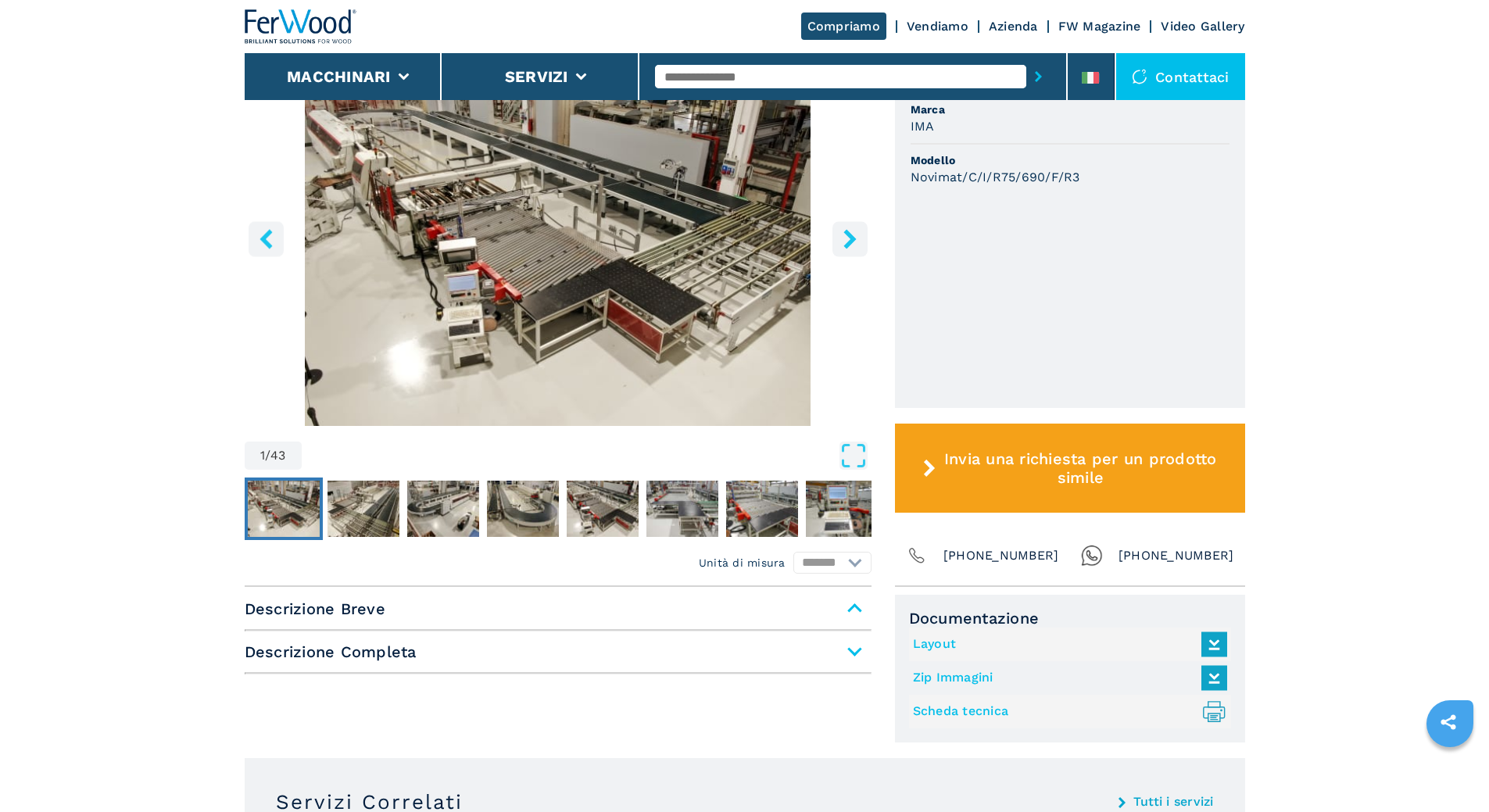
scroll to position [547, 0]
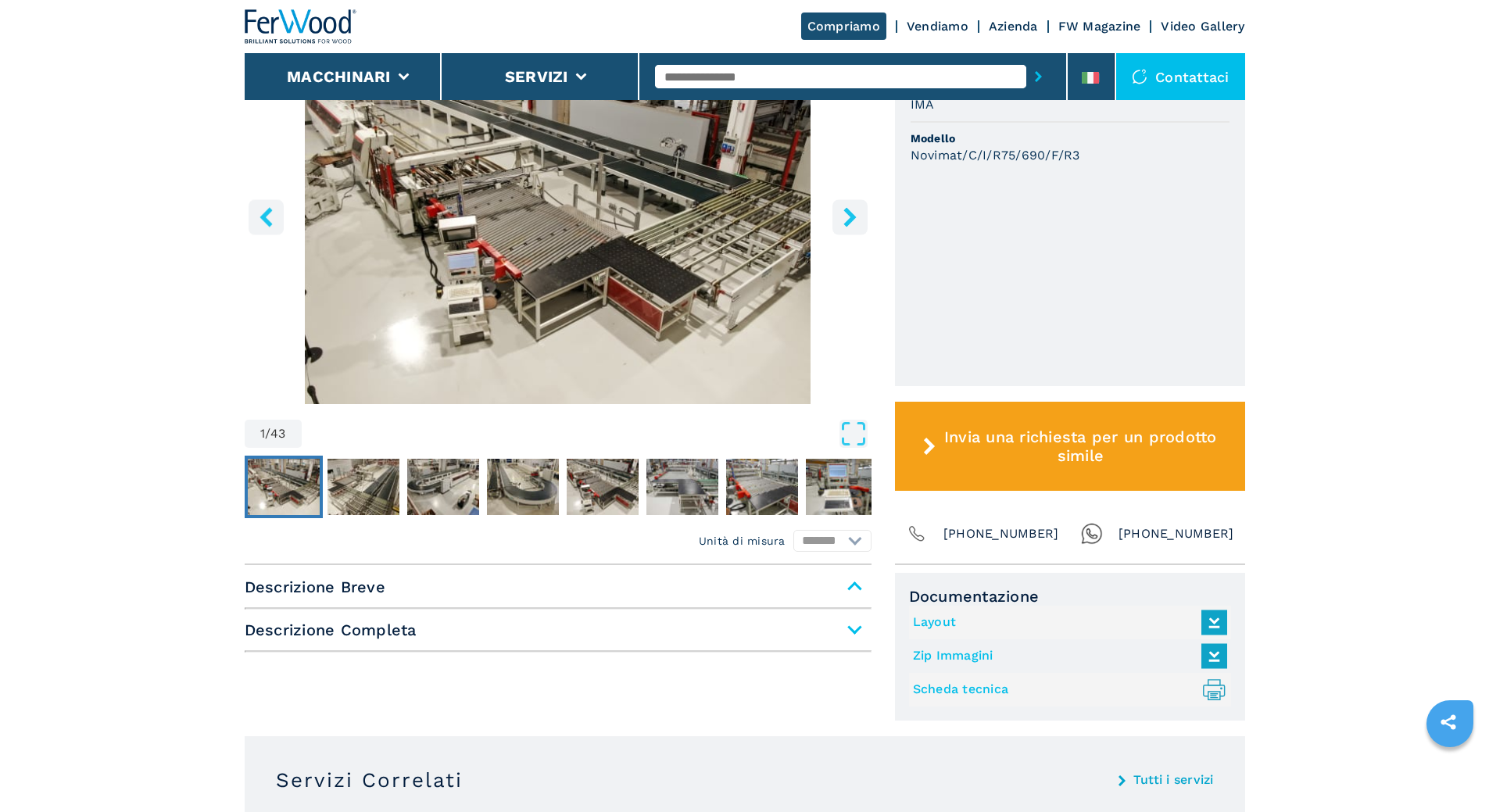
click at [942, 626] on link "Layout" at bounding box center [1066, 622] width 306 height 26
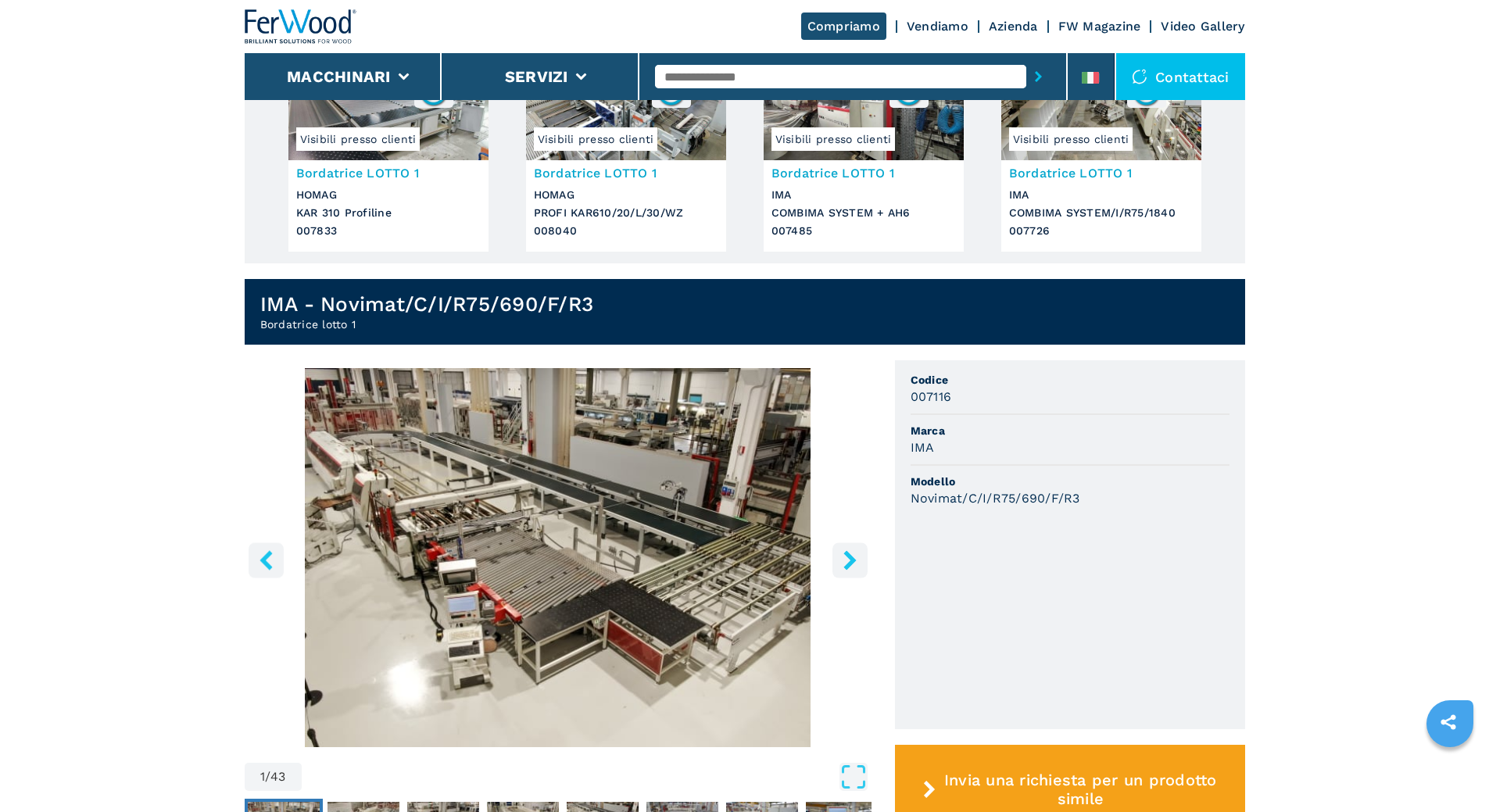
scroll to position [0, 0]
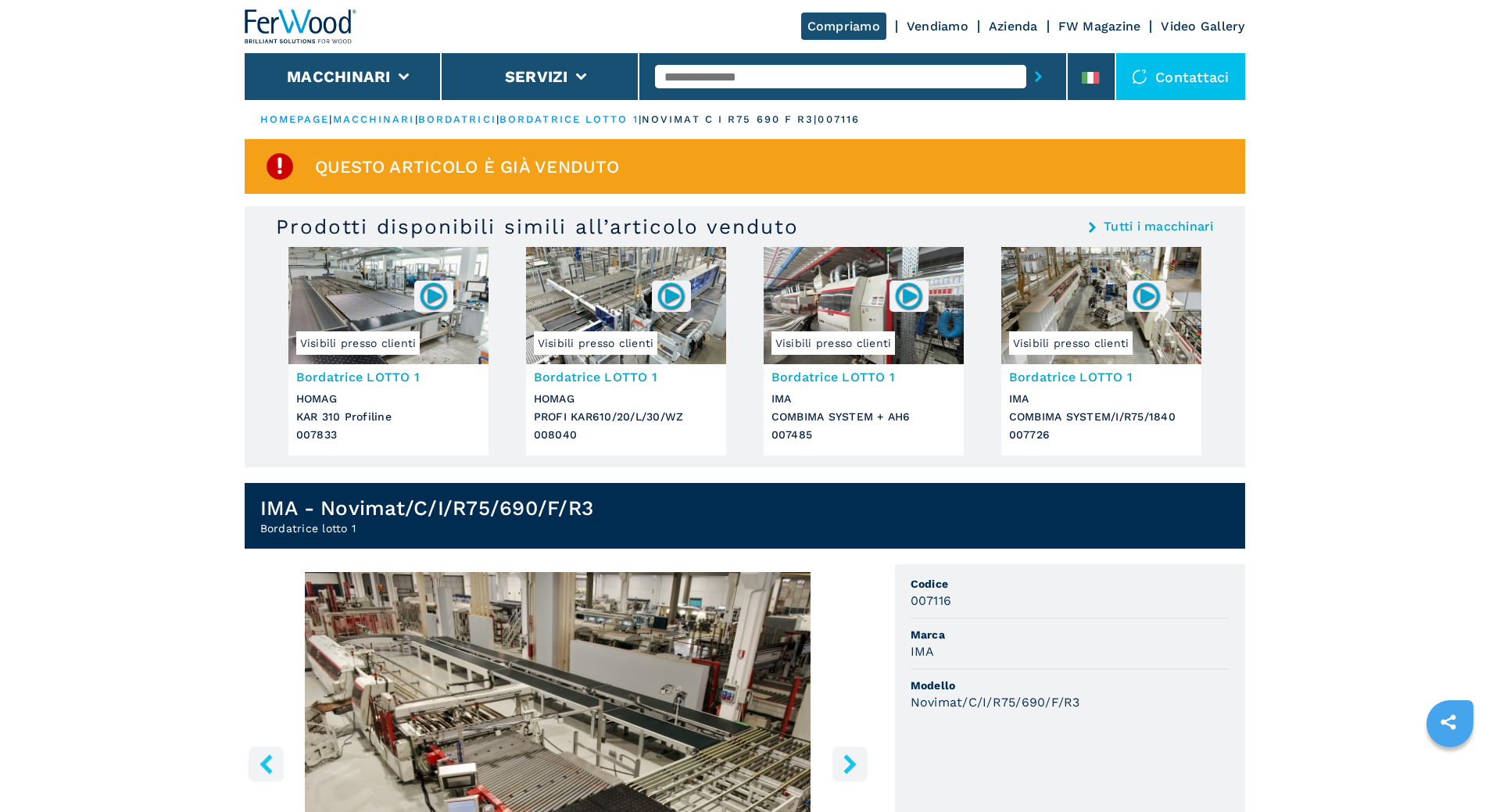
click at [624, 117] on link "bordatrice lotto 1" at bounding box center [568, 118] width 139 height 12
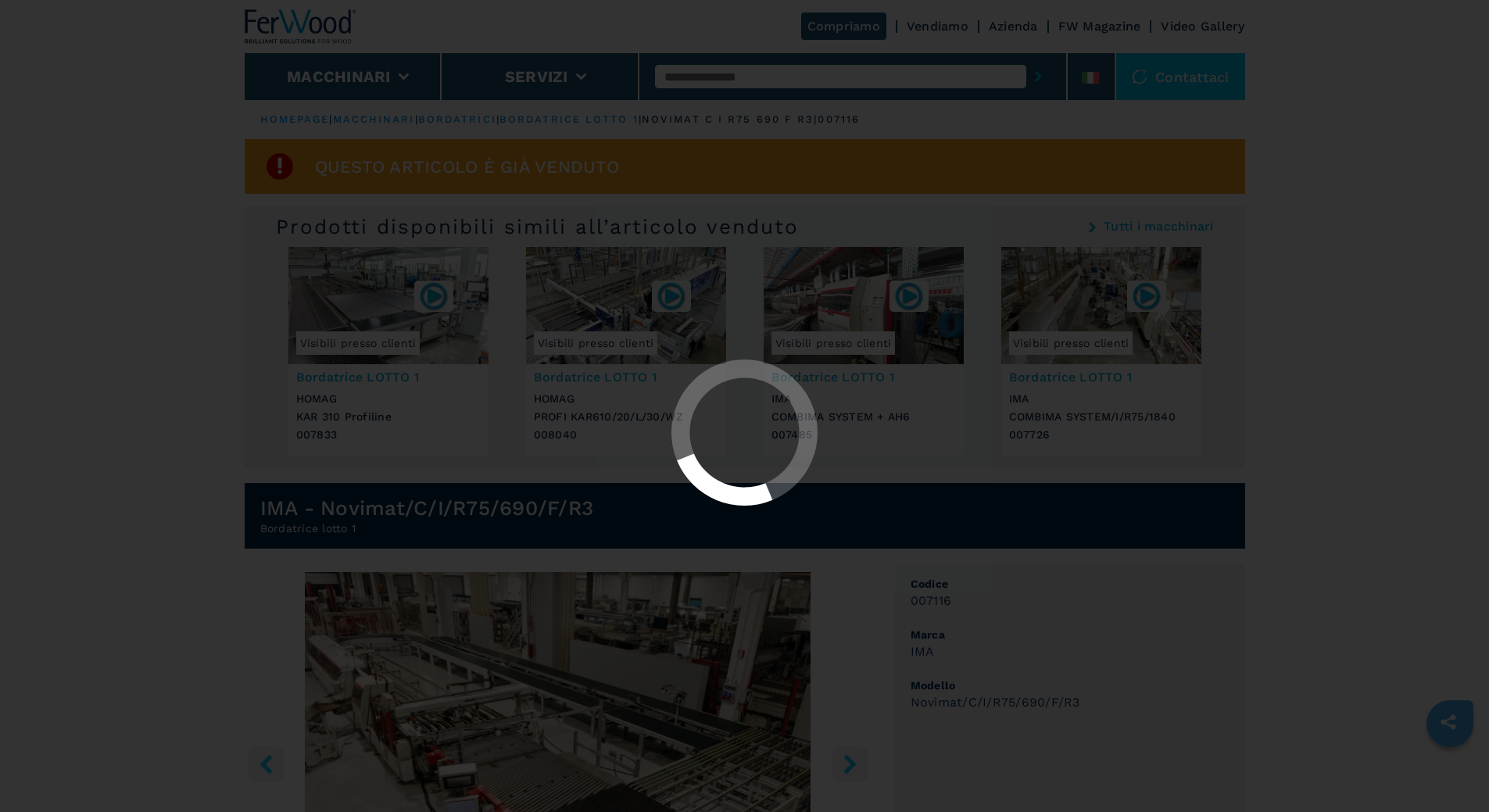
select select "**********"
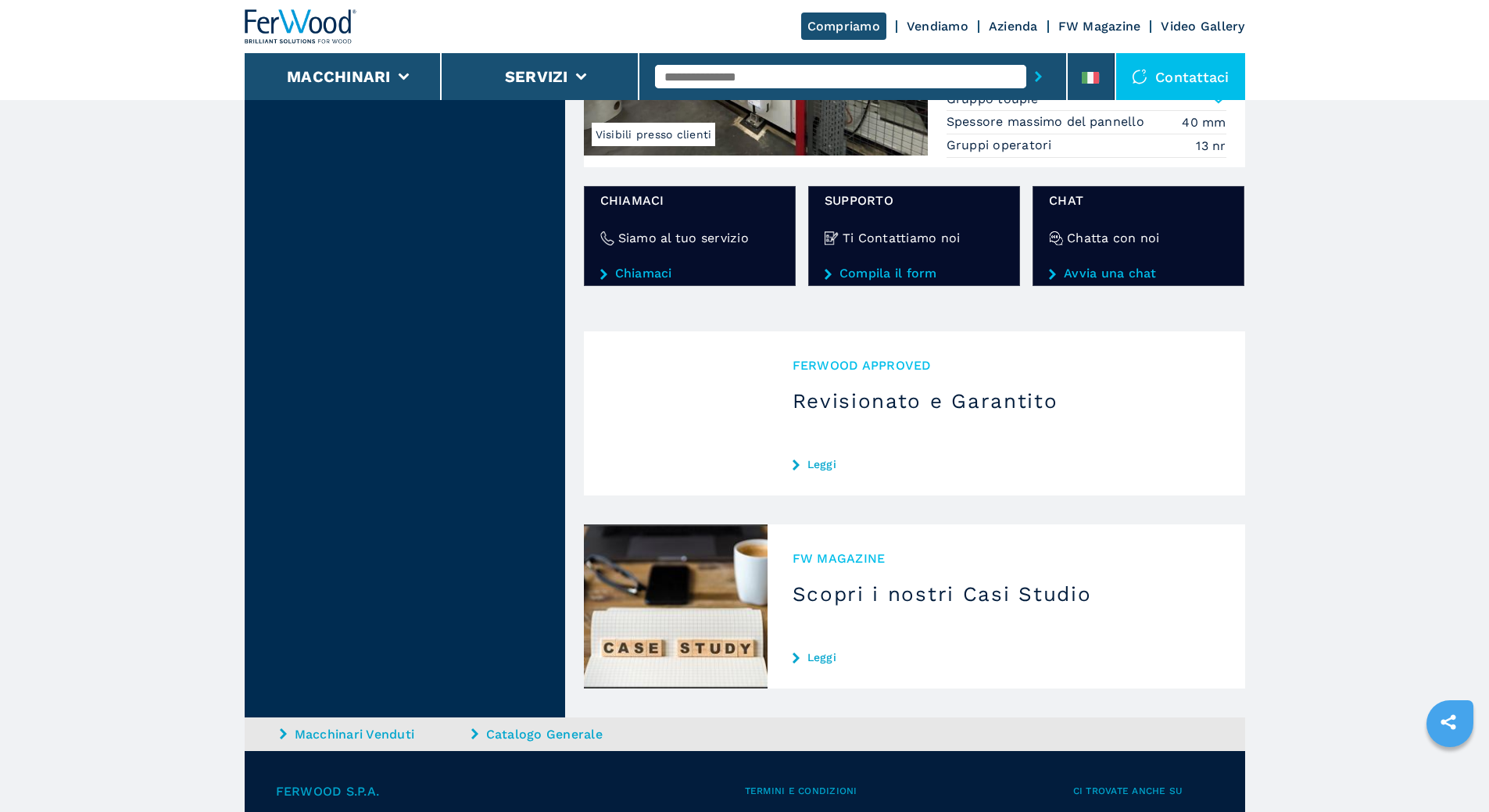
scroll to position [2423, 0]
